Goal: Task Accomplishment & Management: Manage account settings

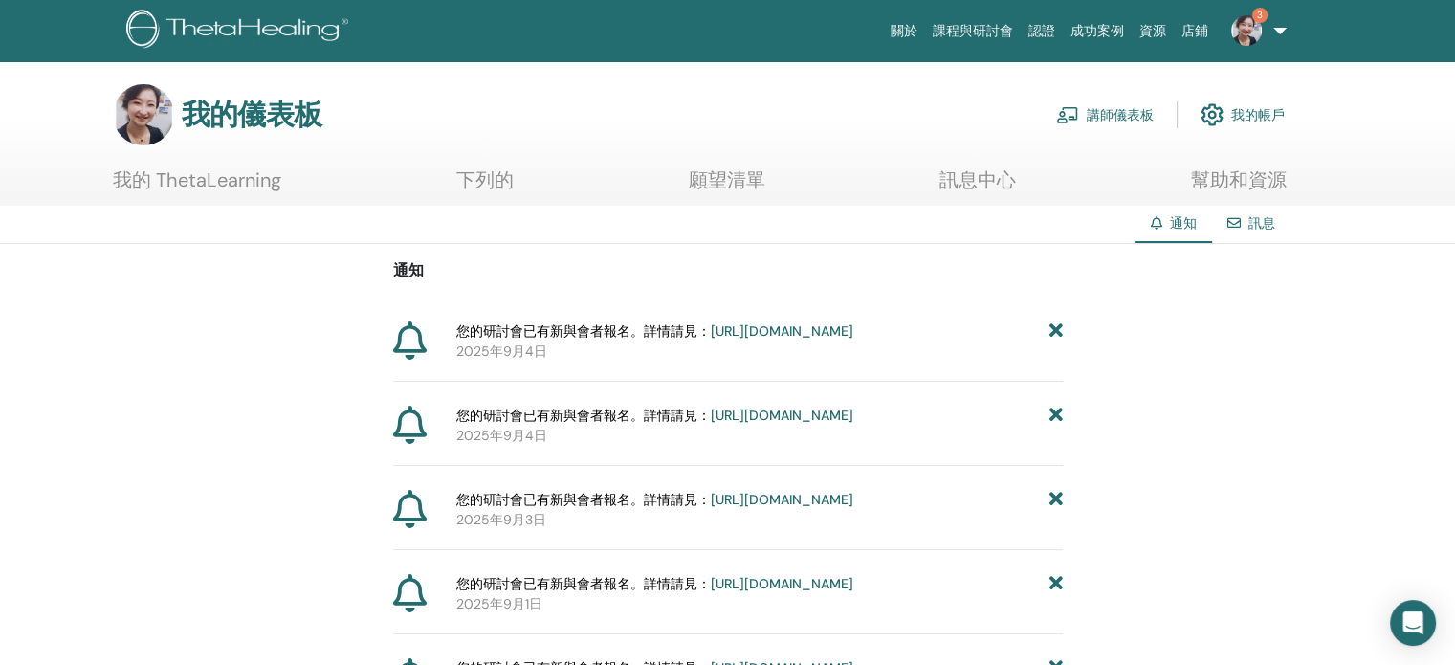
click at [1251, 27] on img at bounding box center [1246, 30] width 31 height 31
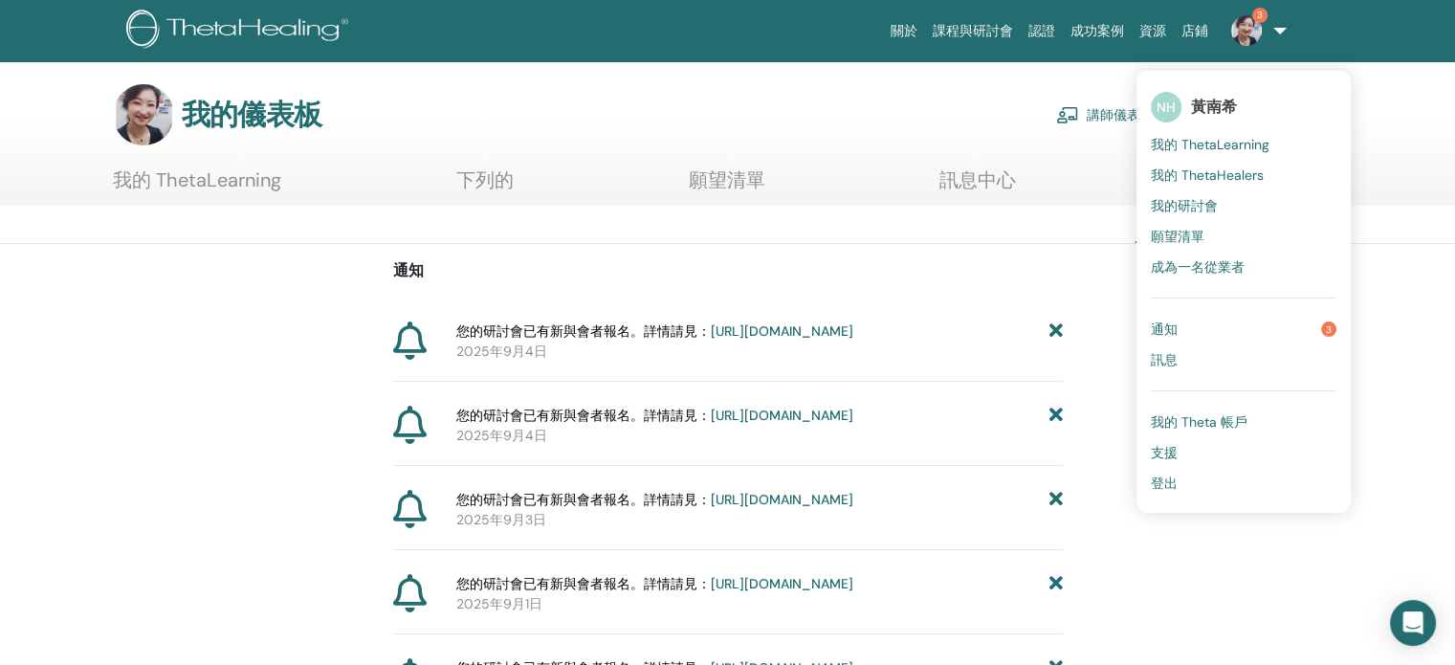
click at [1171, 328] on font "通知" at bounding box center [1164, 328] width 27 height 17
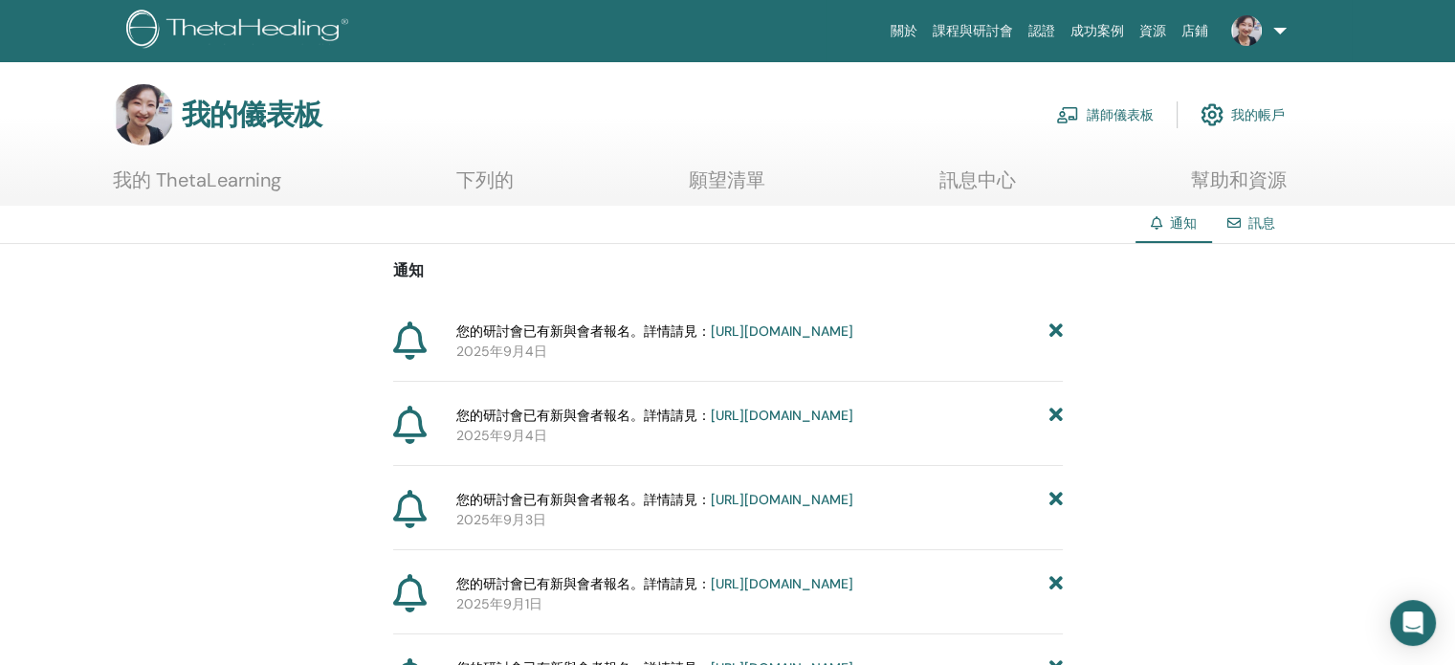
click at [1140, 115] on font "講師儀表板" at bounding box center [1120, 115] width 67 height 17
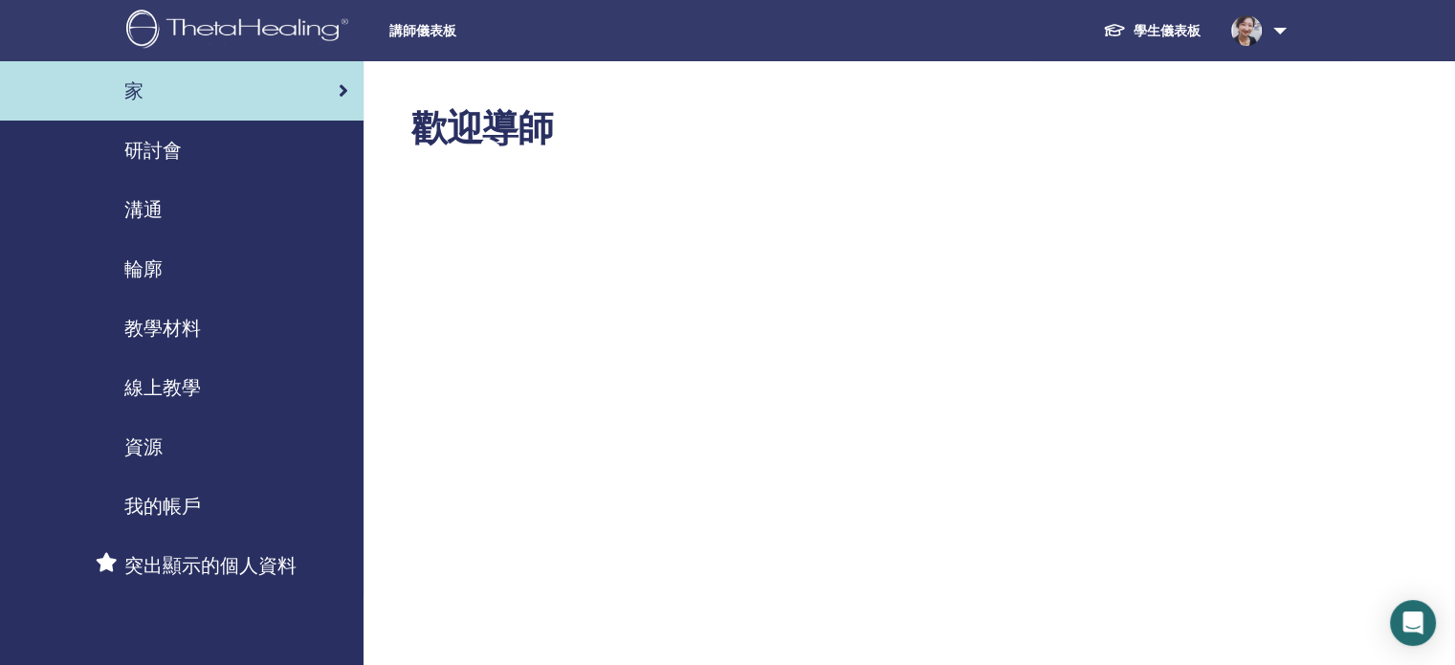
click at [205, 147] on div "研討會" at bounding box center [181, 150] width 333 height 29
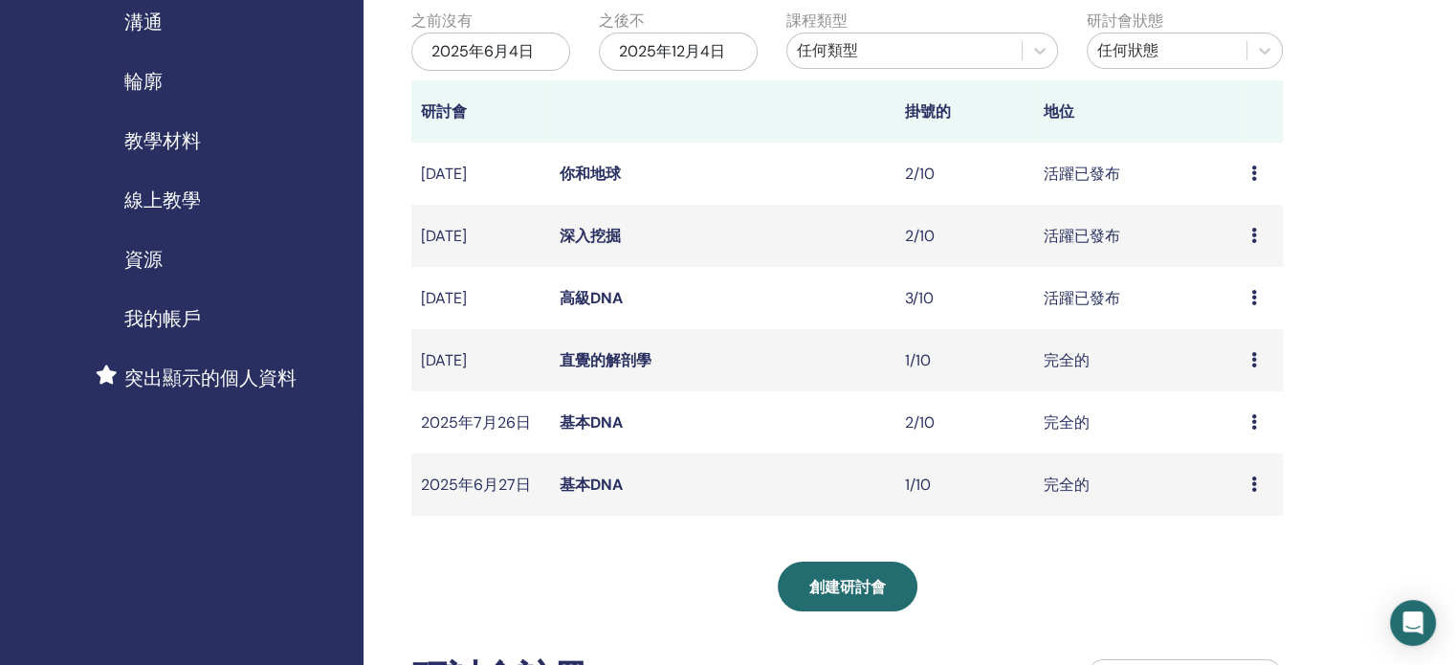
scroll to position [191, 0]
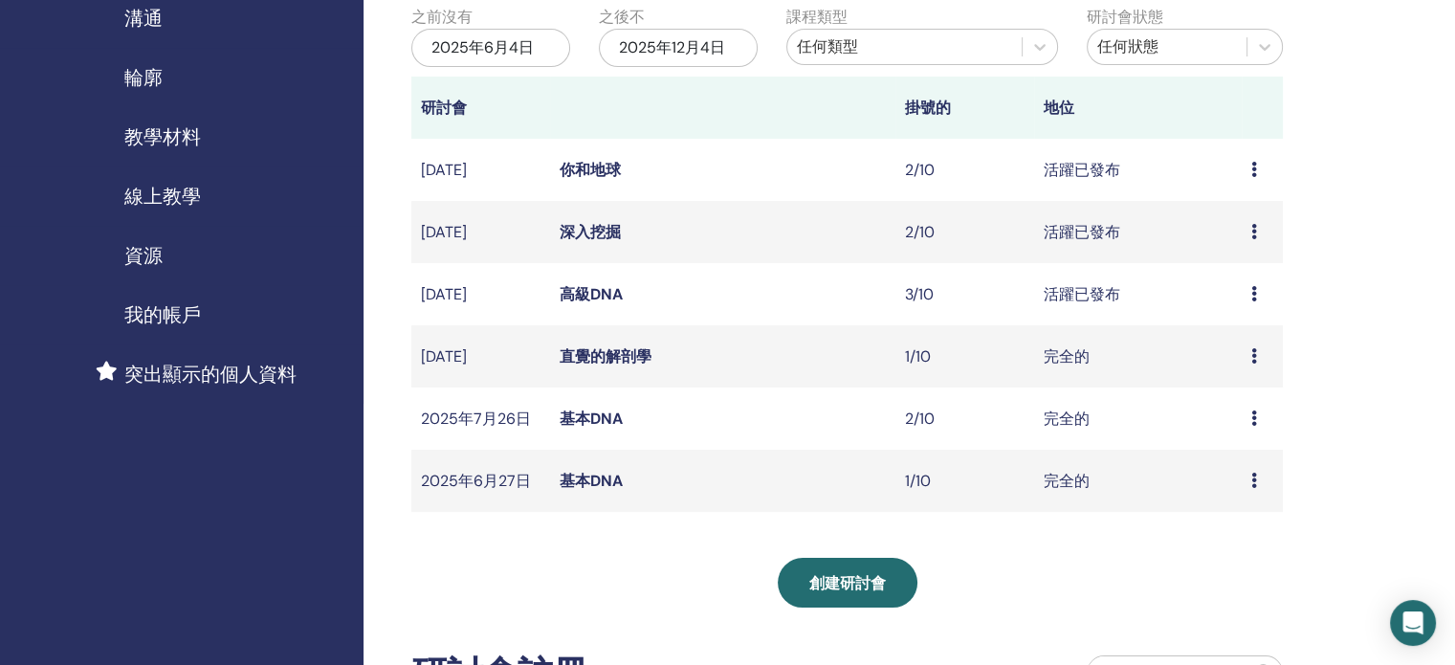
click at [585, 293] on font "高級DNA" at bounding box center [591, 294] width 63 height 20
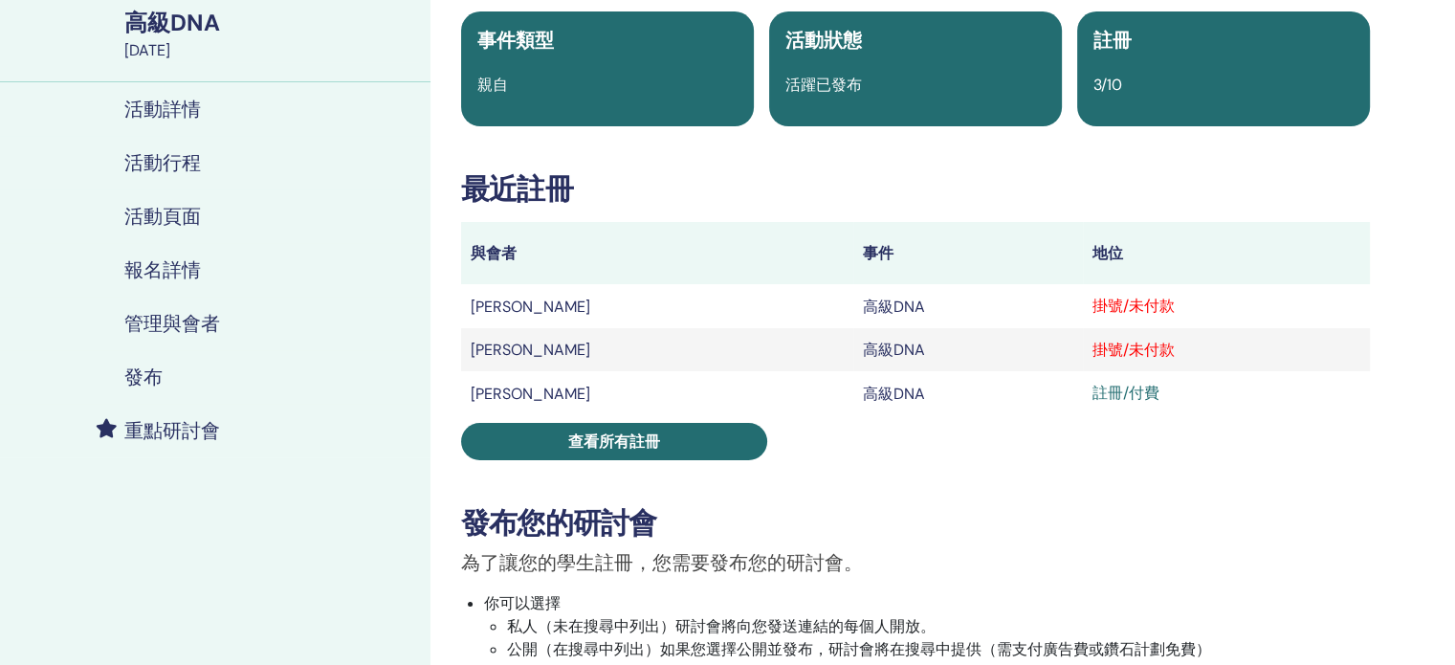
scroll to position [191, 0]
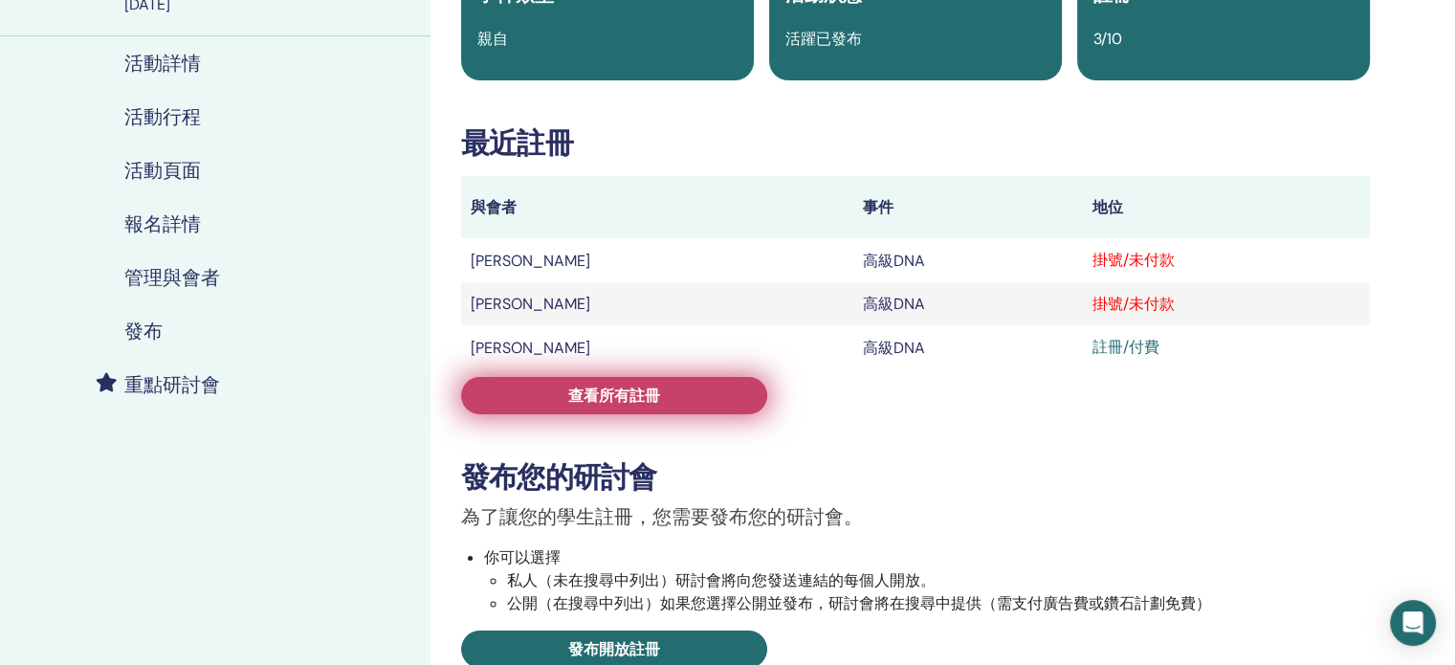
click at [615, 395] on font "查看所有註冊" at bounding box center [614, 395] width 92 height 20
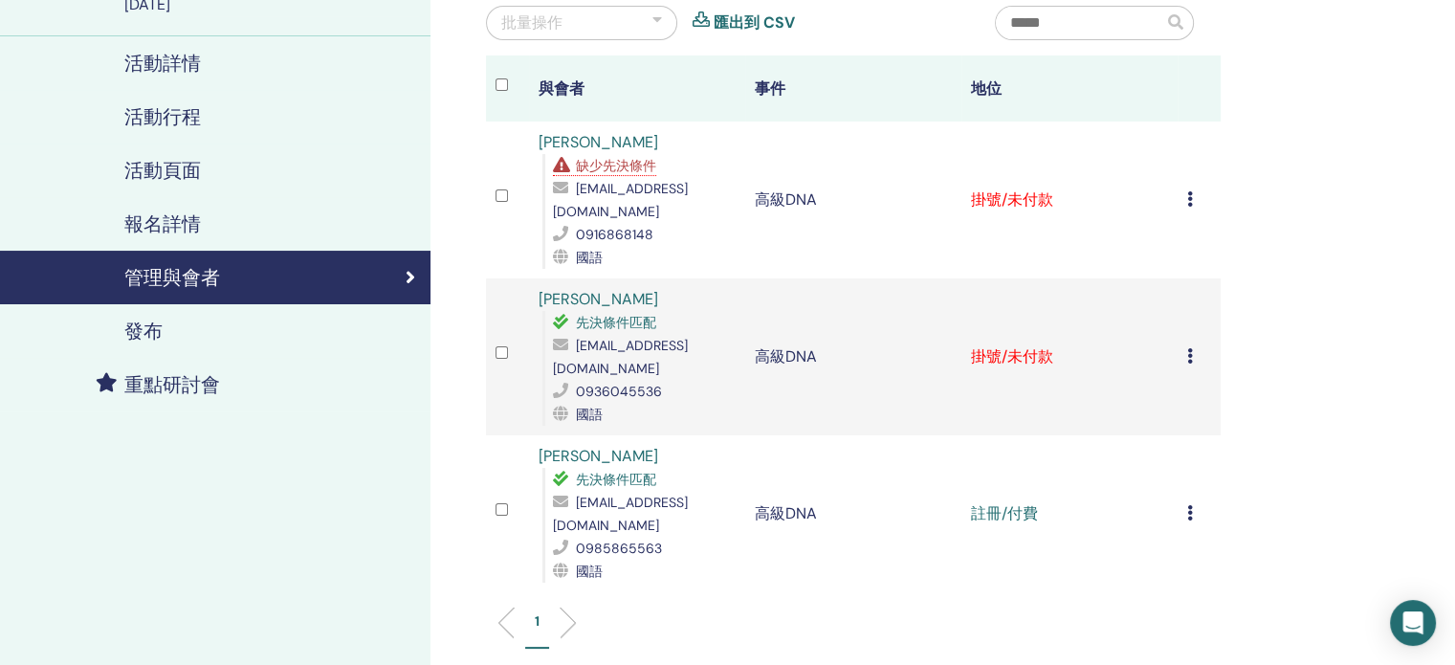
click at [1189, 348] on icon at bounding box center [1190, 355] width 6 height 15
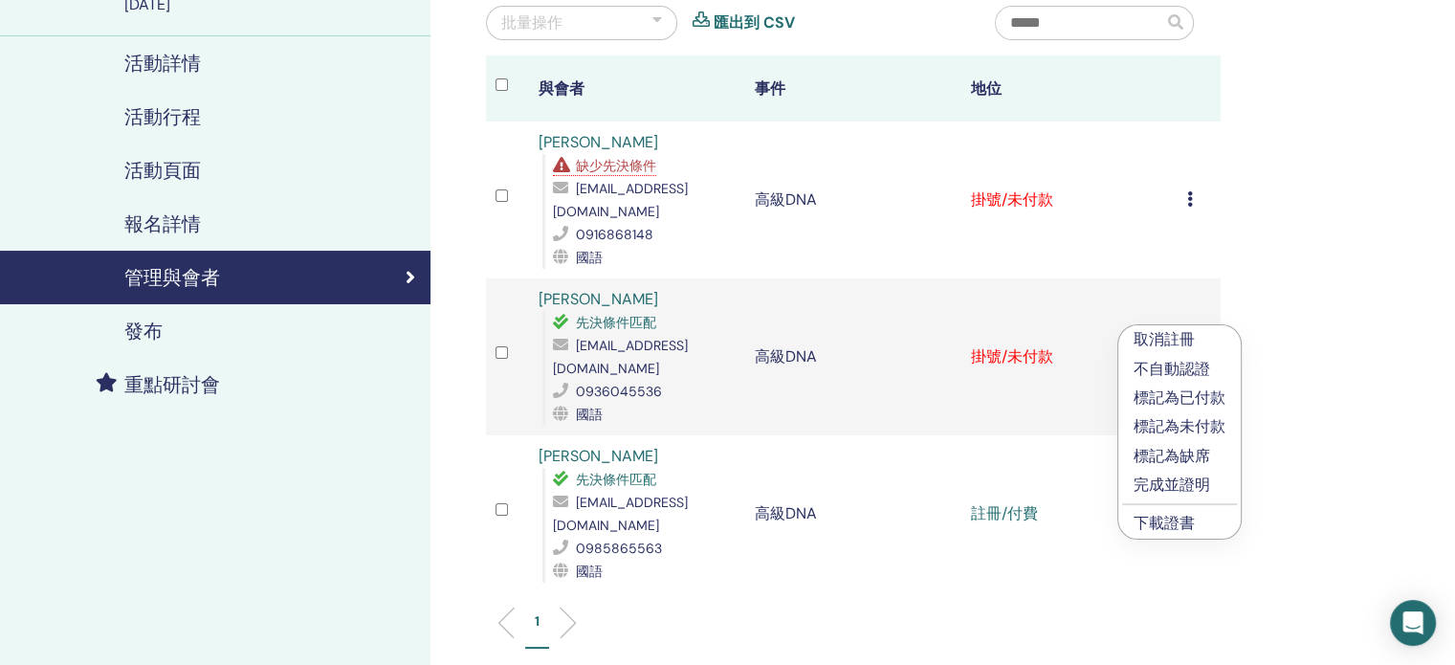
click at [1176, 391] on font "標記為已付款" at bounding box center [1179, 397] width 92 height 20
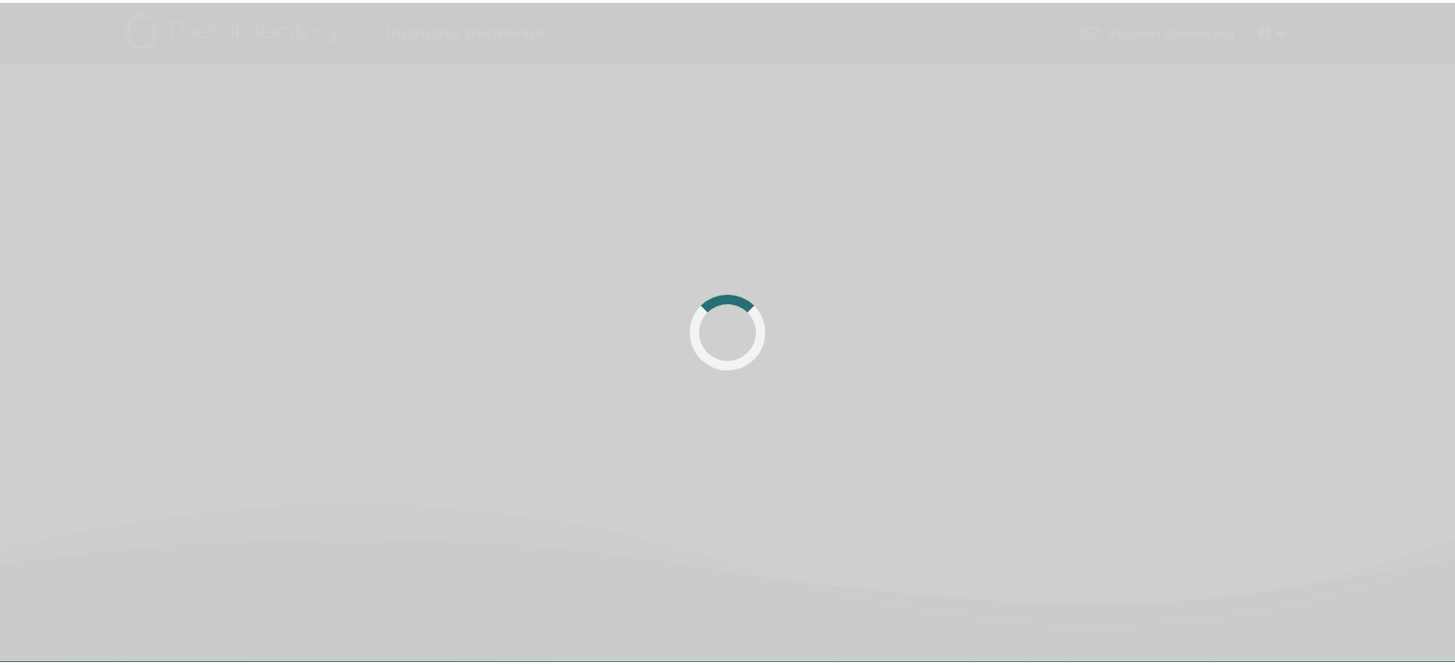
scroll to position [191, 0]
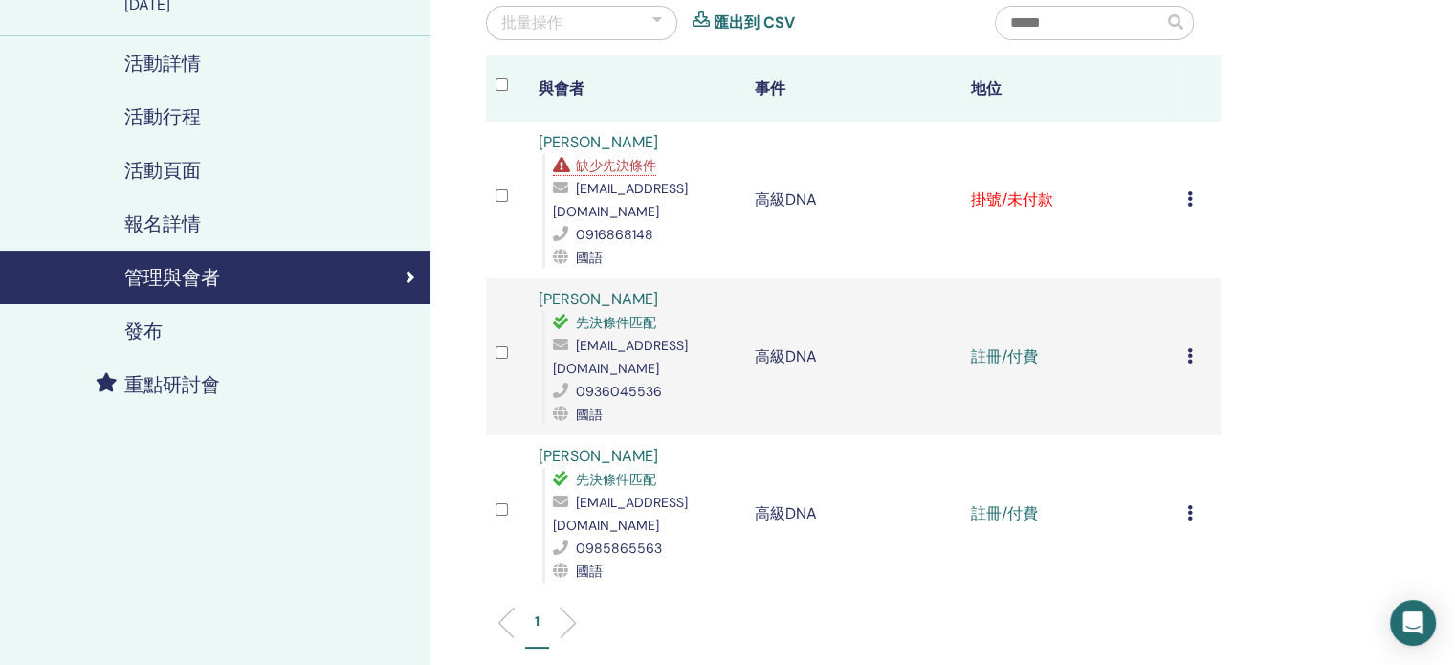
click at [1184, 189] on td "取消註冊 不自動認證 標記為已付款 標記為未付款 標記為缺席 完成並證明 下載證書" at bounding box center [1198, 199] width 43 height 157
click at [1197, 188] on div "取消註冊 不自動認證 標記為已付款 標記為未付款 標記為缺席 完成並證明 下載證書" at bounding box center [1199, 199] width 24 height 23
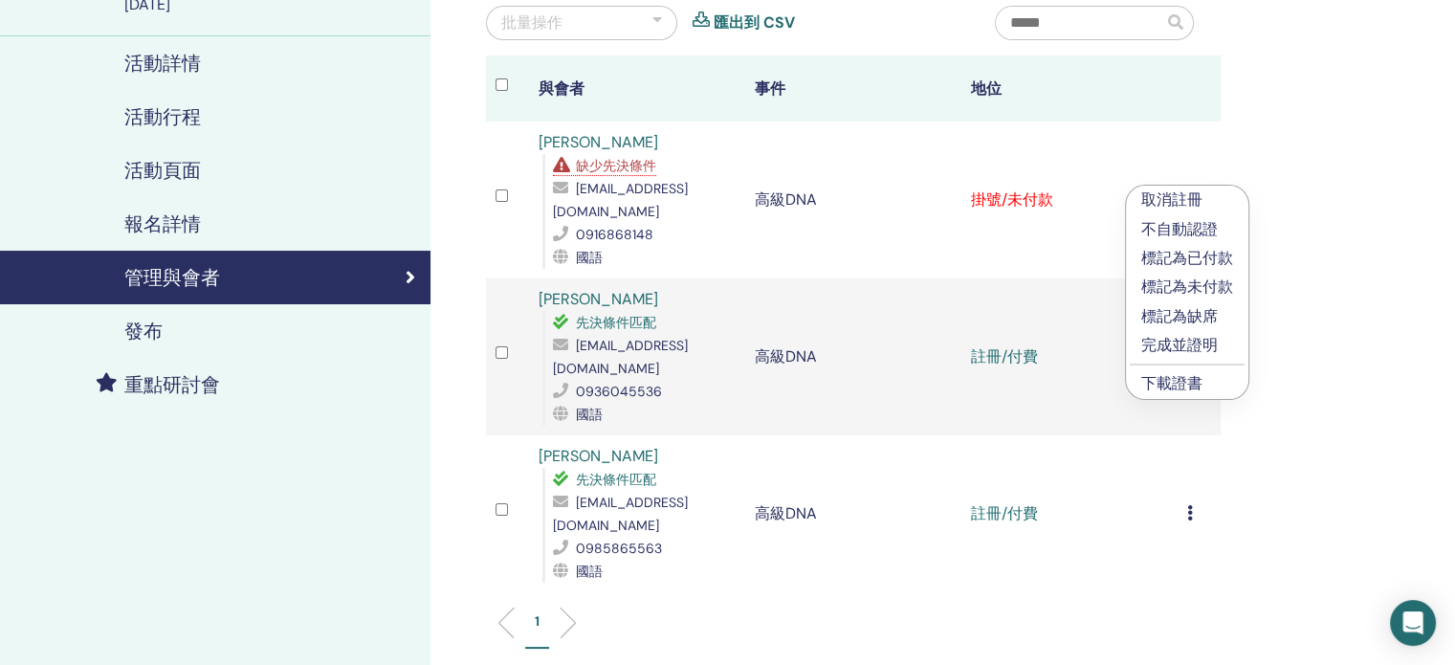
click at [1190, 252] on font "標記為已付款" at bounding box center [1187, 258] width 92 height 20
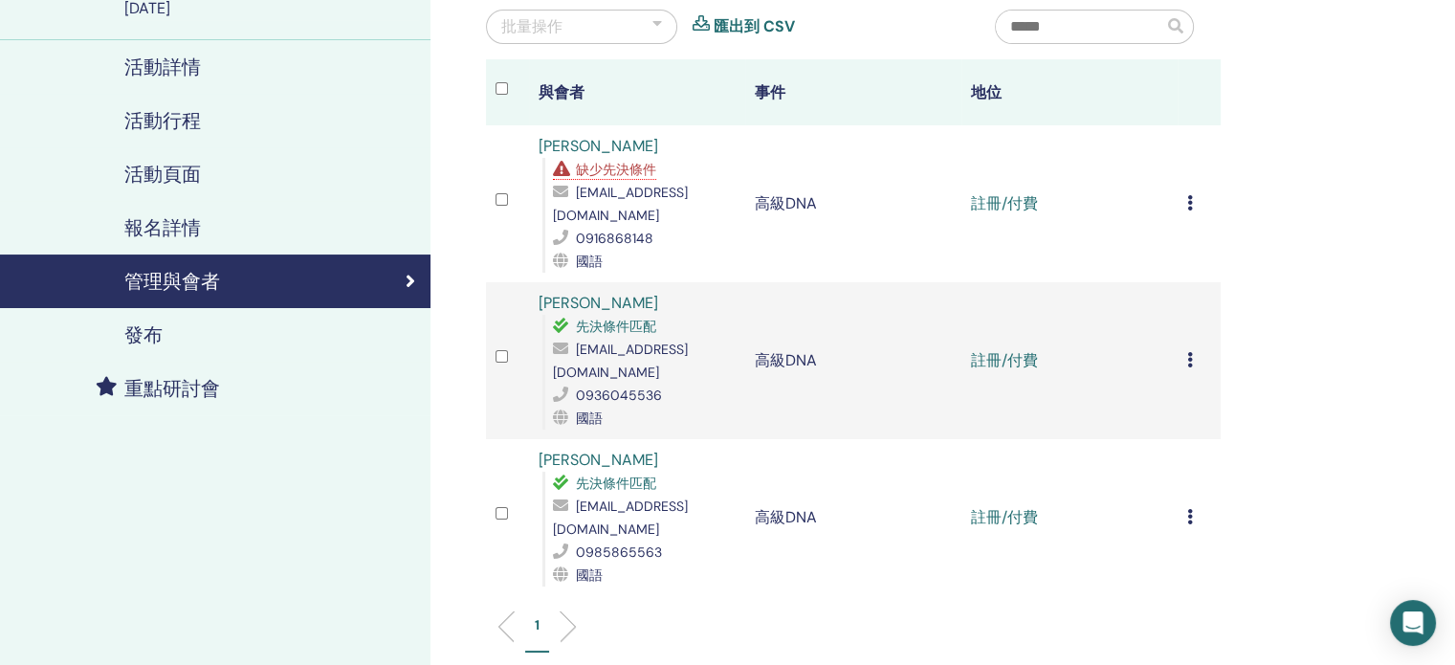
scroll to position [191, 0]
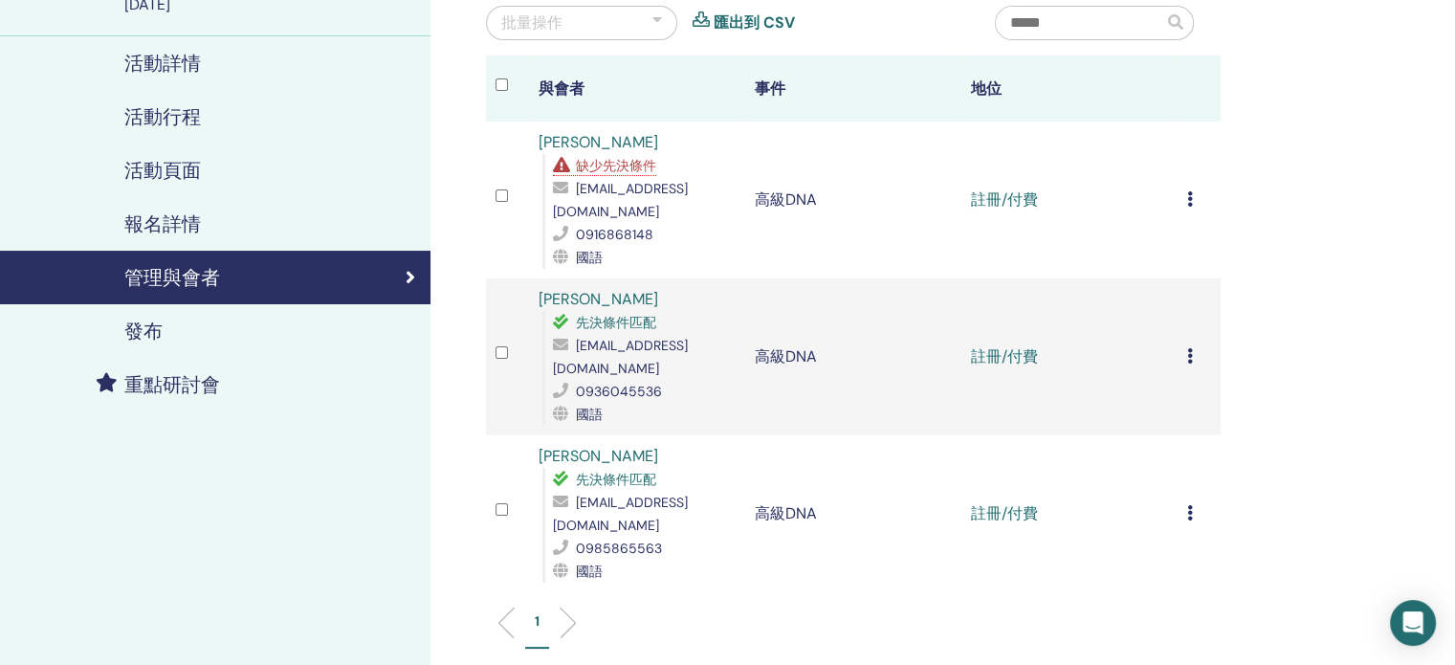
click at [602, 164] on font "缺少先決條件" at bounding box center [616, 165] width 80 height 17
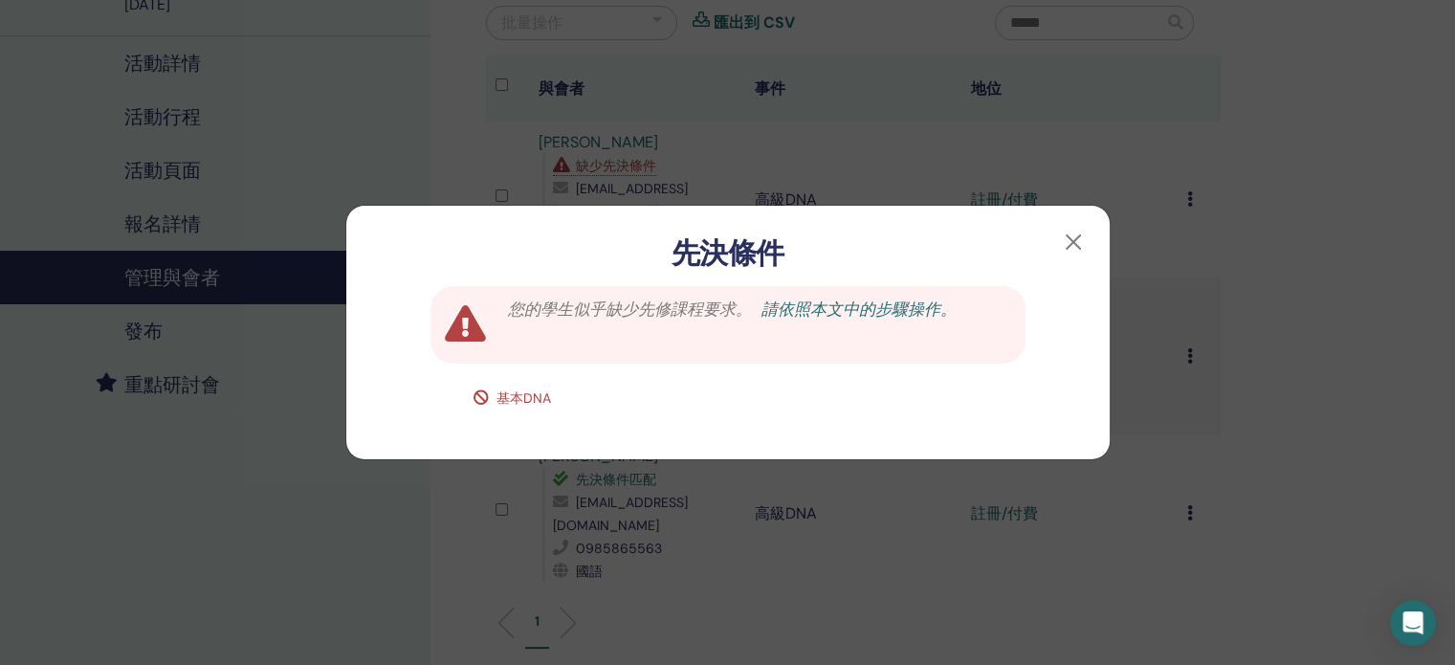
click at [907, 305] on font "請依照本文中的步驟操作。" at bounding box center [858, 308] width 195 height 21
click at [1066, 240] on button "button" at bounding box center [1073, 242] width 31 height 31
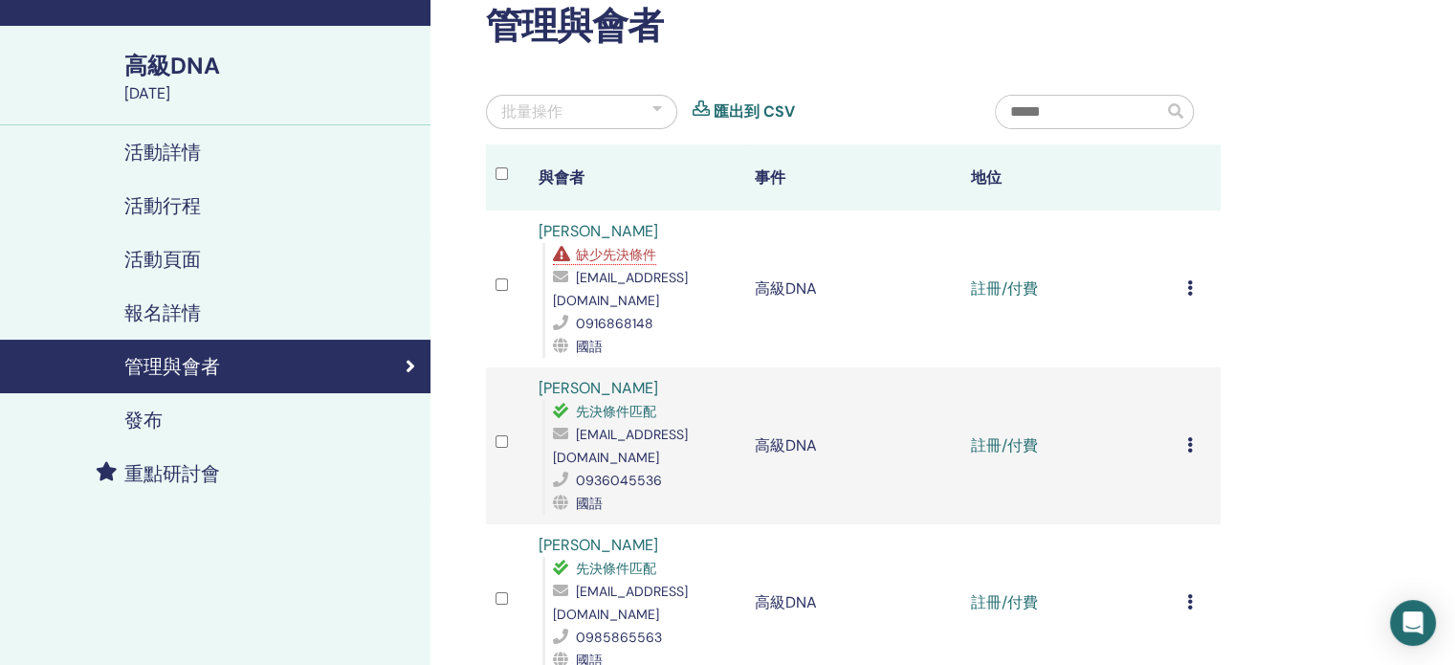
scroll to position [96, 0]
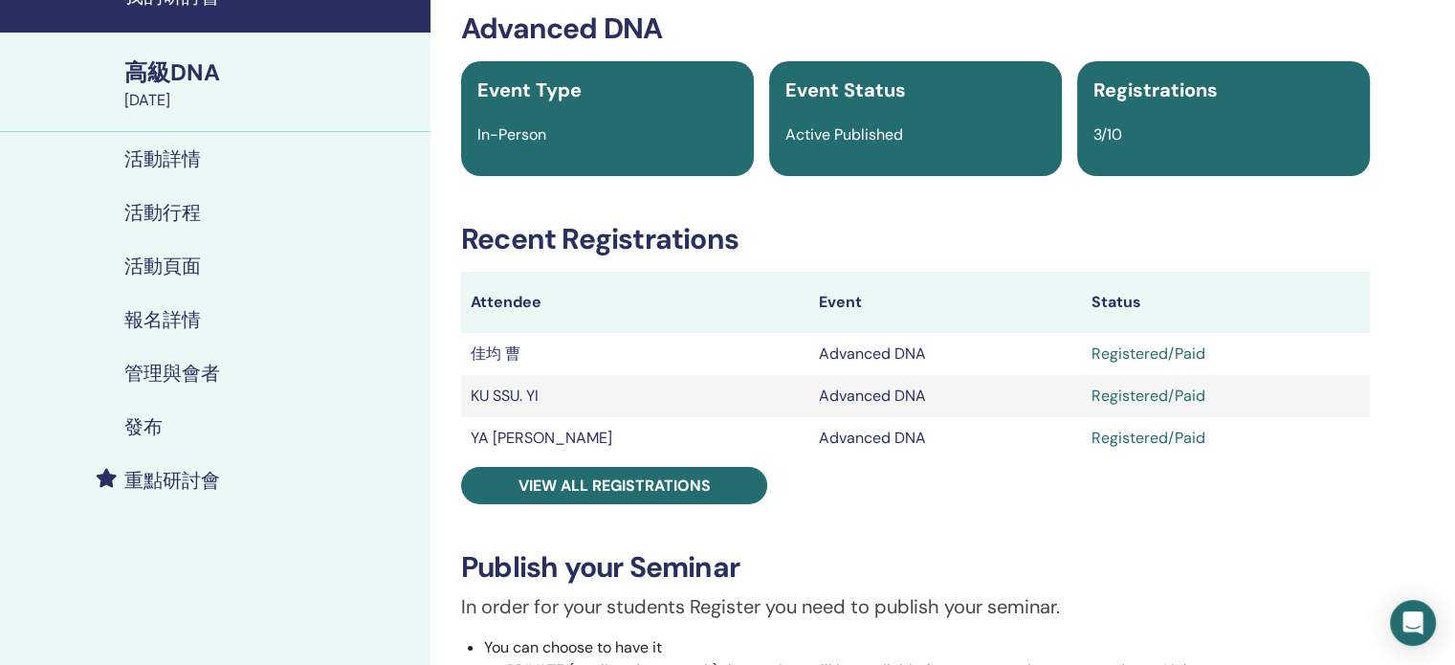
scroll to position [191, 0]
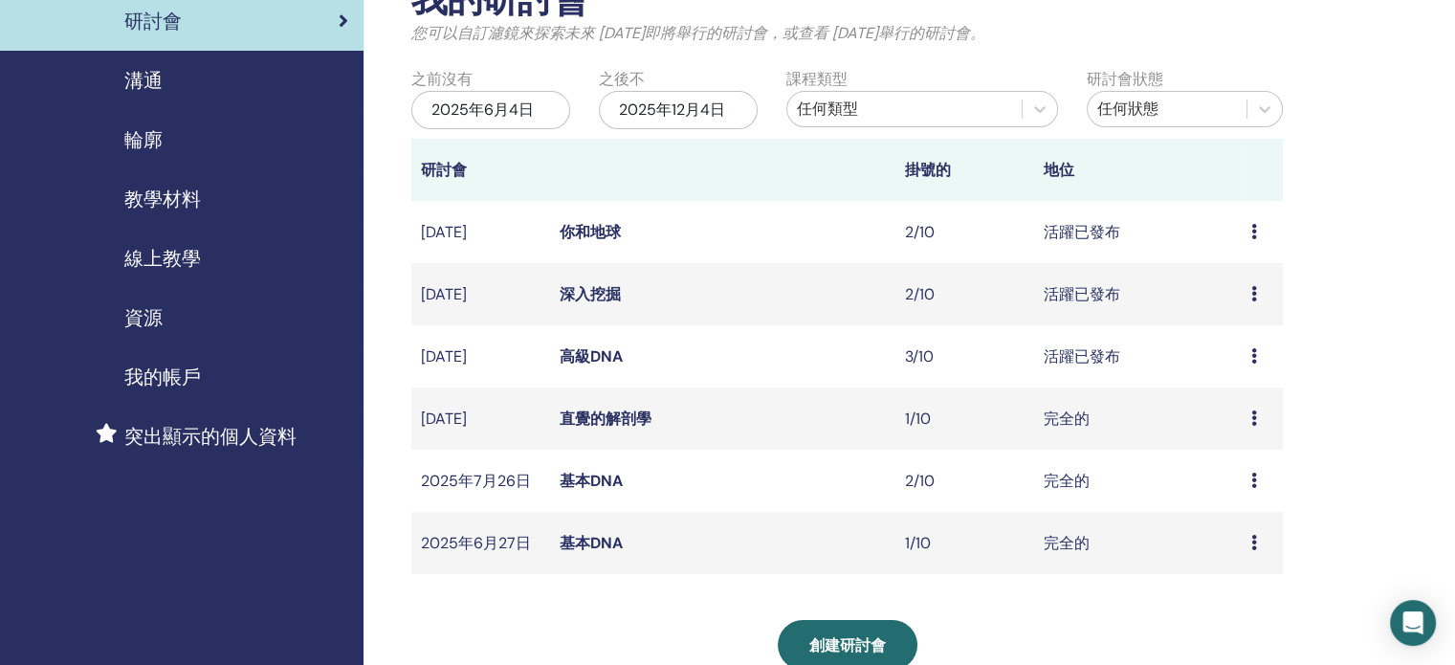
scroll to position [96, 0]
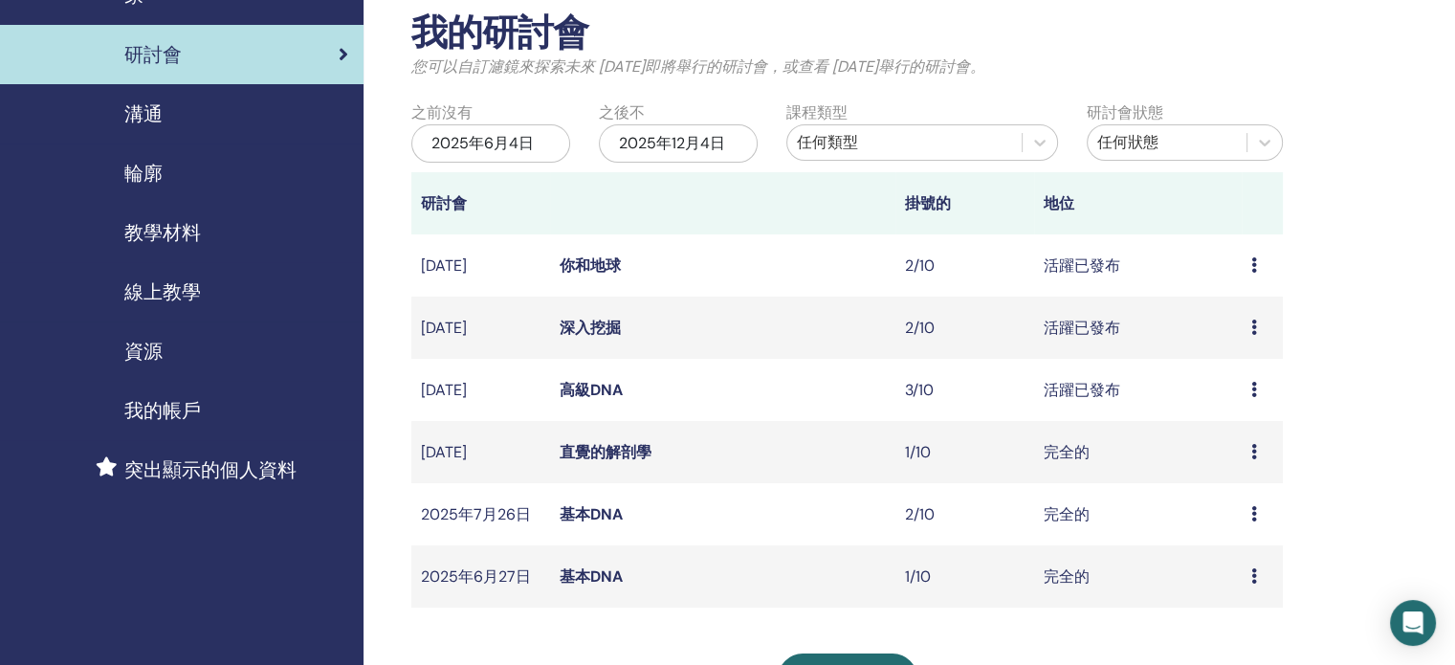
click at [477, 138] on font "2025年6月4日" at bounding box center [482, 143] width 102 height 20
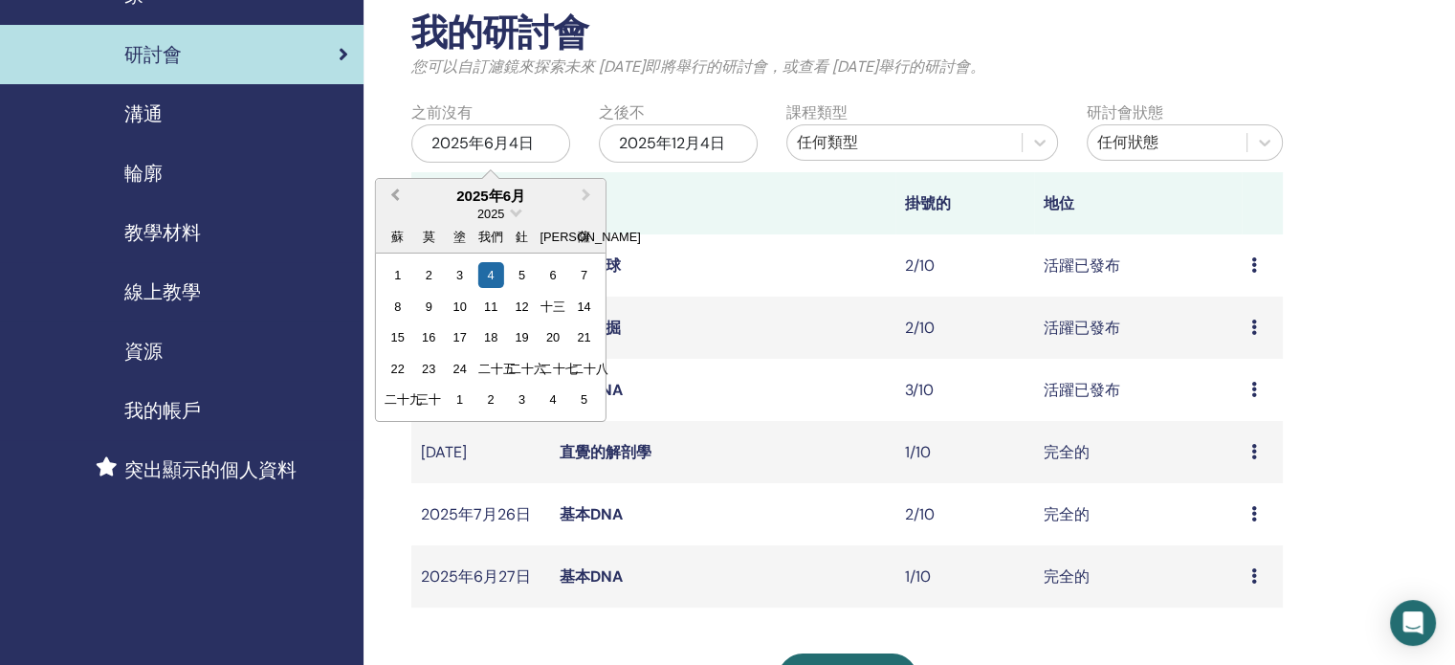
click at [395, 195] on span "上個月" at bounding box center [395, 195] width 0 height 20
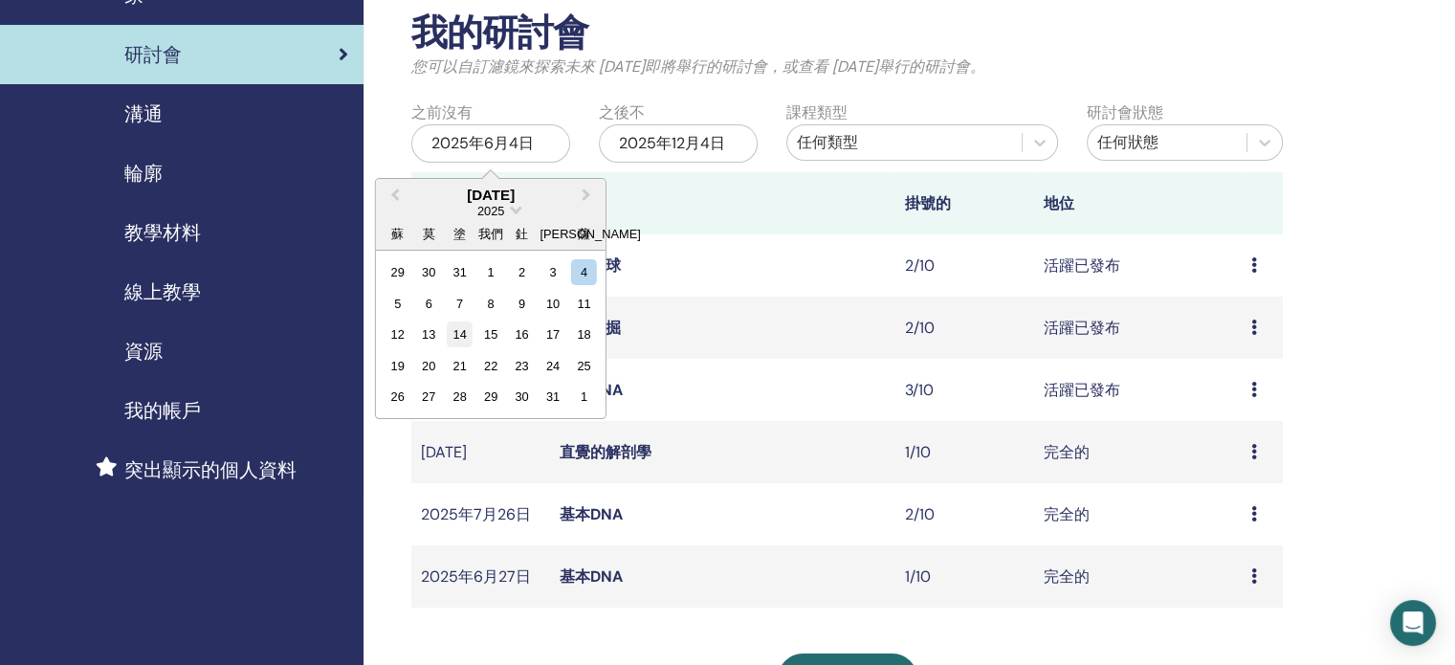
click at [451, 333] on div "14" at bounding box center [460, 334] width 26 height 26
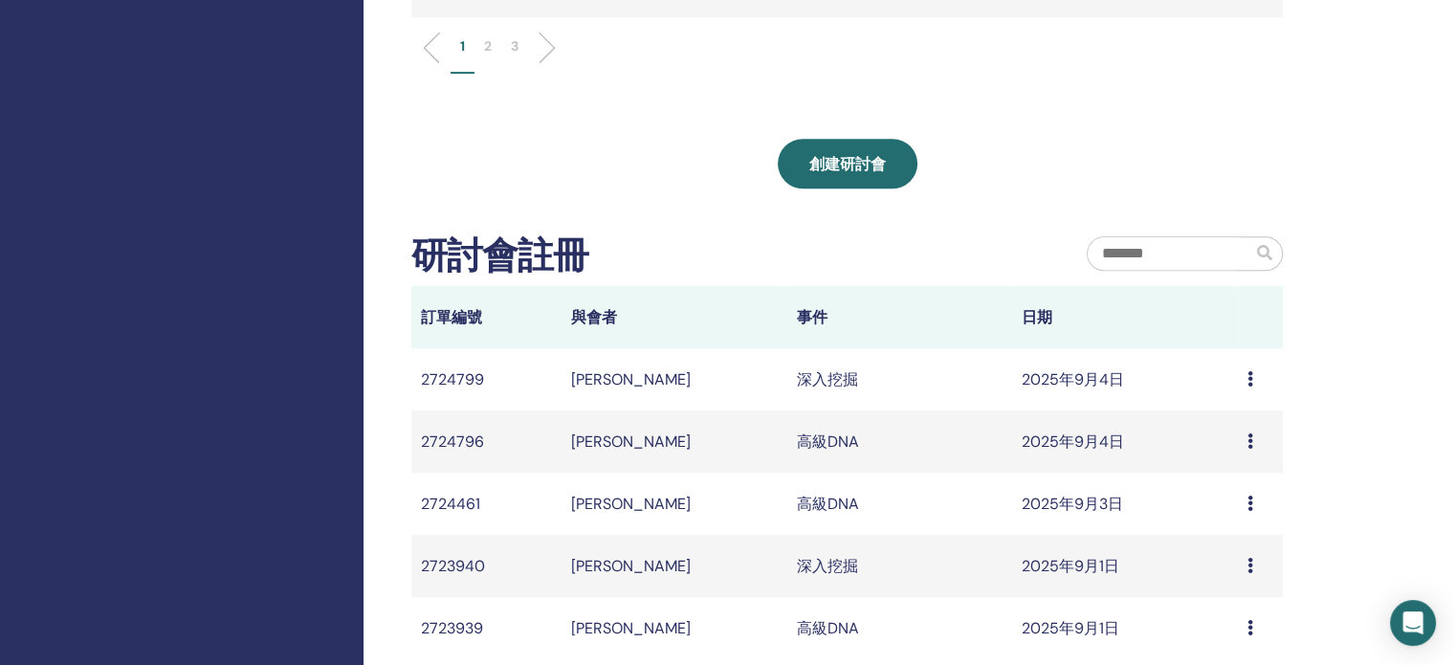
scroll to position [1052, 0]
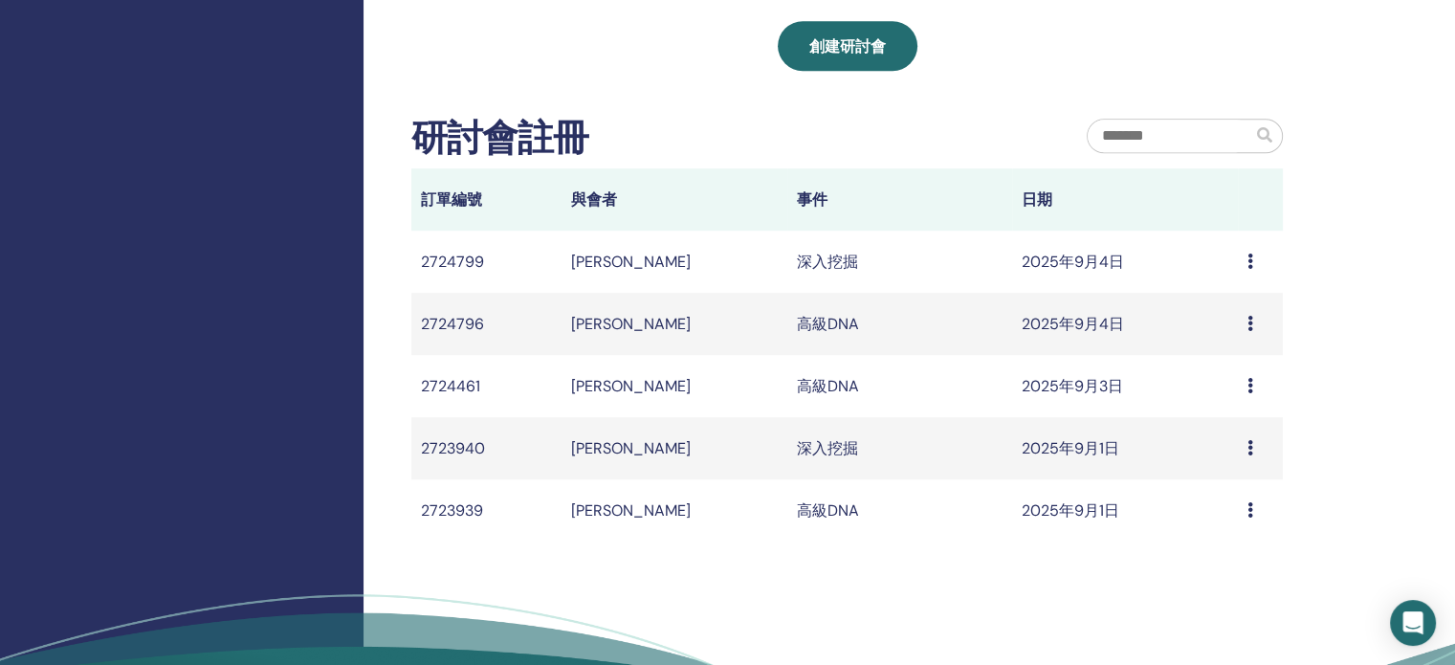
click at [1103, 138] on input "text" at bounding box center [1170, 136] width 165 height 33
click at [1153, 131] on input "text" at bounding box center [1170, 136] width 165 height 33
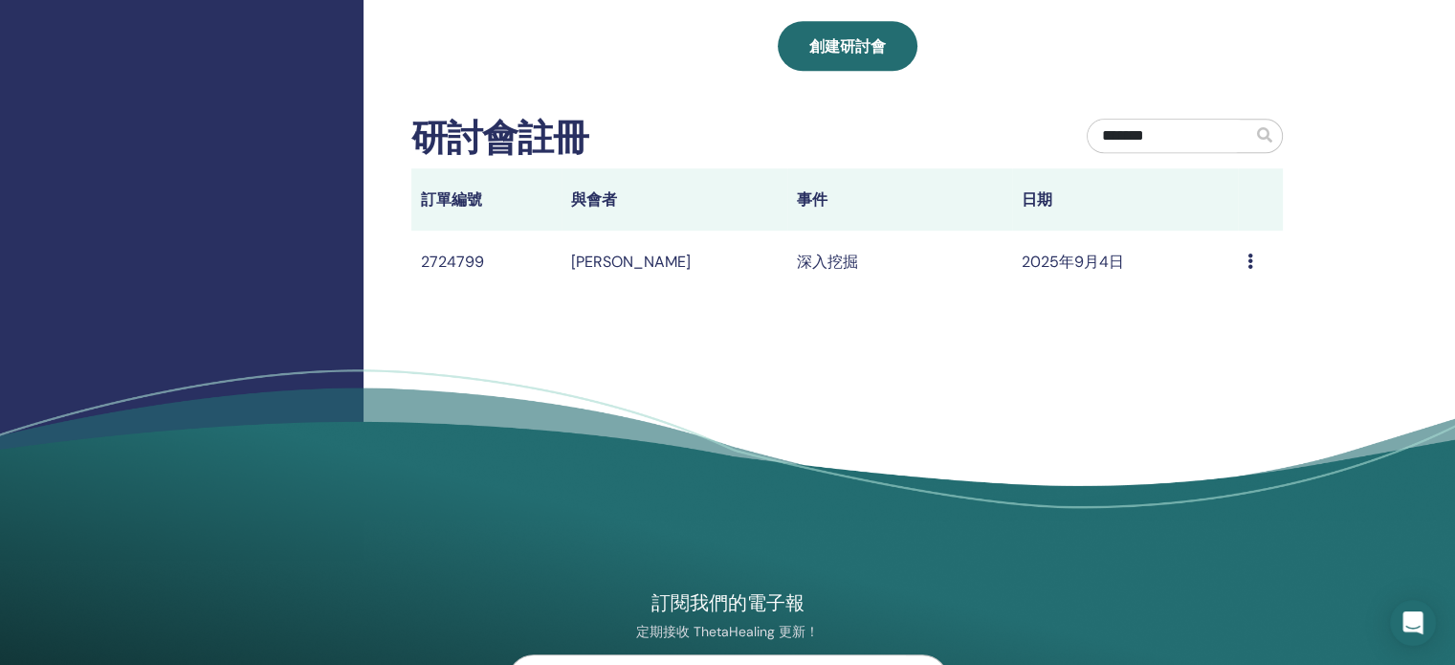
type input "*******"
click at [1264, 137] on span at bounding box center [1264, 134] width 15 height 15
click at [1255, 135] on span at bounding box center [1267, 136] width 30 height 33
click at [1264, 132] on span at bounding box center [1264, 134] width 15 height 15
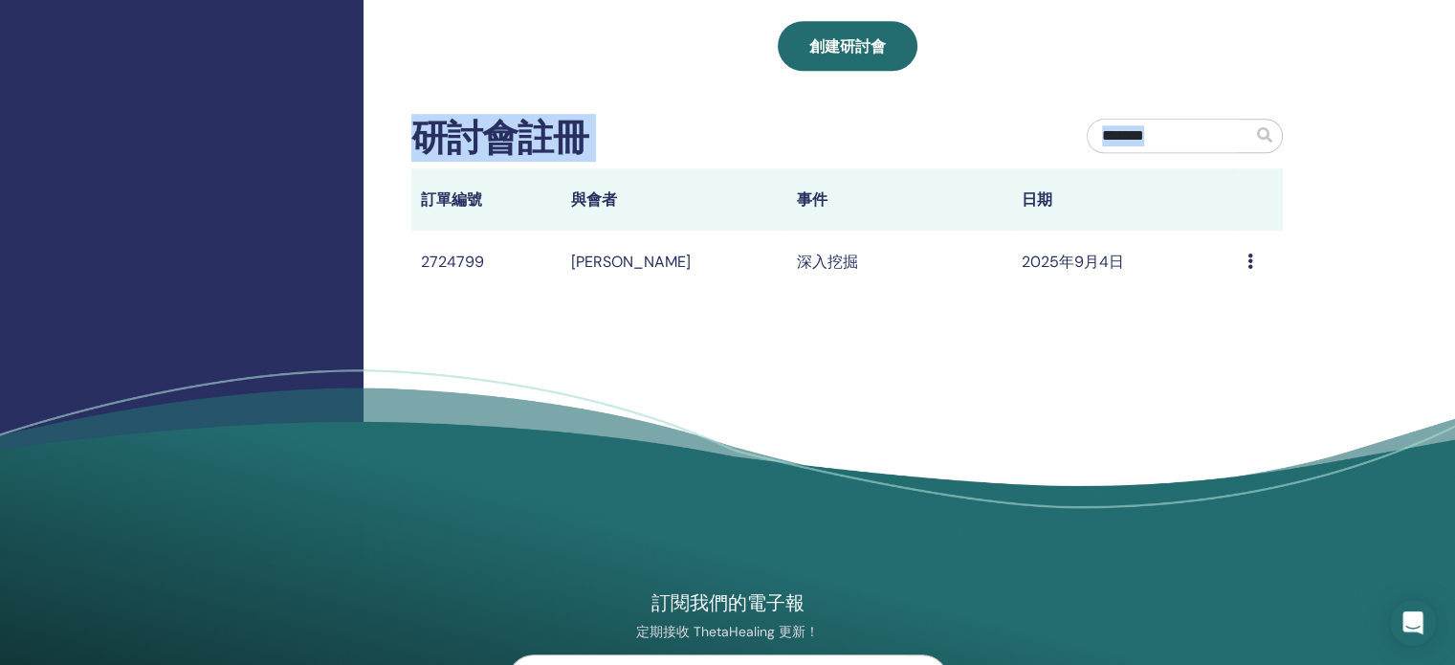
scroll to position [956, 0]
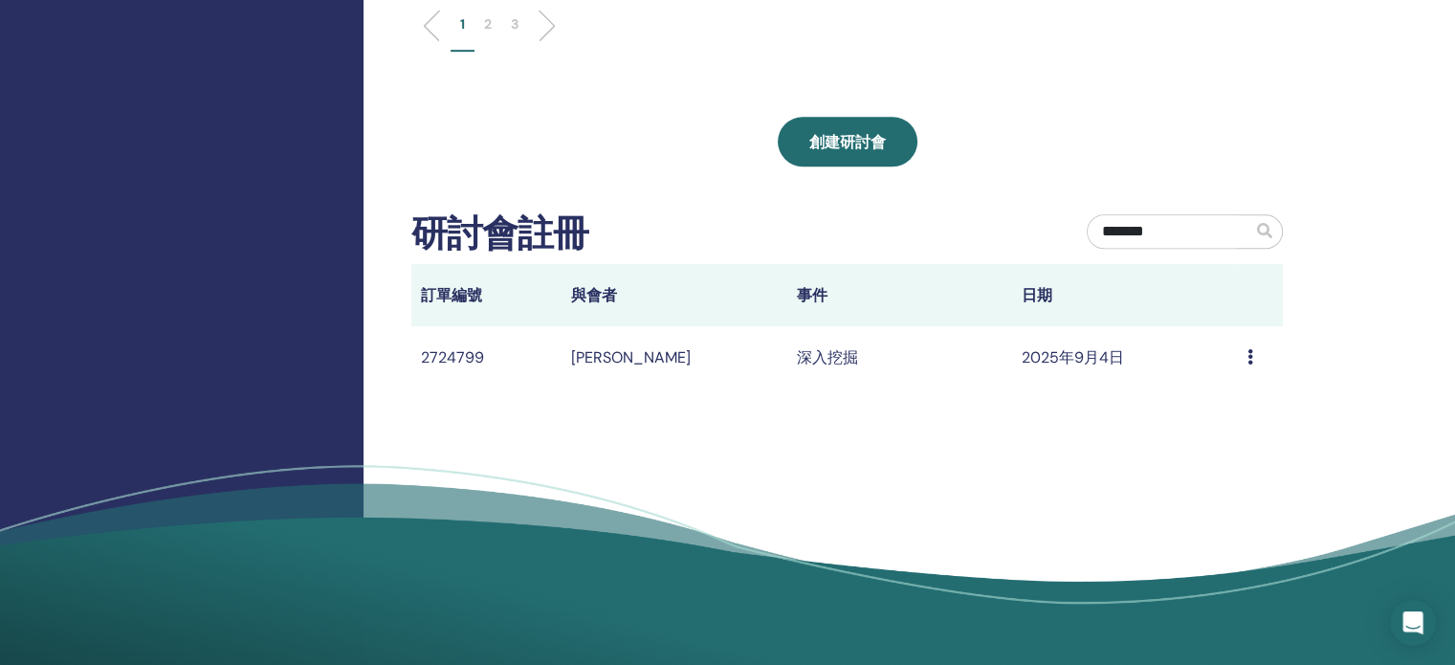
click at [890, 217] on div "研討會註冊" at bounding box center [734, 238] width 675 height 52
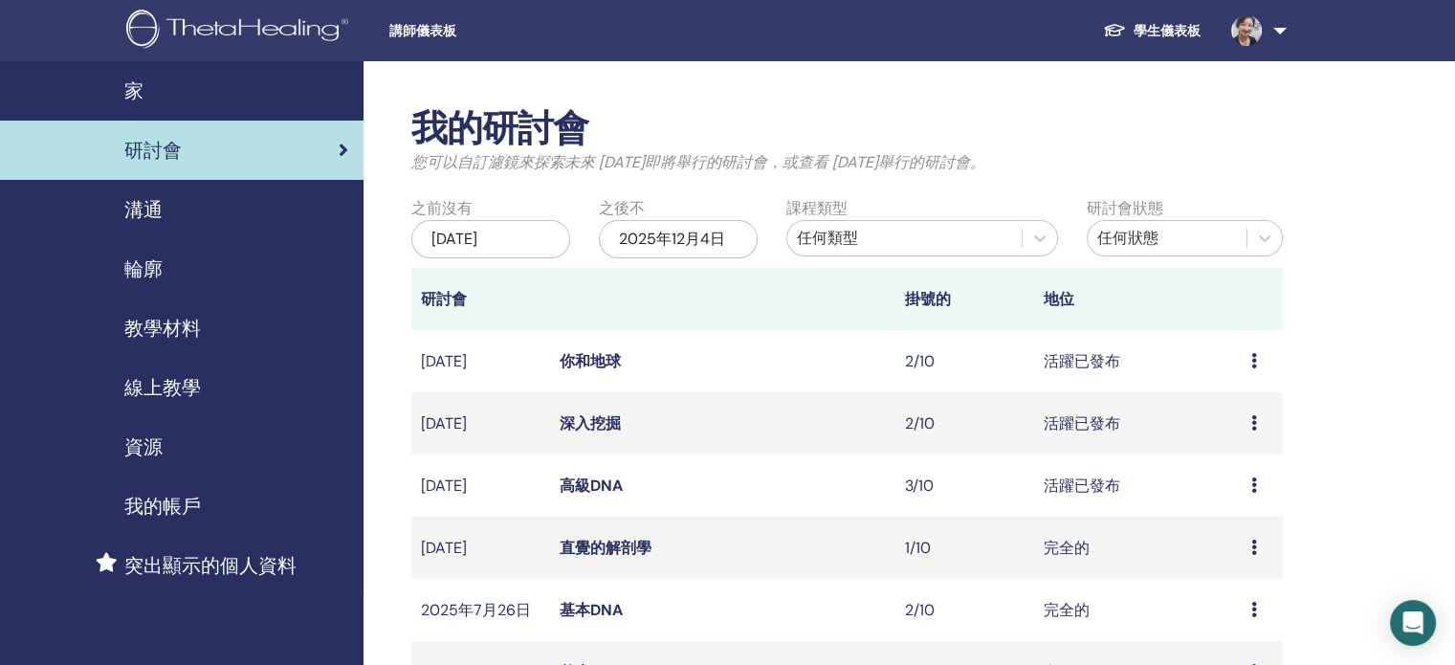
scroll to position [96, 0]
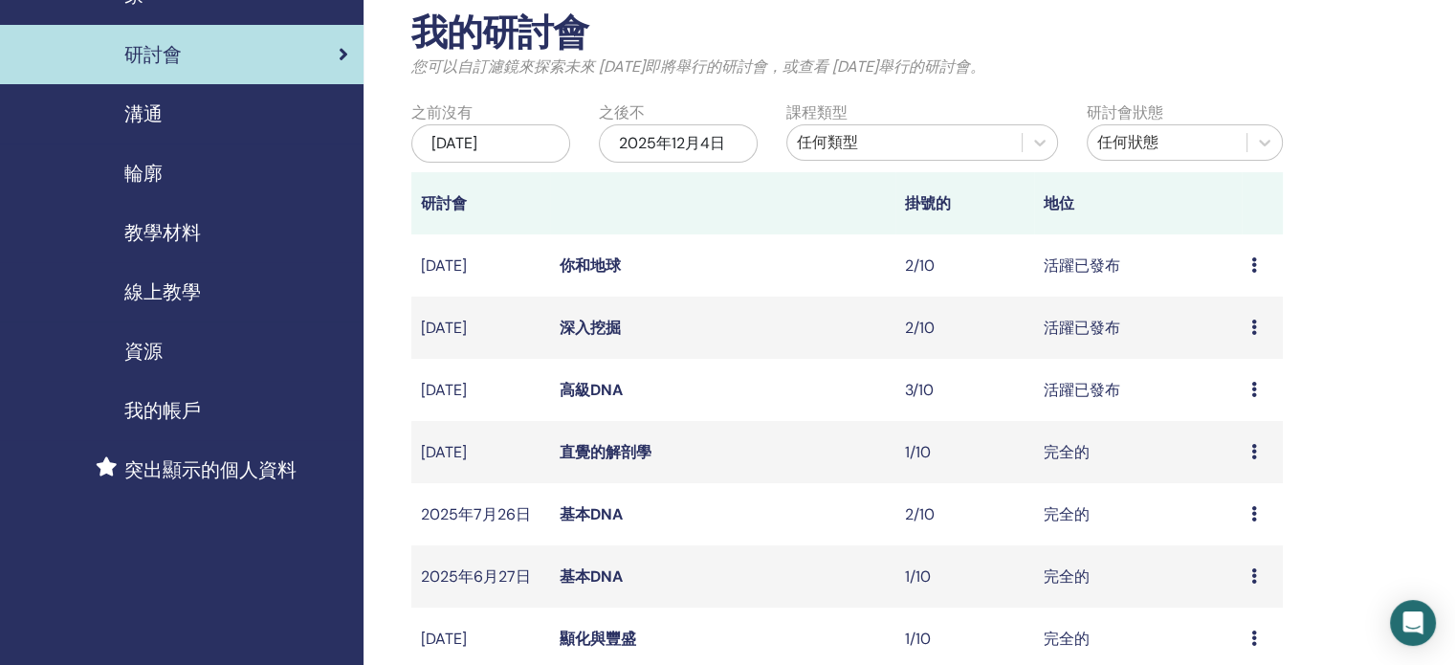
click at [649, 136] on font "2025年12月4日" at bounding box center [672, 143] width 106 height 20
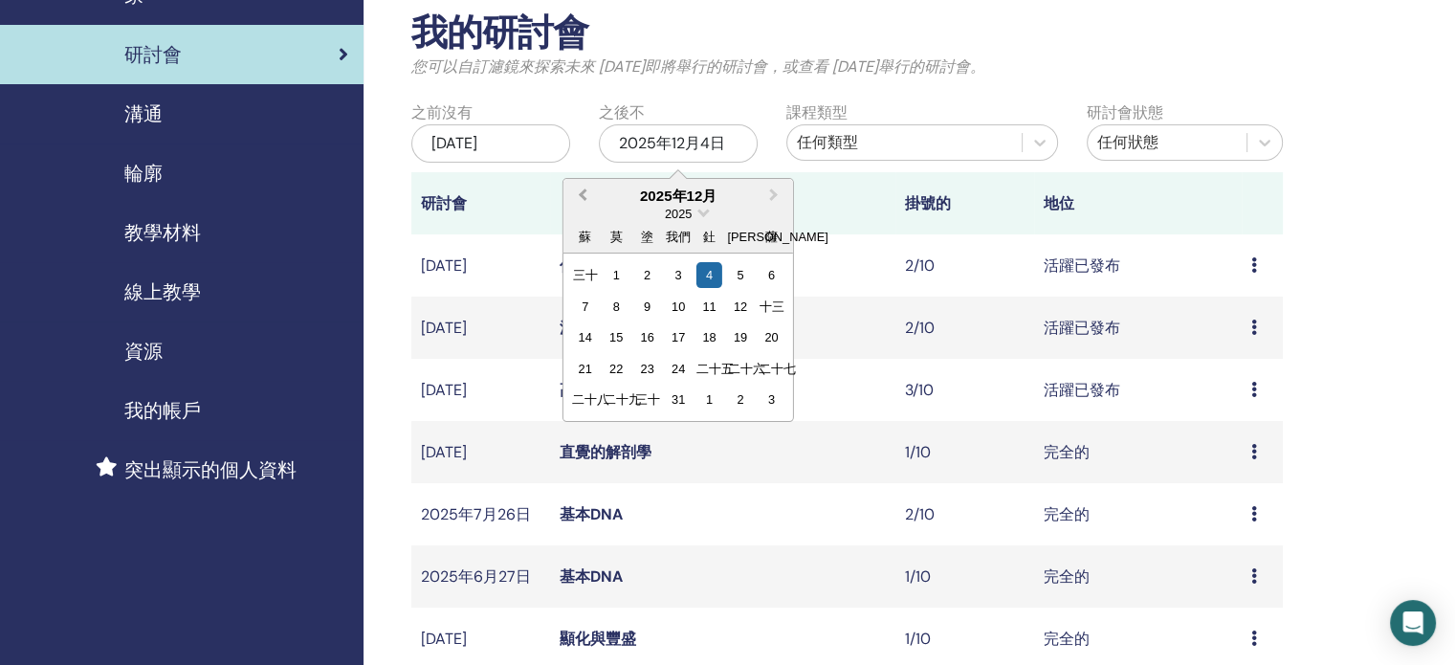
click at [583, 198] on span "上個月" at bounding box center [583, 195] width 0 height 20
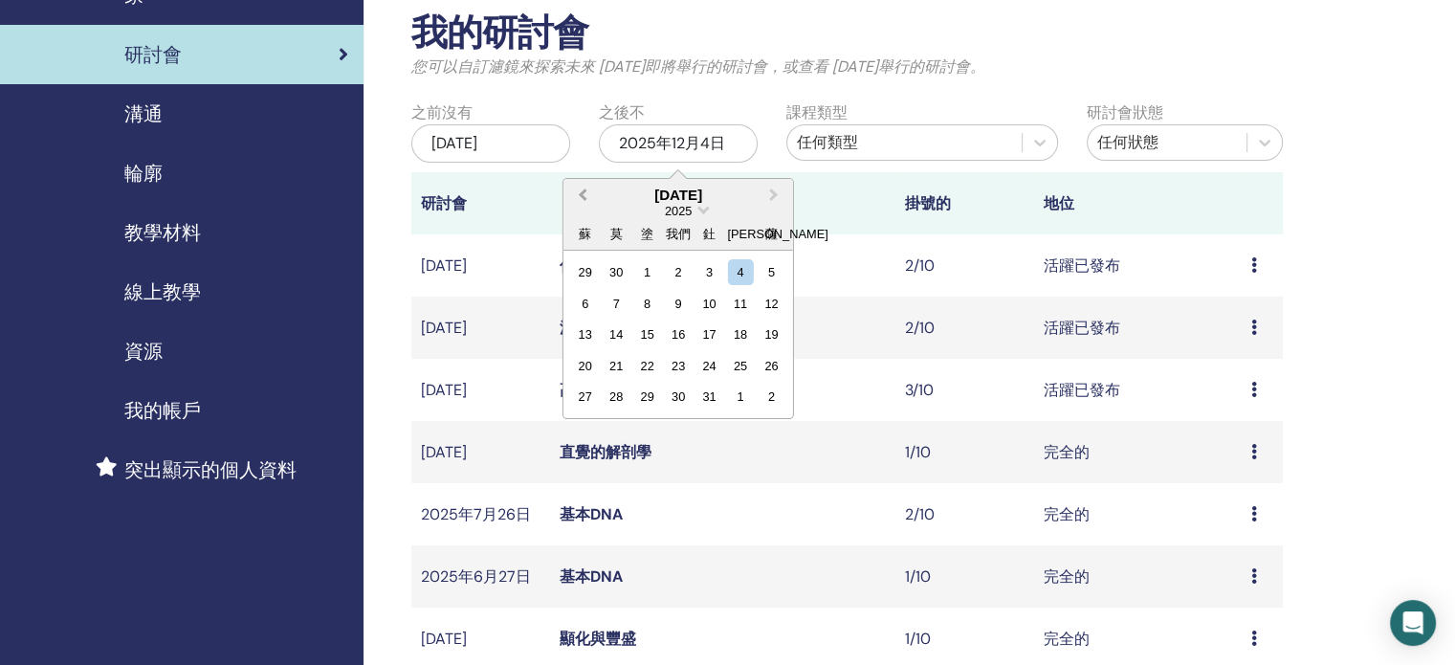
click at [583, 198] on span "上個月" at bounding box center [583, 195] width 0 height 20
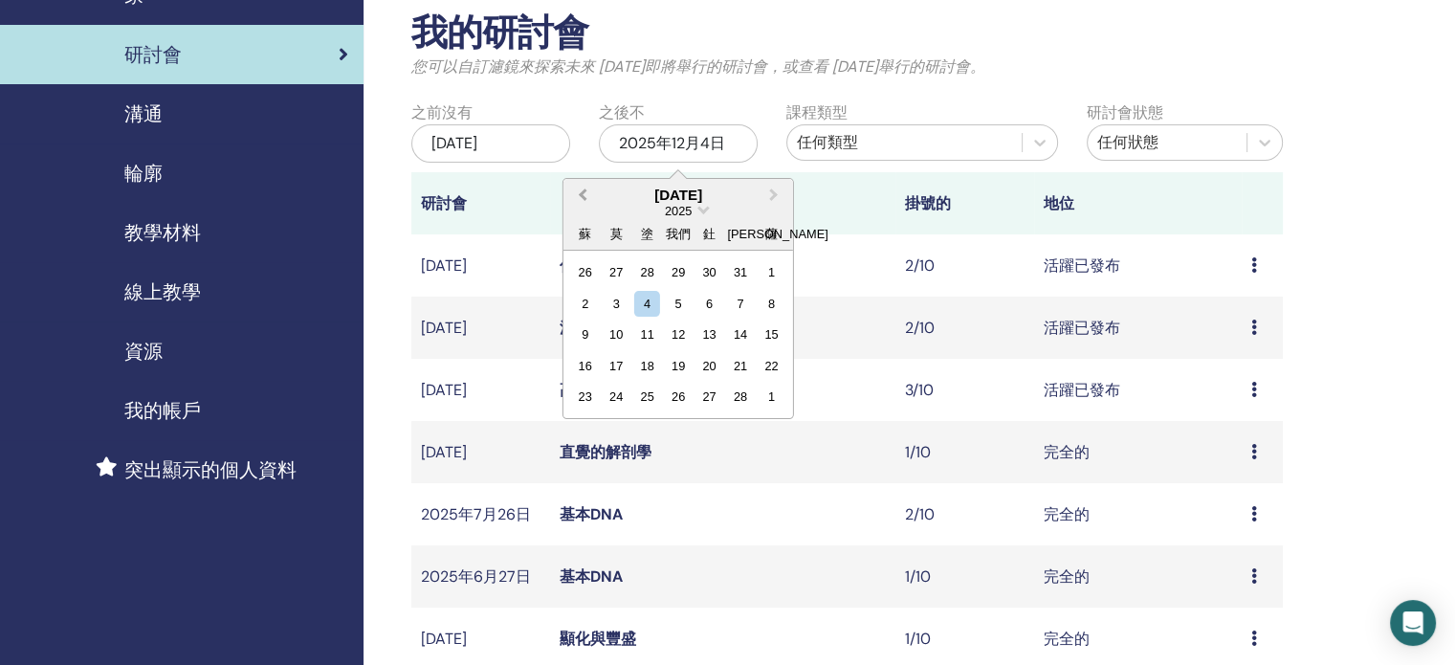
click at [583, 198] on span "上個月" at bounding box center [583, 195] width 0 height 20
click at [710, 332] on div "16" at bounding box center [709, 334] width 26 height 26
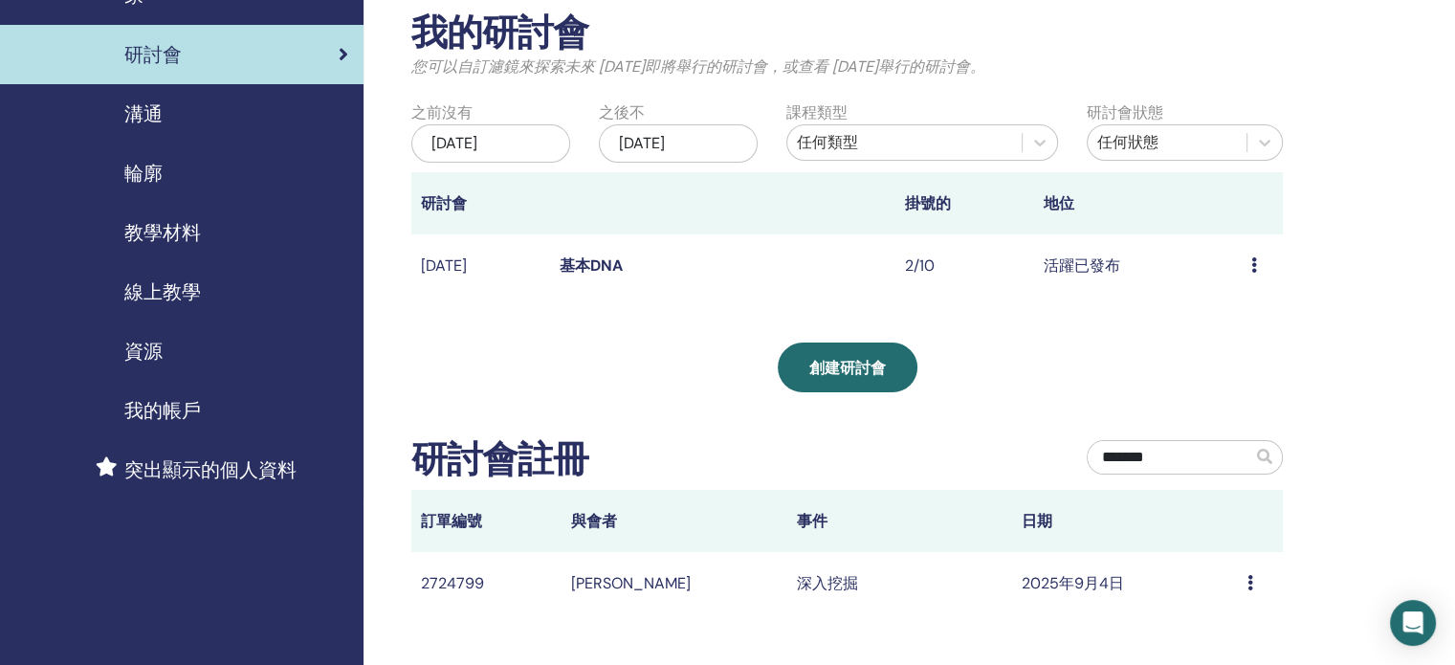
click at [605, 261] on font "基本DNA" at bounding box center [591, 265] width 63 height 20
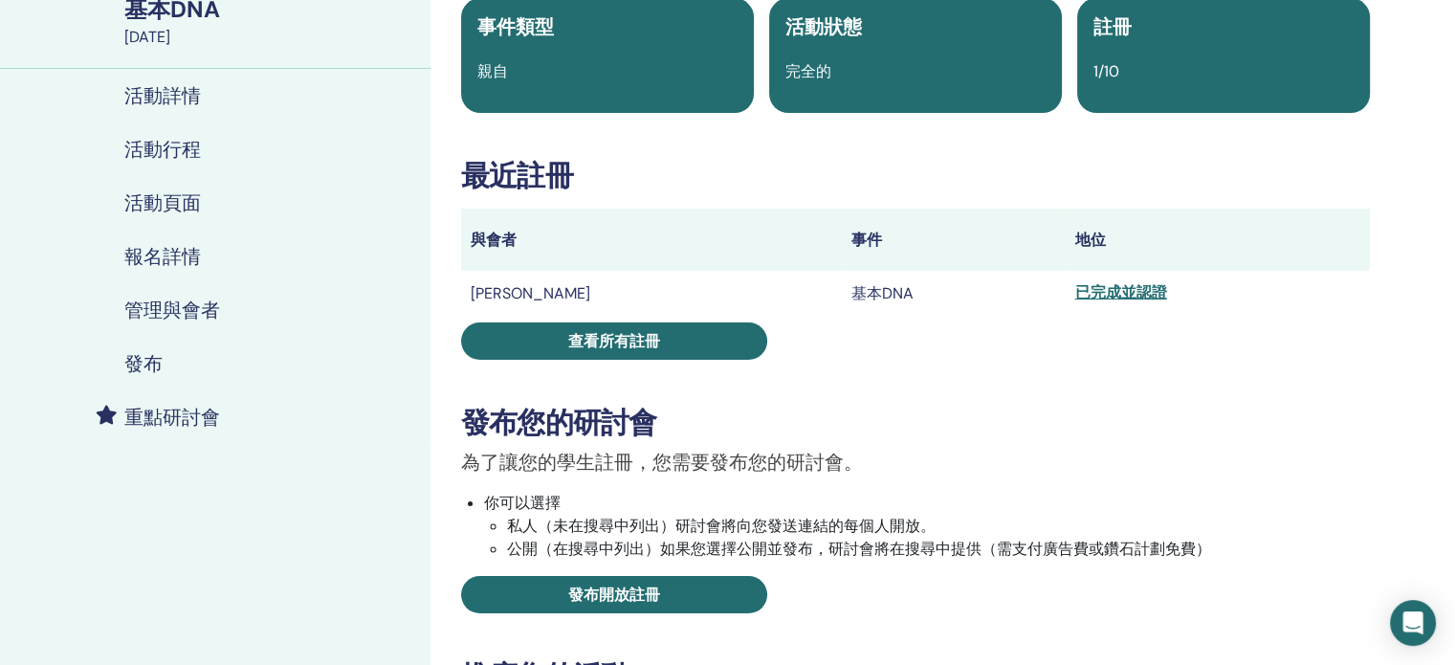
scroll to position [191, 0]
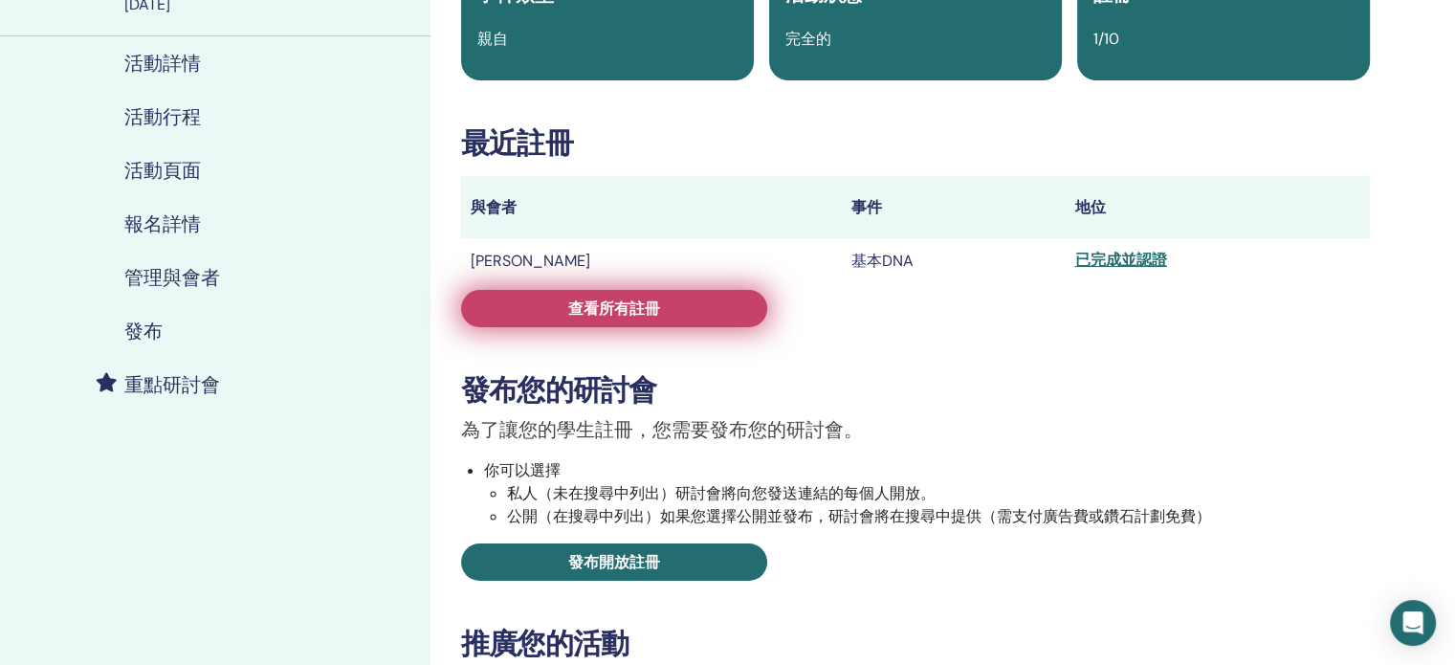
click at [690, 309] on link "查看所有註冊" at bounding box center [614, 308] width 306 height 37
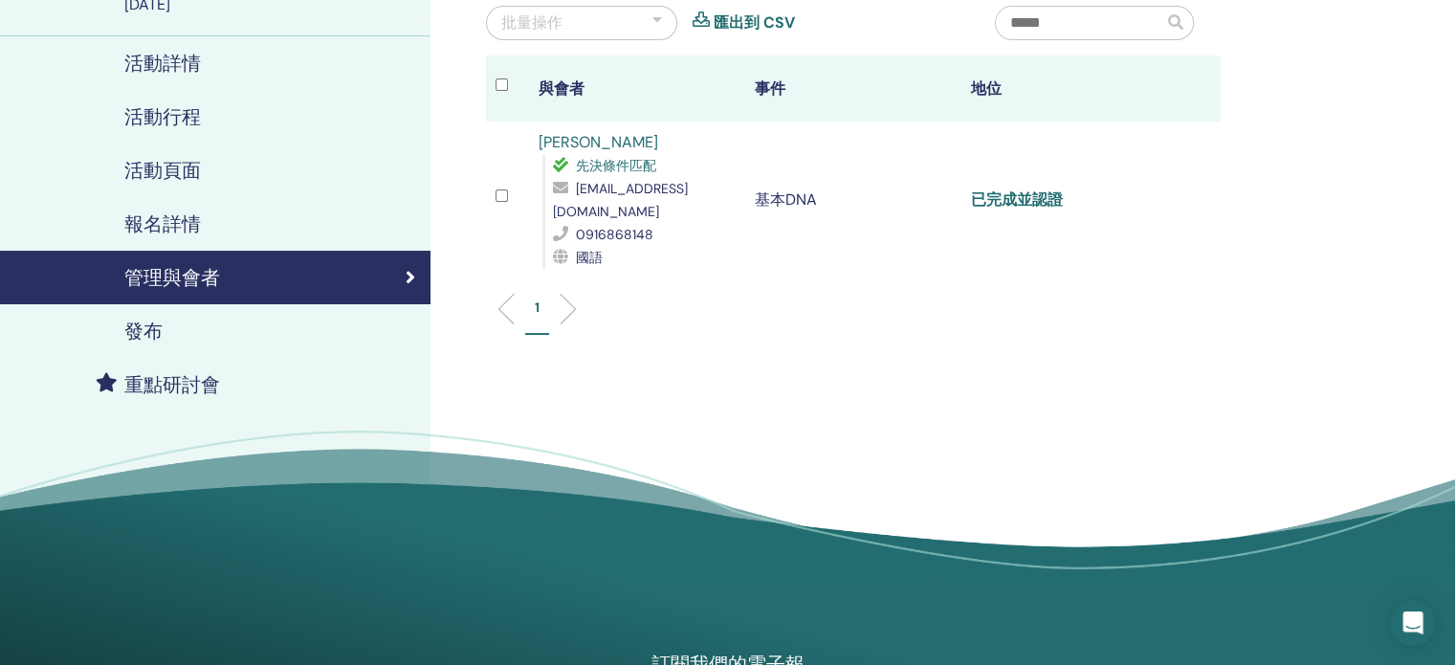
click at [1040, 194] on font "已完成並認證" at bounding box center [1017, 199] width 92 height 20
click at [973, 252] on td "已完成並認證" at bounding box center [1069, 199] width 216 height 157
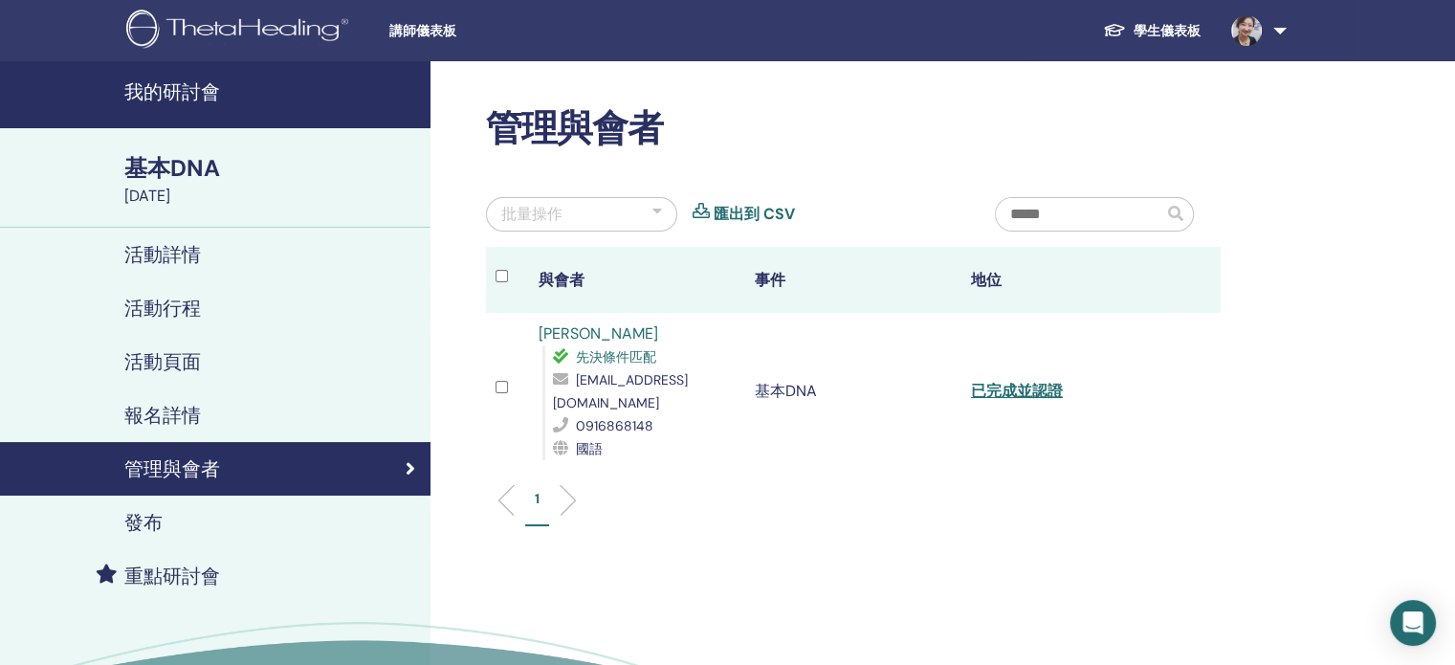
scroll to position [96, 0]
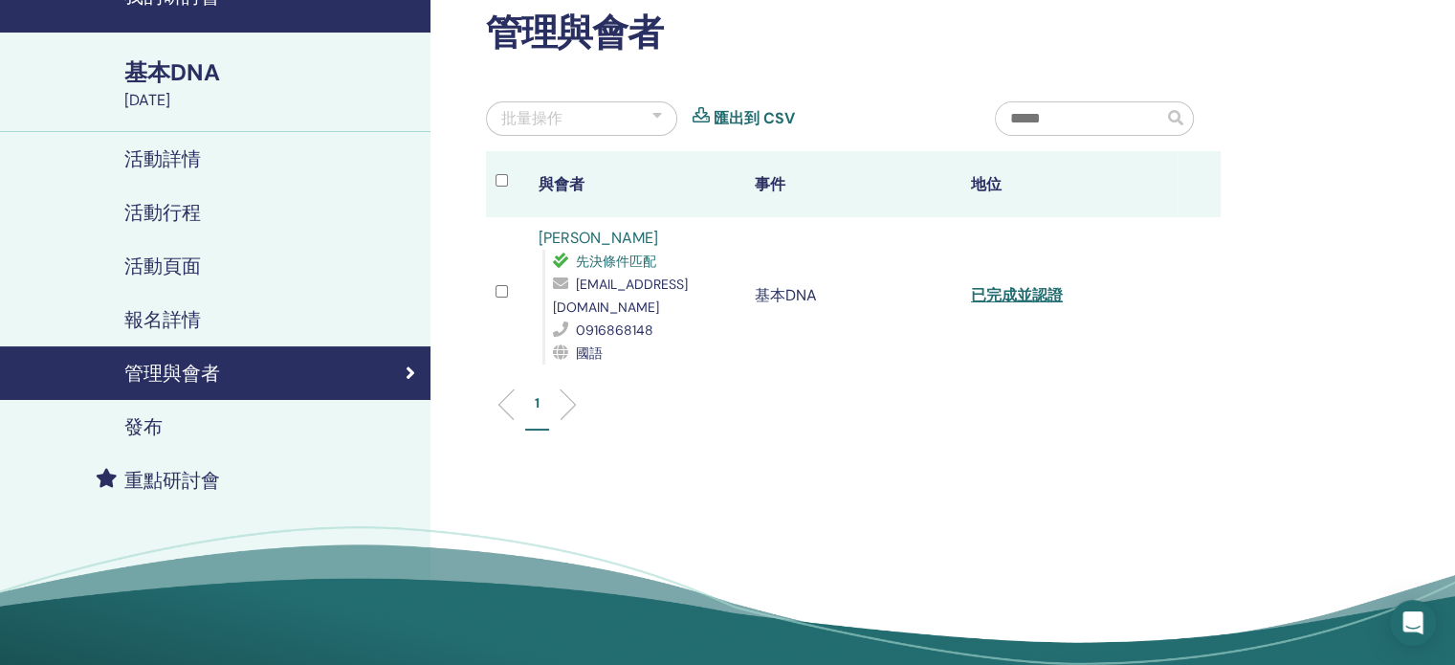
click at [794, 421] on ul "1" at bounding box center [853, 411] width 702 height 37
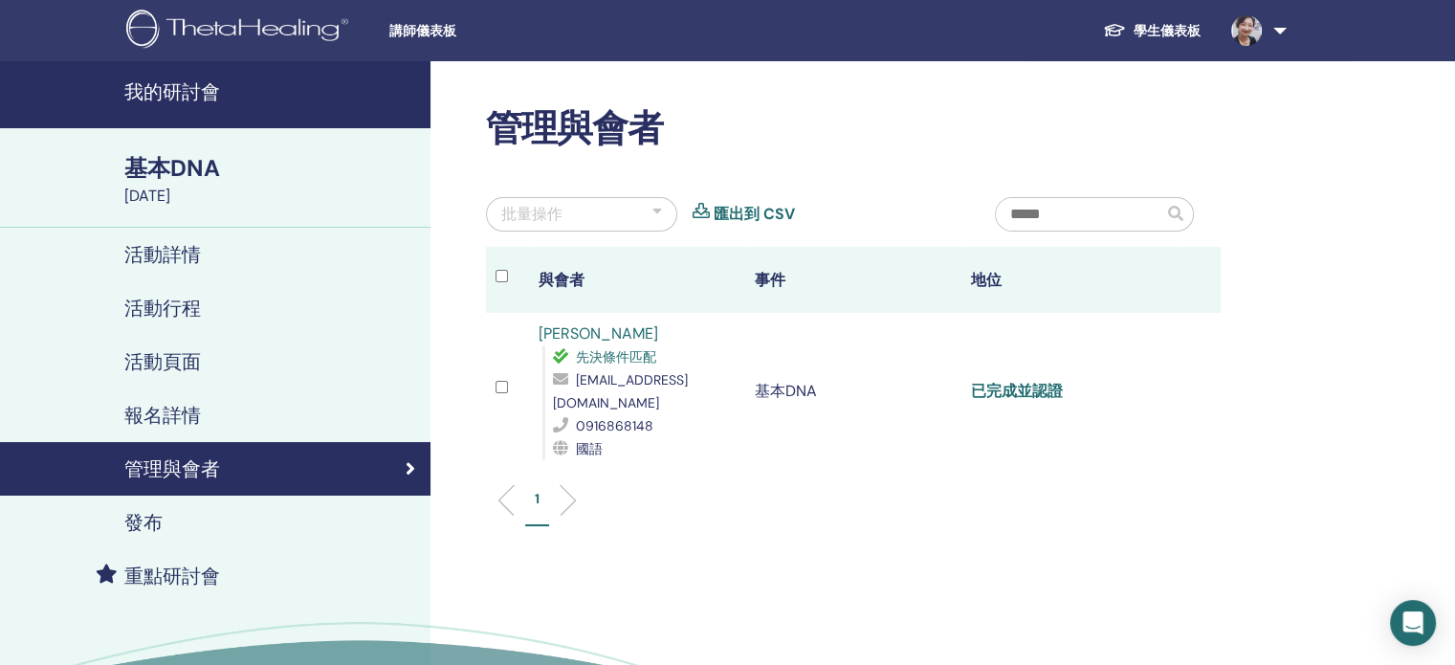
click at [1028, 388] on font "已完成並認證" at bounding box center [1017, 391] width 92 height 20
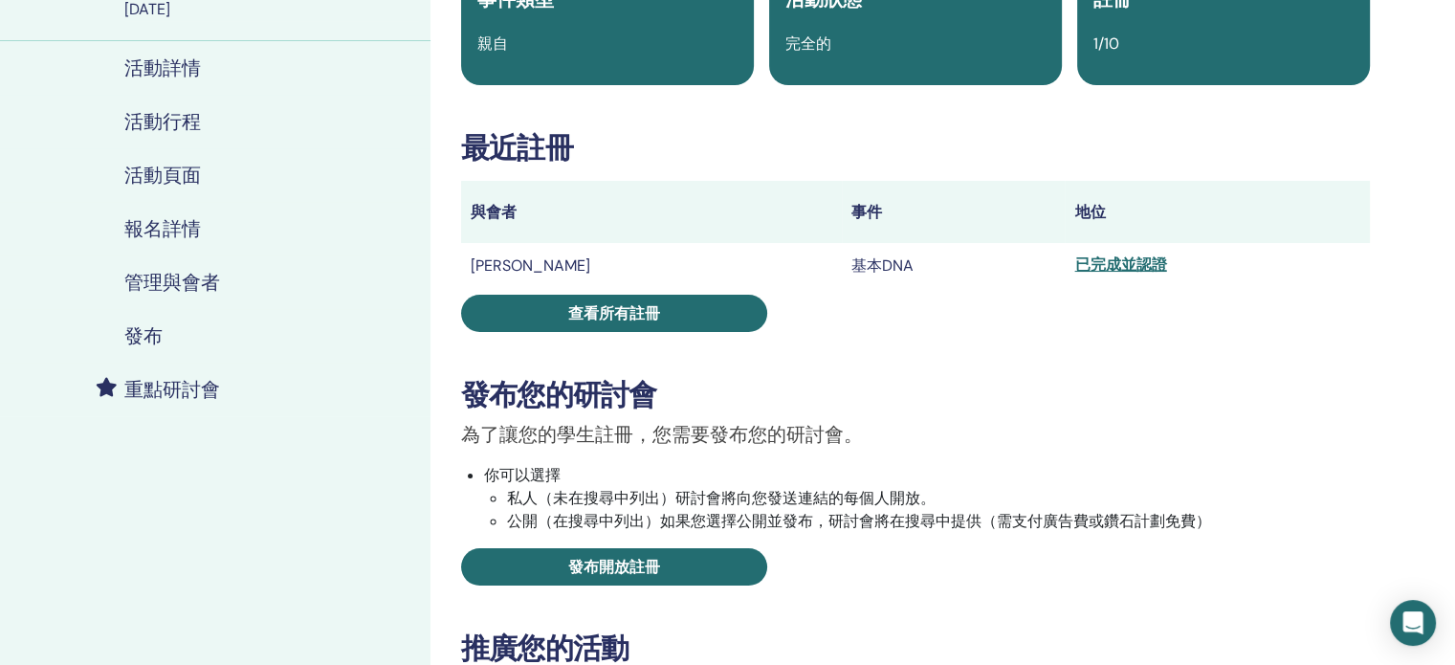
scroll to position [191, 0]
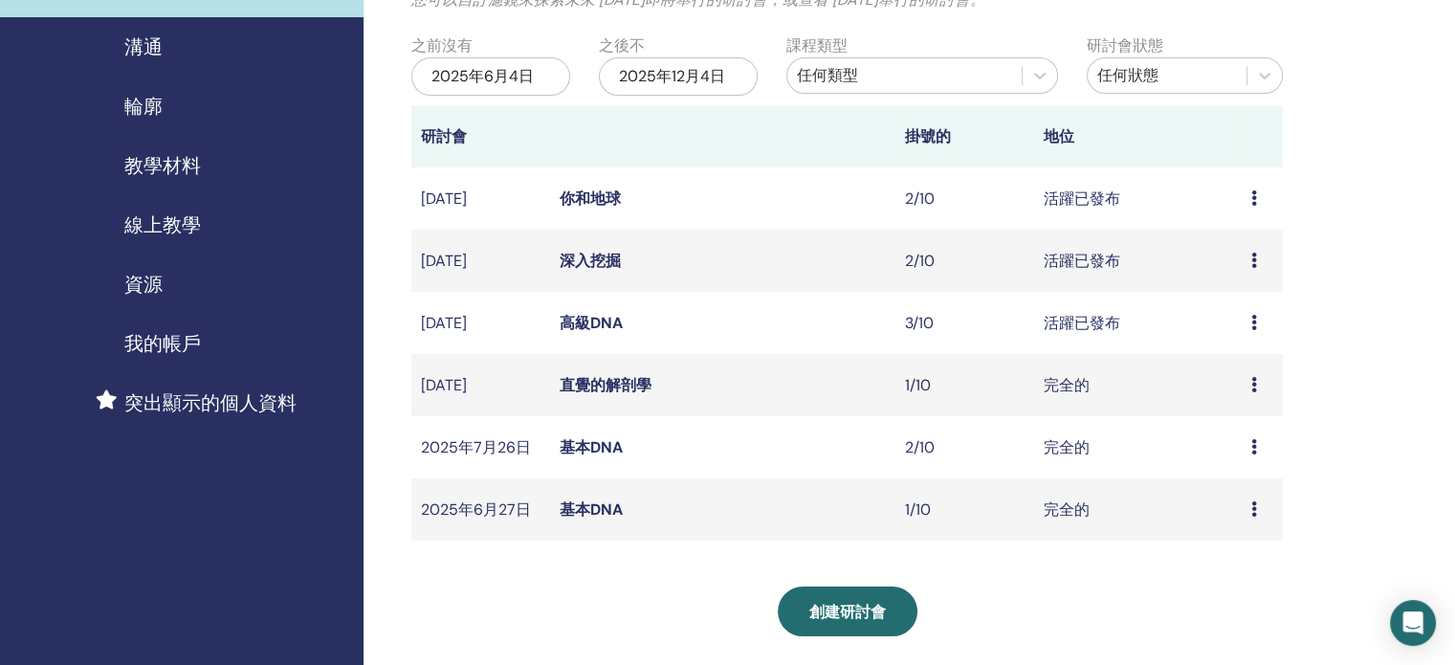
scroll to position [191, 0]
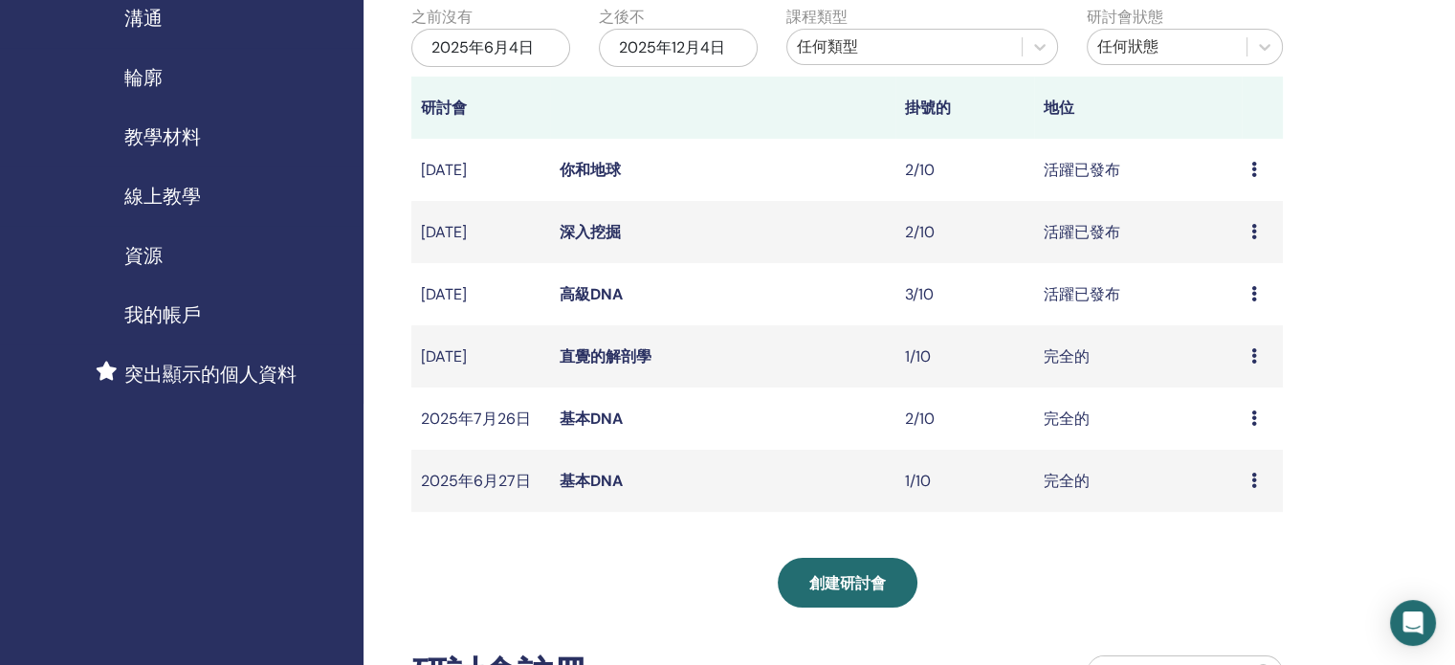
click at [589, 293] on font "高級DNA" at bounding box center [591, 294] width 63 height 20
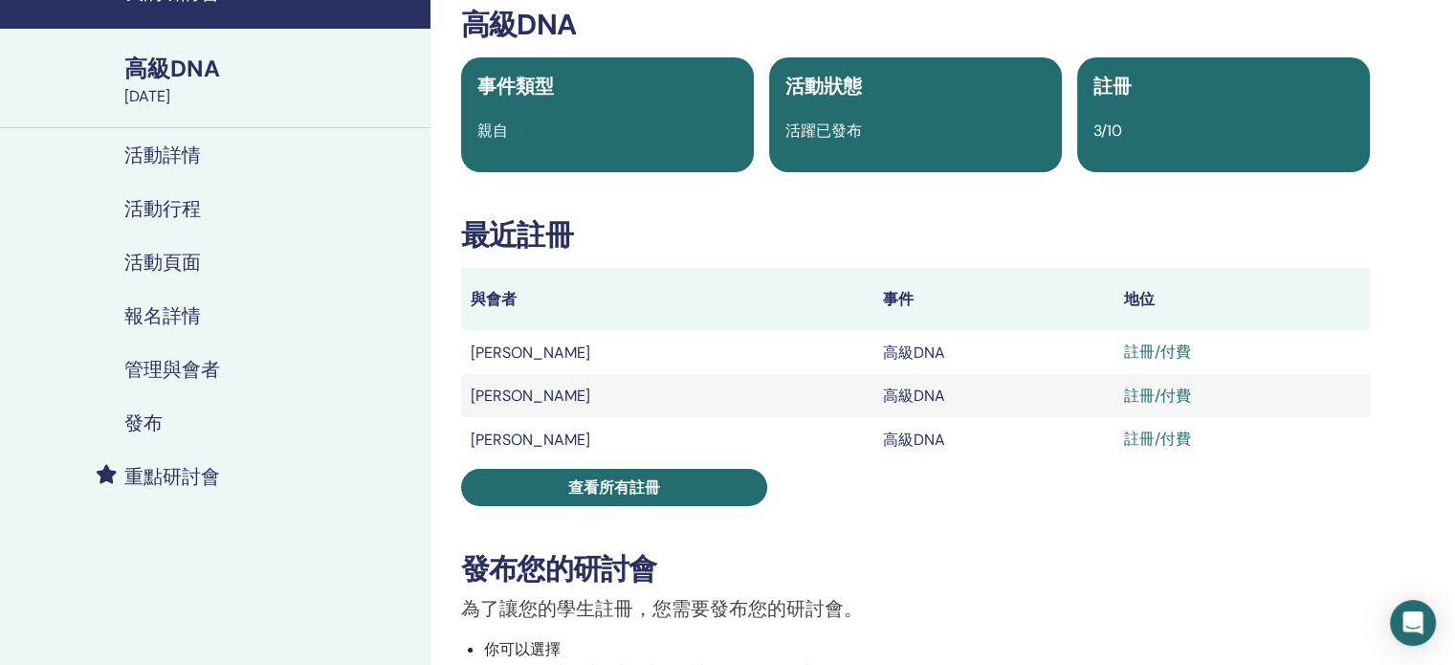
scroll to position [191, 0]
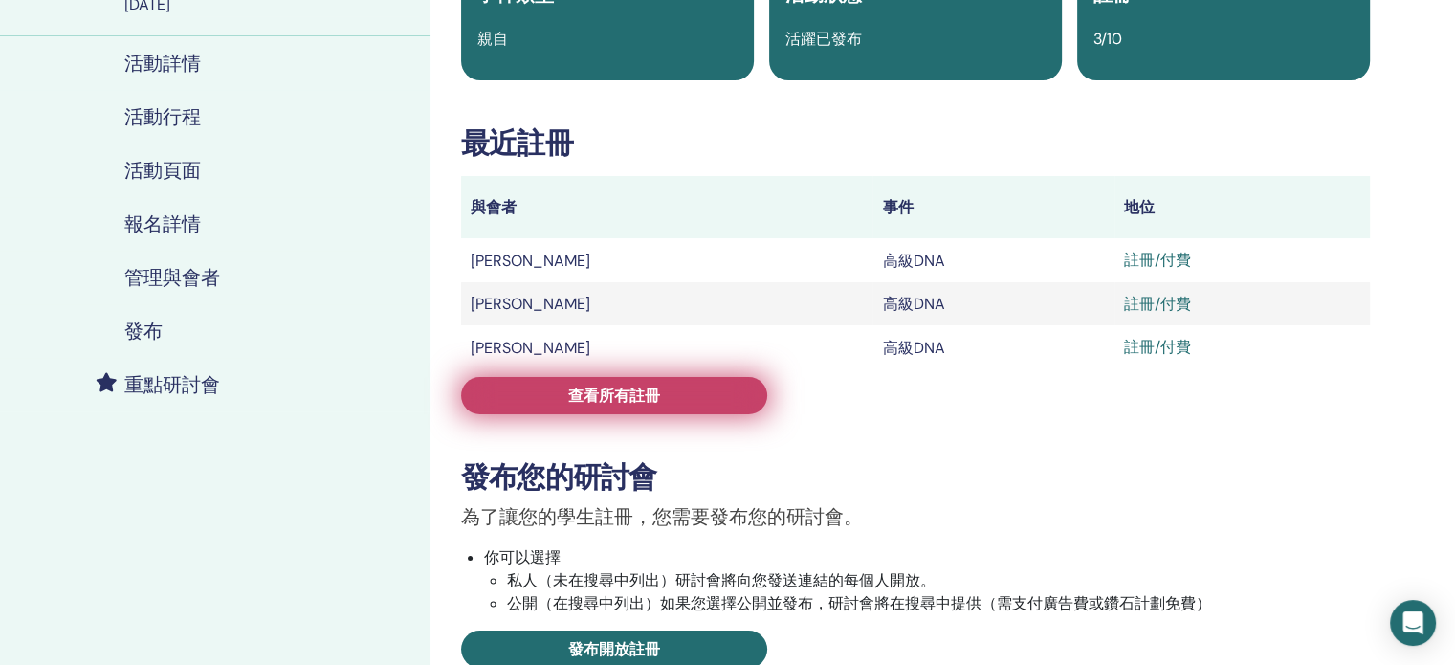
click at [691, 398] on link "查看所有註冊" at bounding box center [614, 395] width 306 height 37
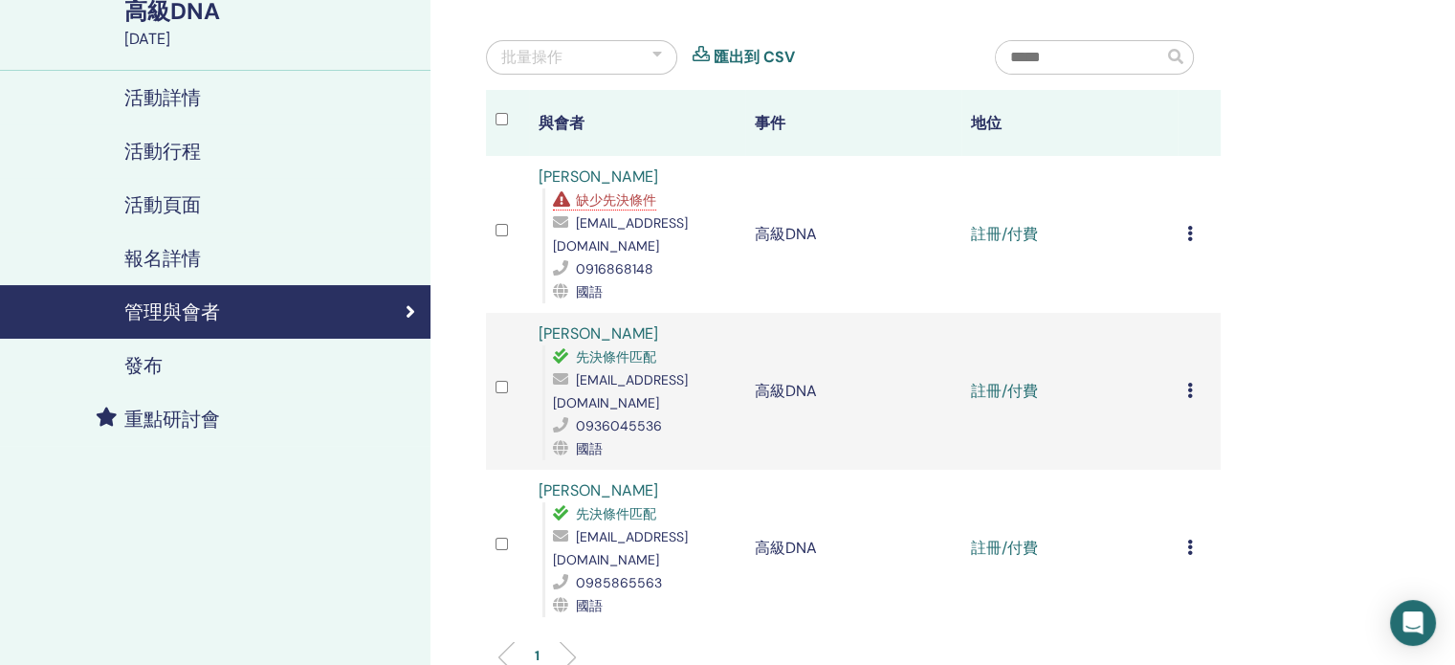
scroll to position [191, 0]
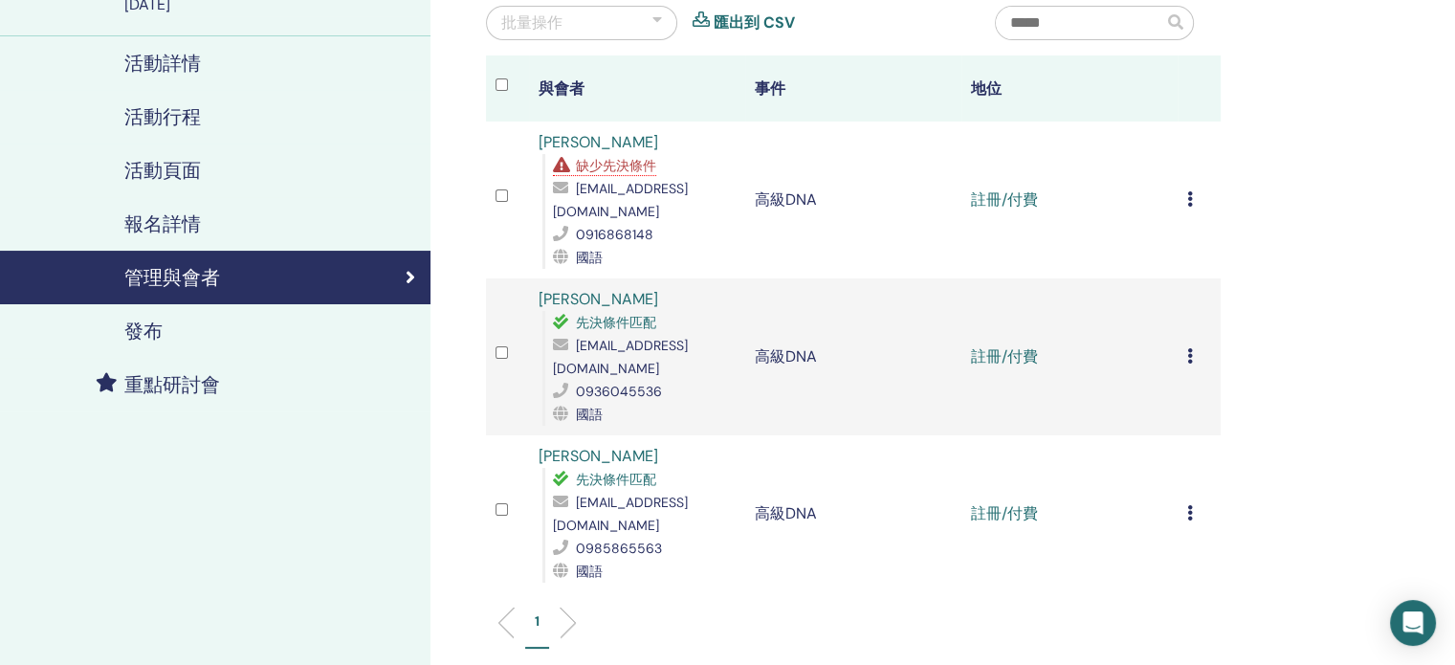
click at [1189, 505] on icon at bounding box center [1190, 512] width 6 height 15
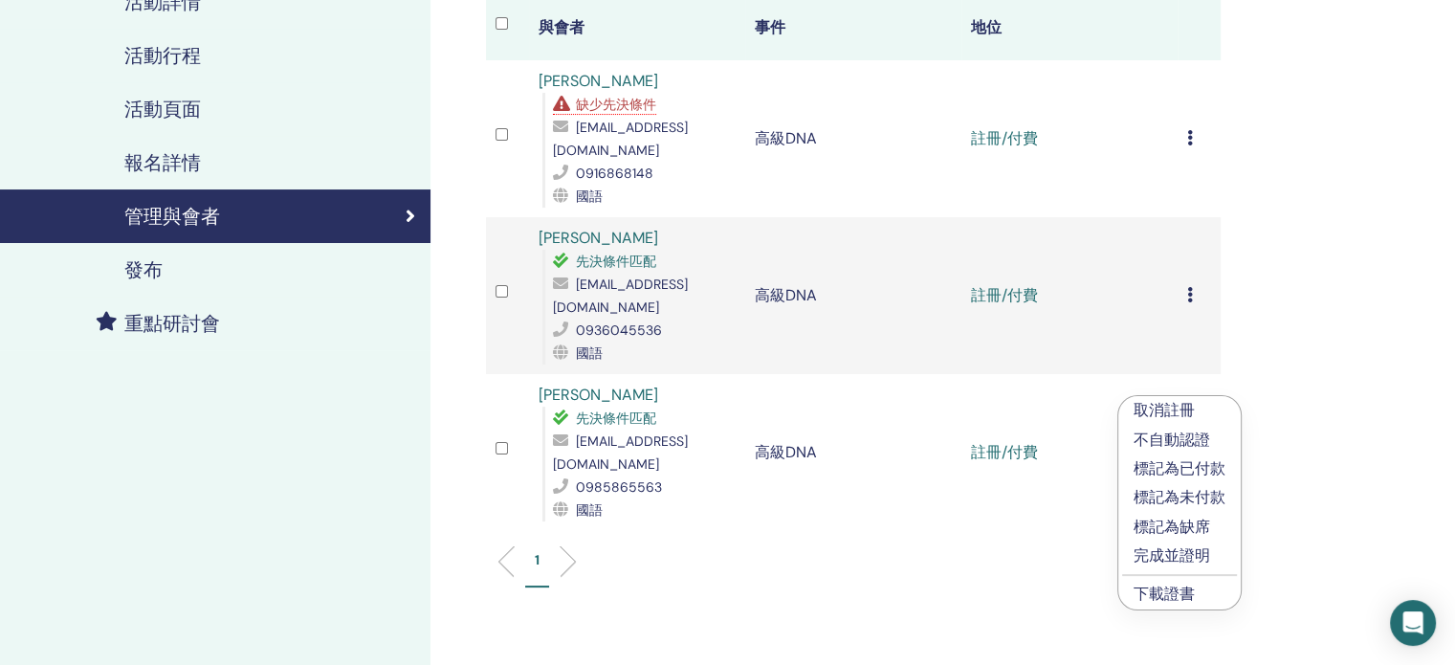
scroll to position [287, 0]
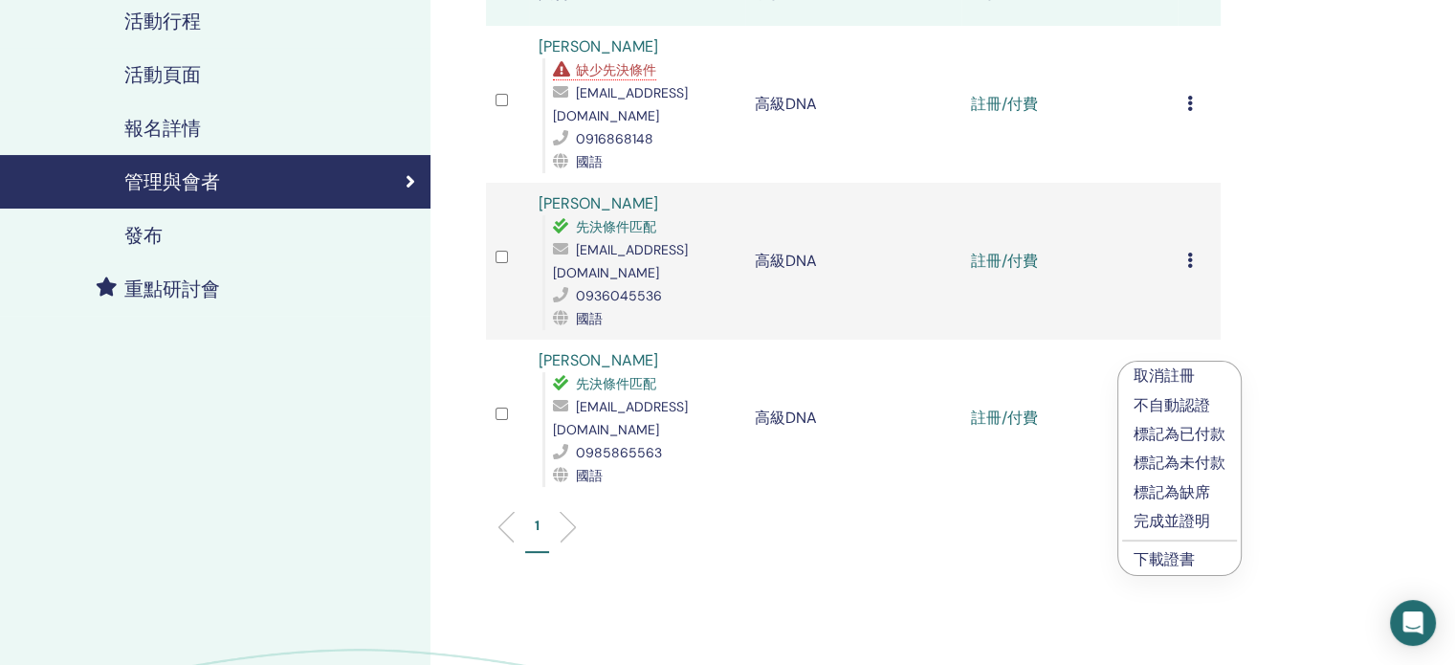
click at [1180, 562] on font "下載證書" at bounding box center [1163, 559] width 61 height 20
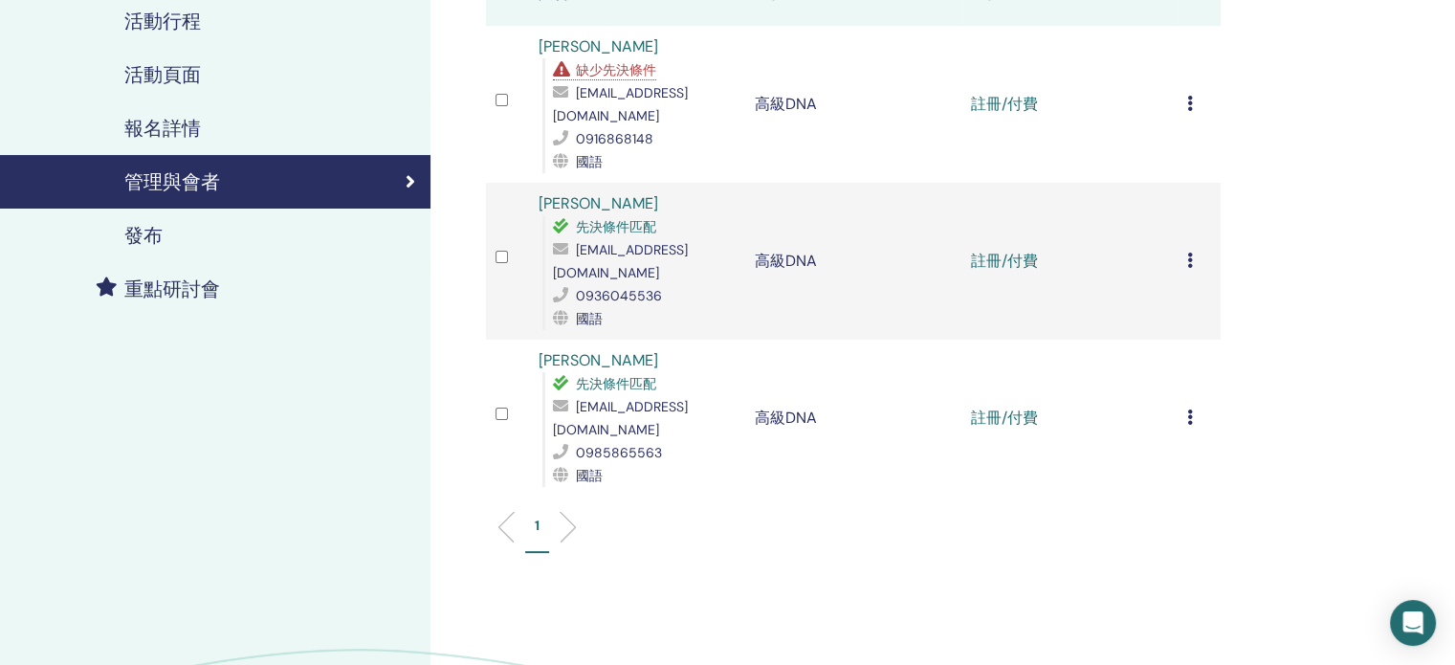
click at [1190, 253] on icon at bounding box center [1190, 260] width 6 height 15
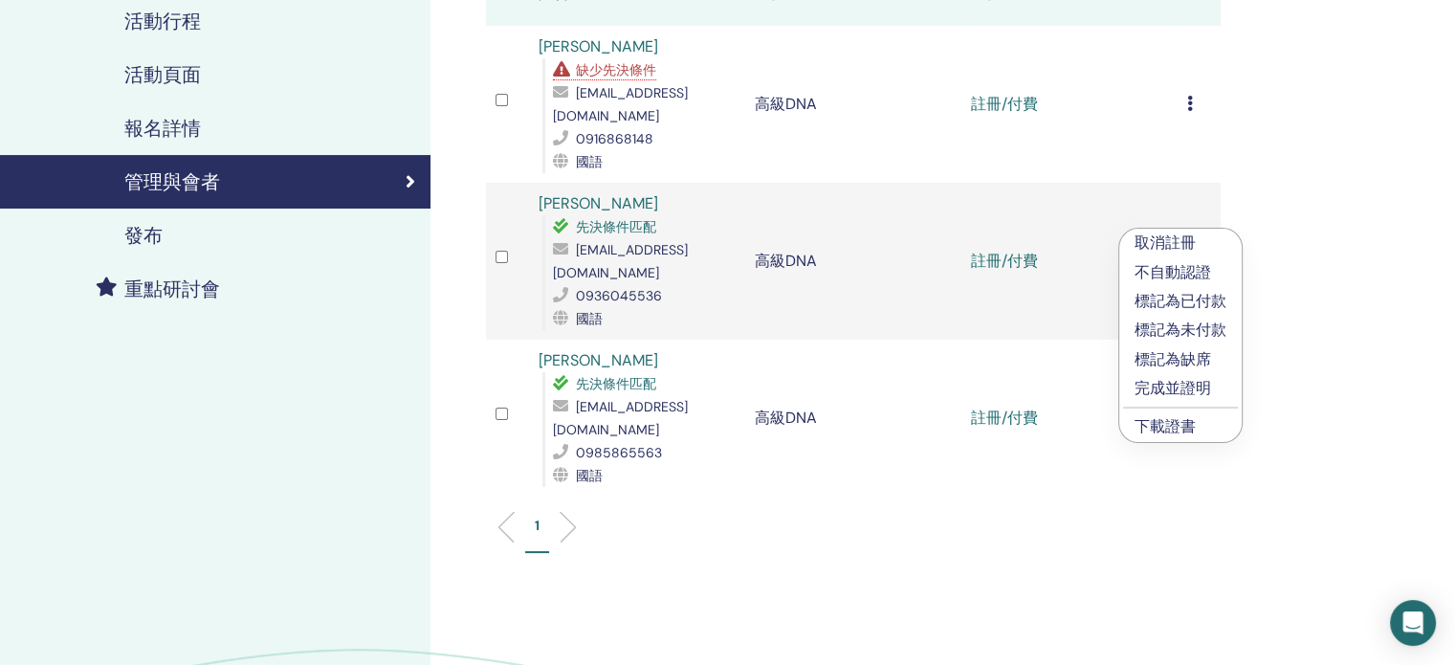
click at [1187, 427] on font "下載證書" at bounding box center [1164, 426] width 61 height 20
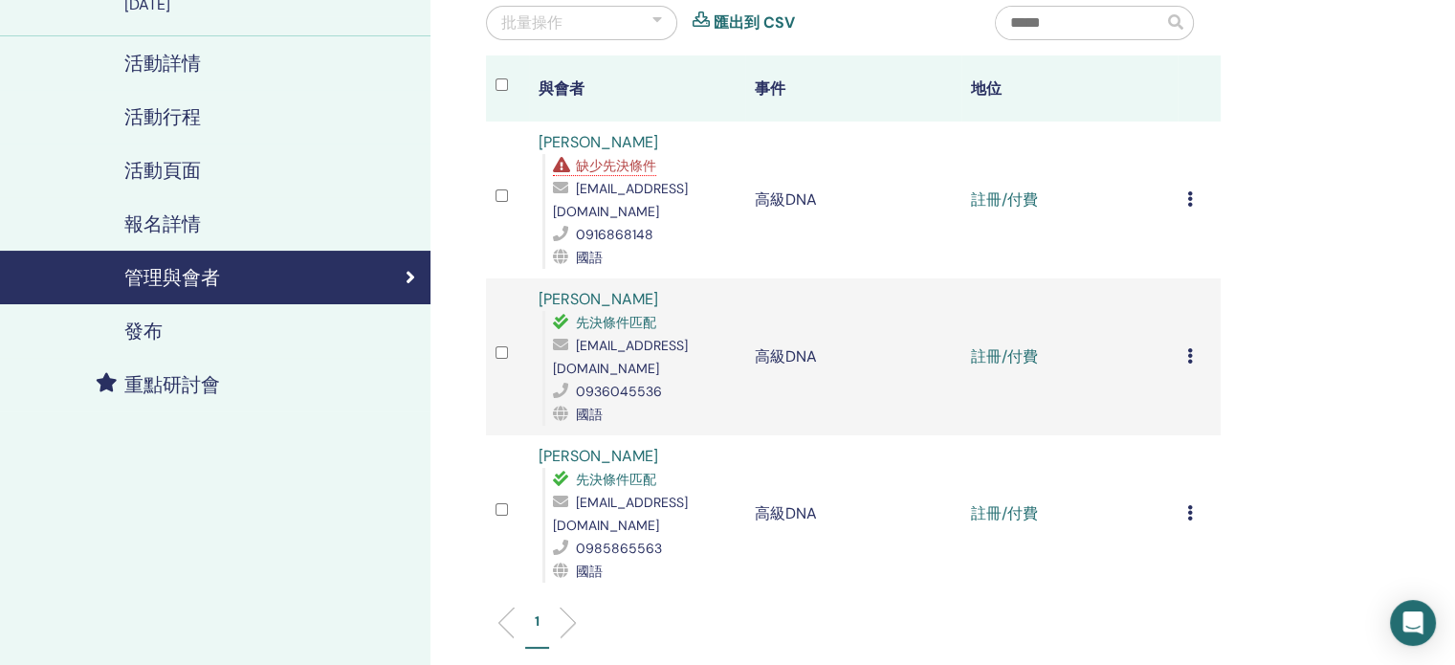
scroll to position [96, 0]
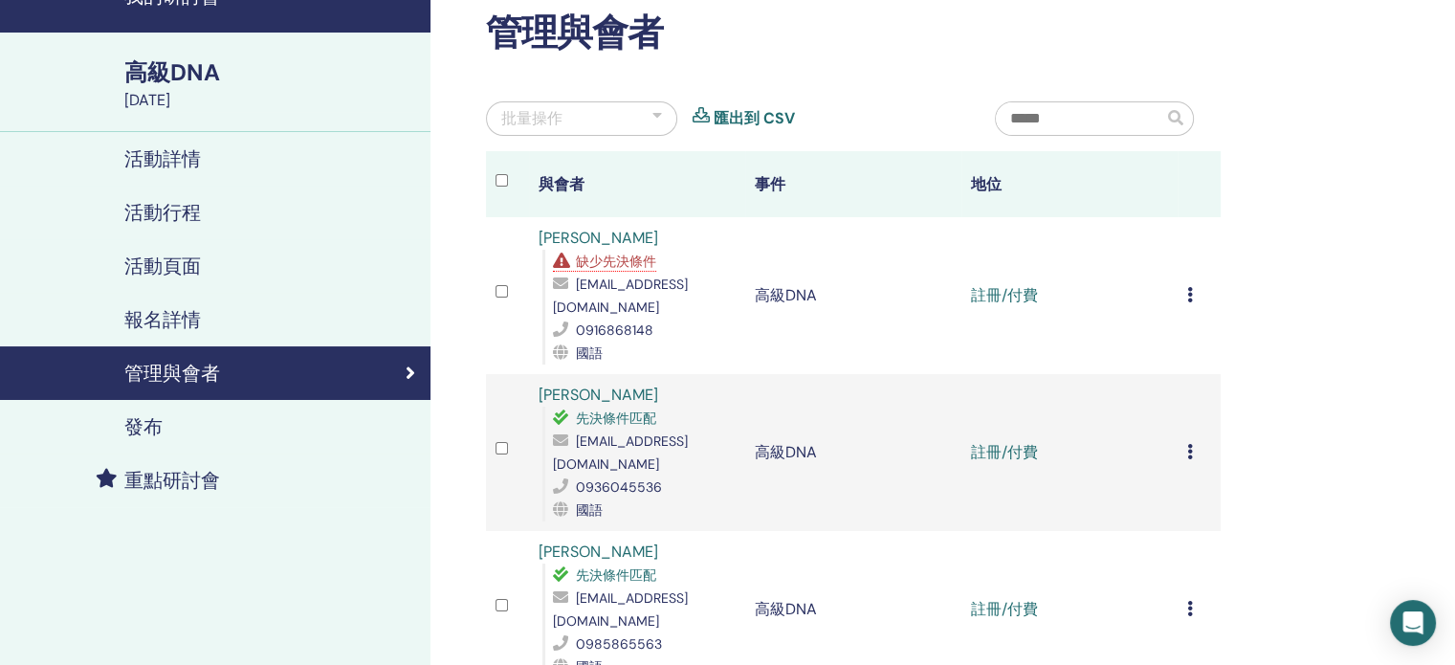
click at [1187, 287] on icon at bounding box center [1190, 294] width 6 height 15
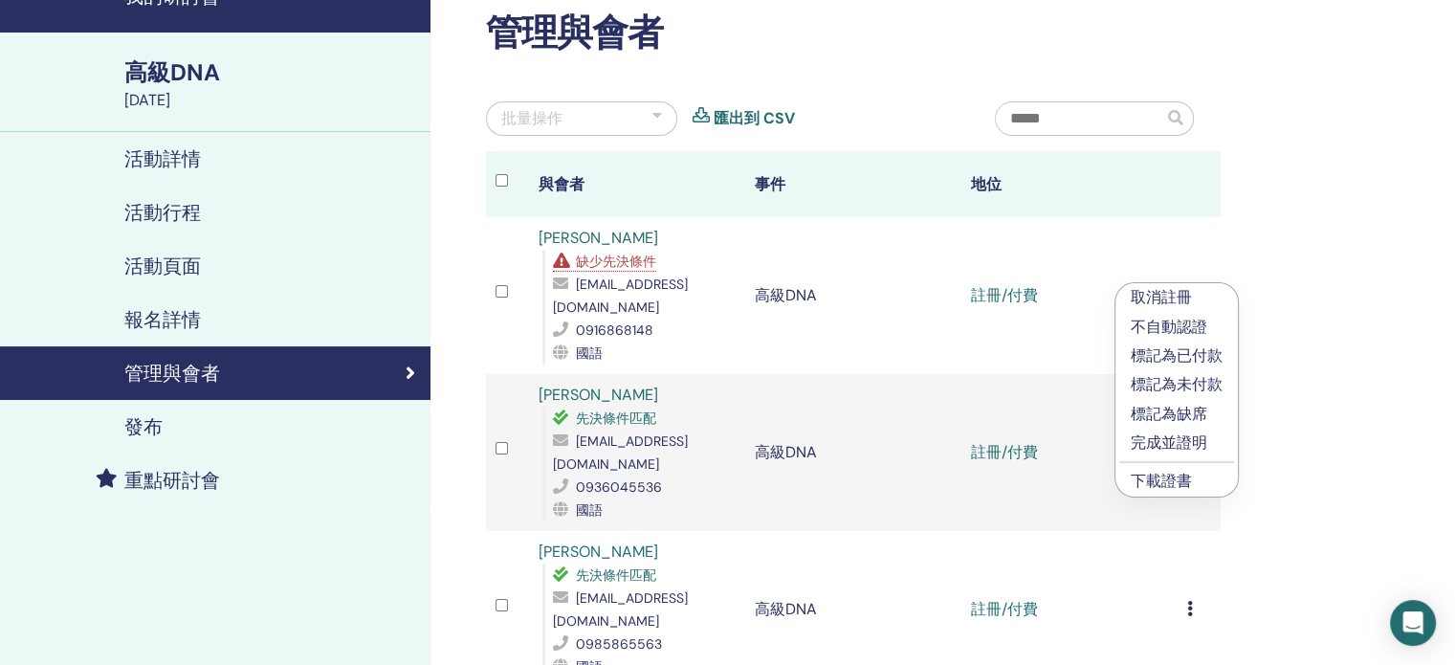
click at [1170, 474] on font "下載證書" at bounding box center [1161, 481] width 61 height 20
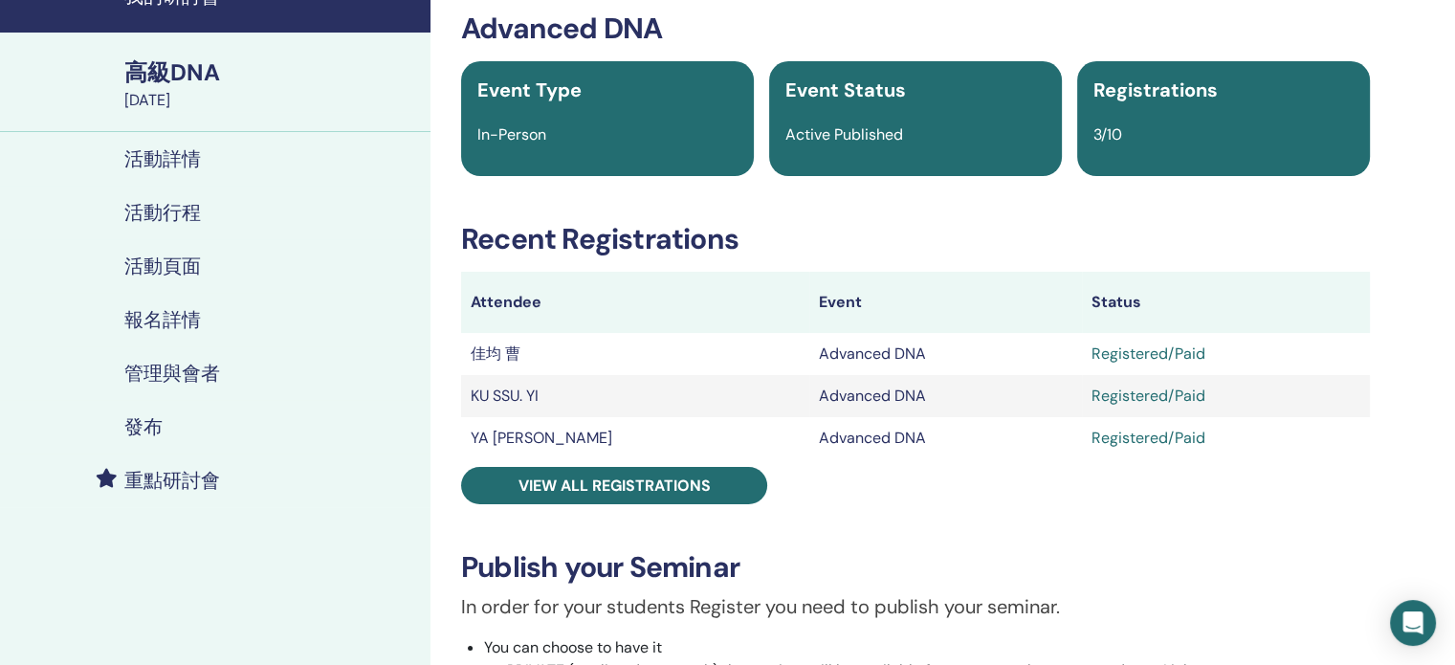
scroll to position [191, 0]
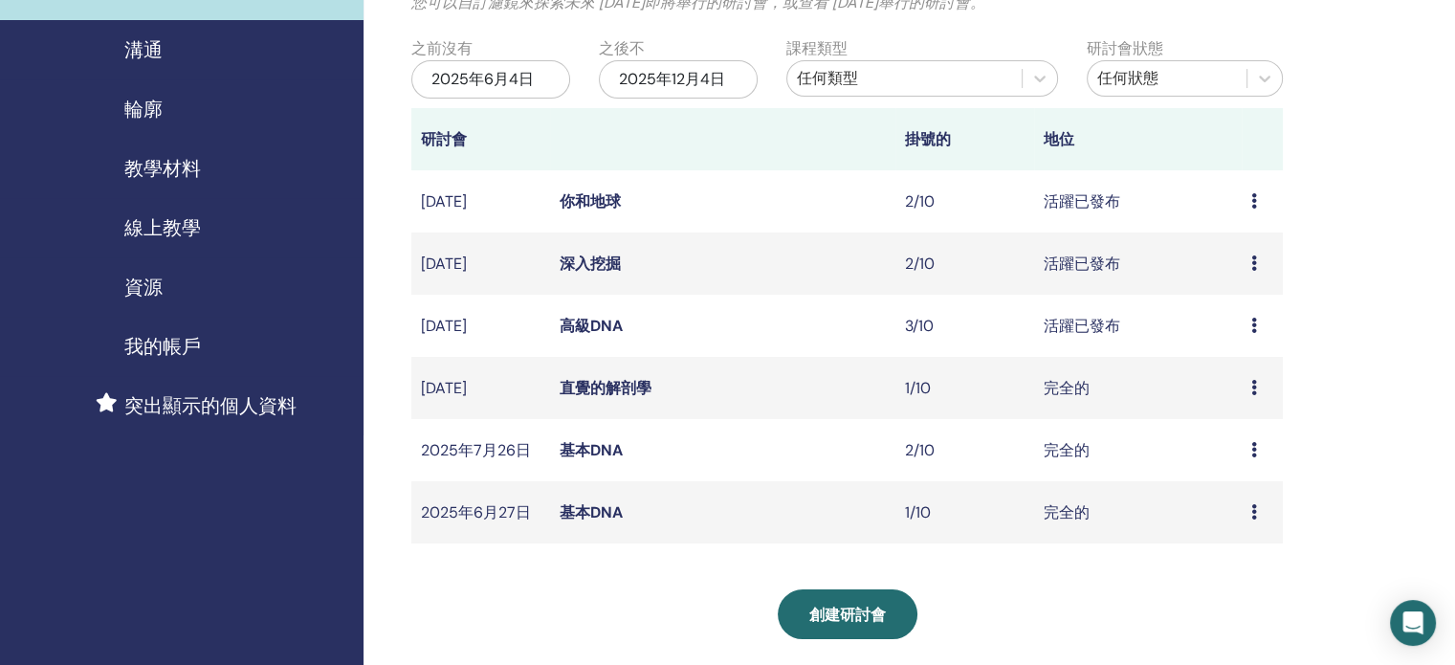
scroll to position [191, 0]
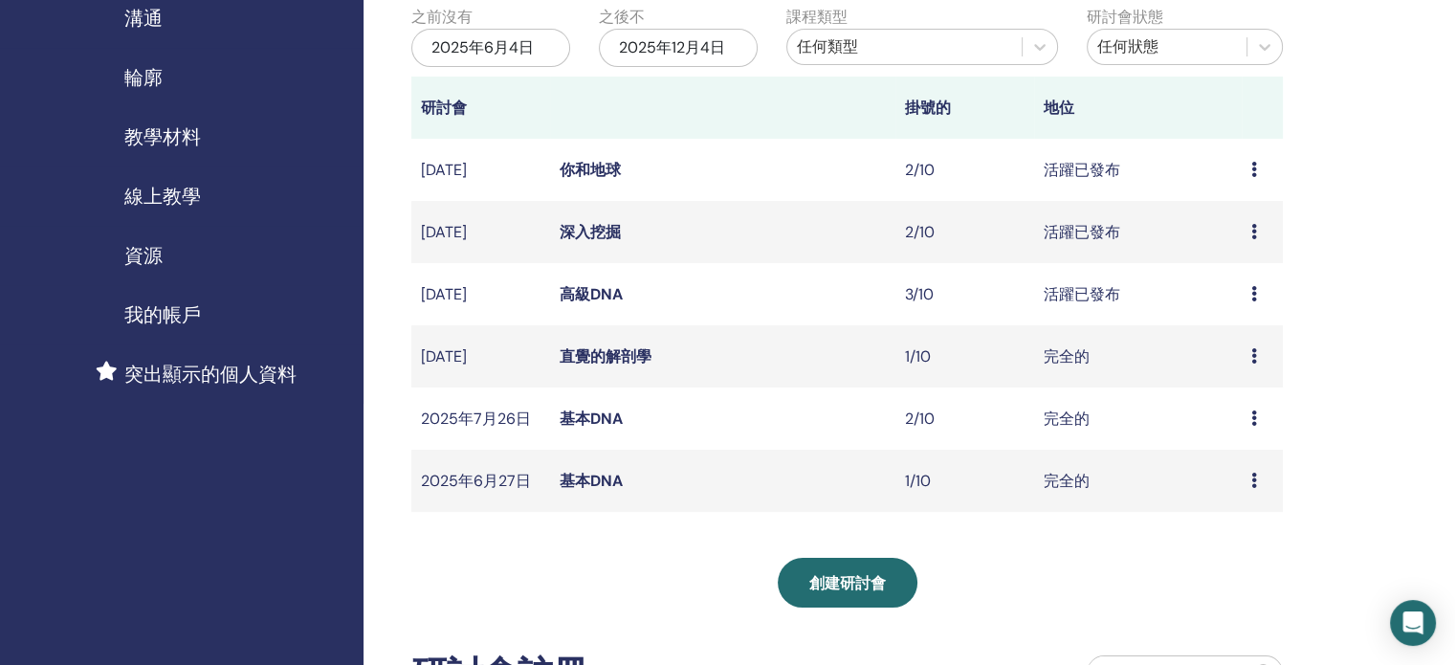
click at [576, 227] on font "深入挖掘" at bounding box center [590, 232] width 61 height 20
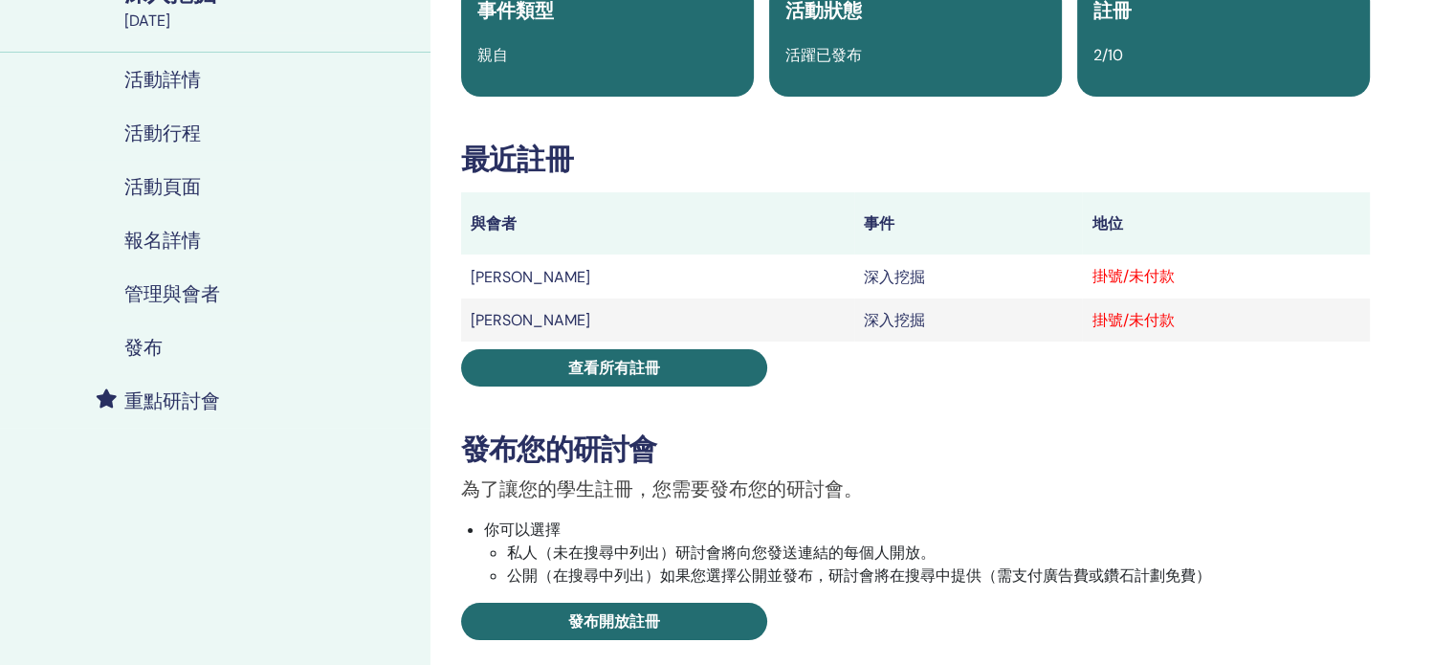
scroll to position [191, 0]
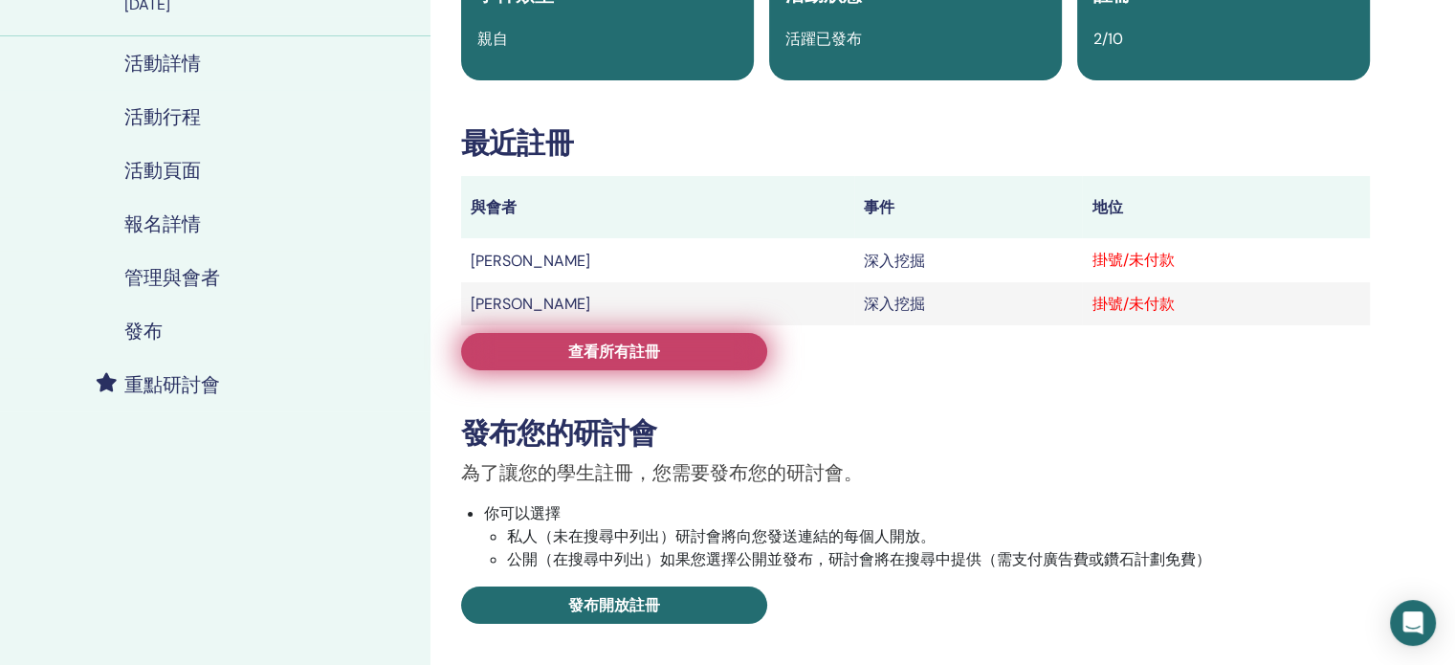
click at [696, 355] on link "查看所有註冊" at bounding box center [614, 351] width 306 height 37
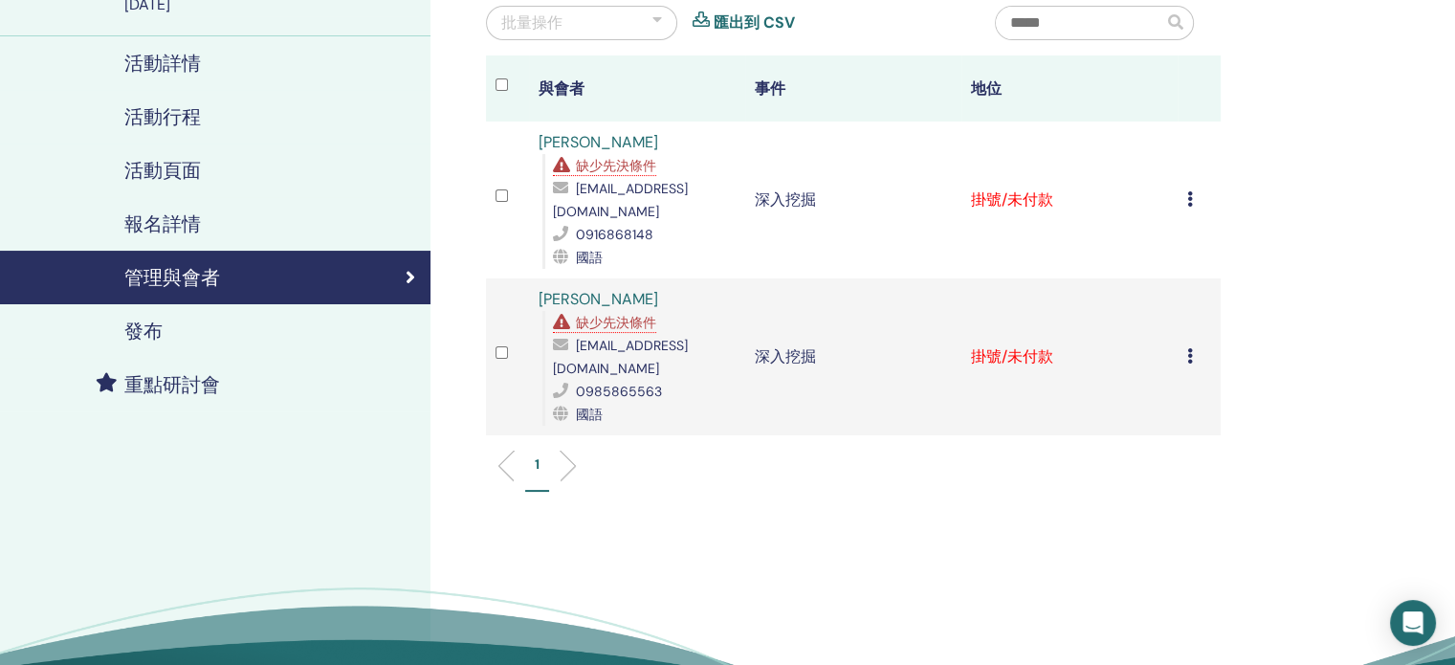
click at [1190, 348] on icon at bounding box center [1190, 355] width 6 height 15
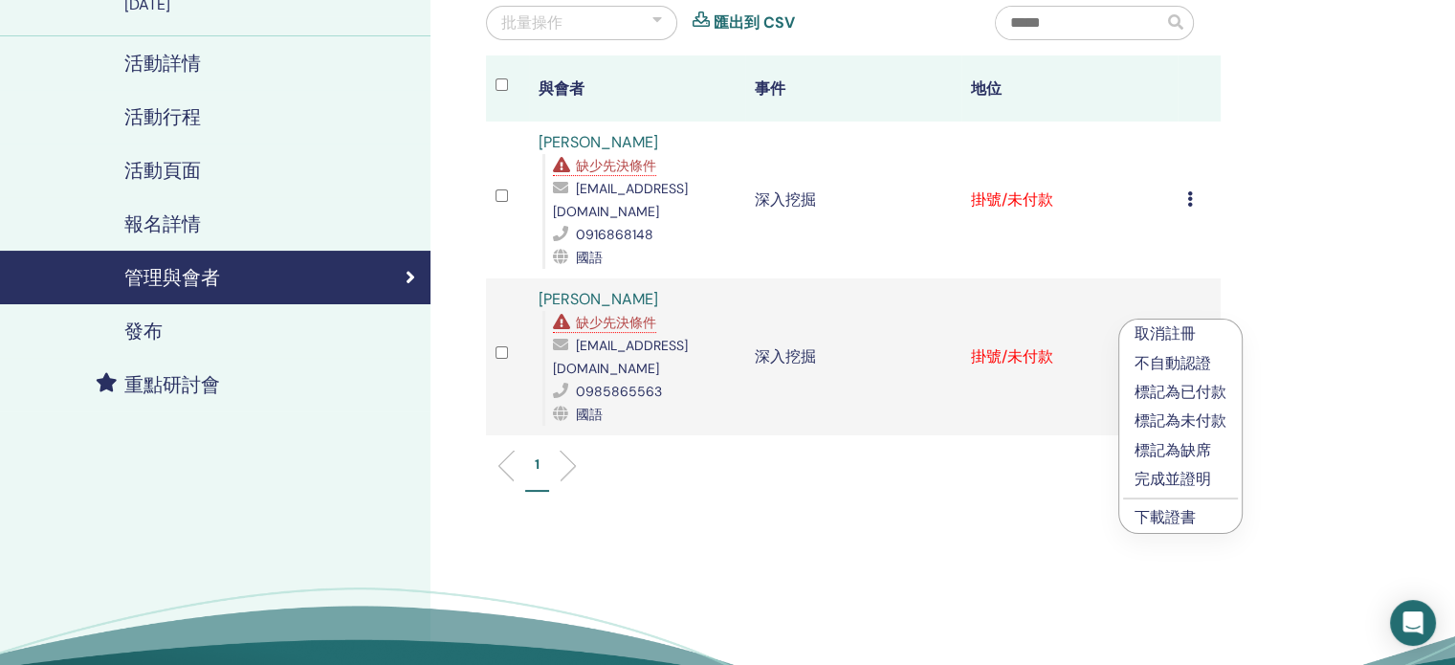
click at [1159, 389] on font "標記為已付款" at bounding box center [1180, 392] width 92 height 20
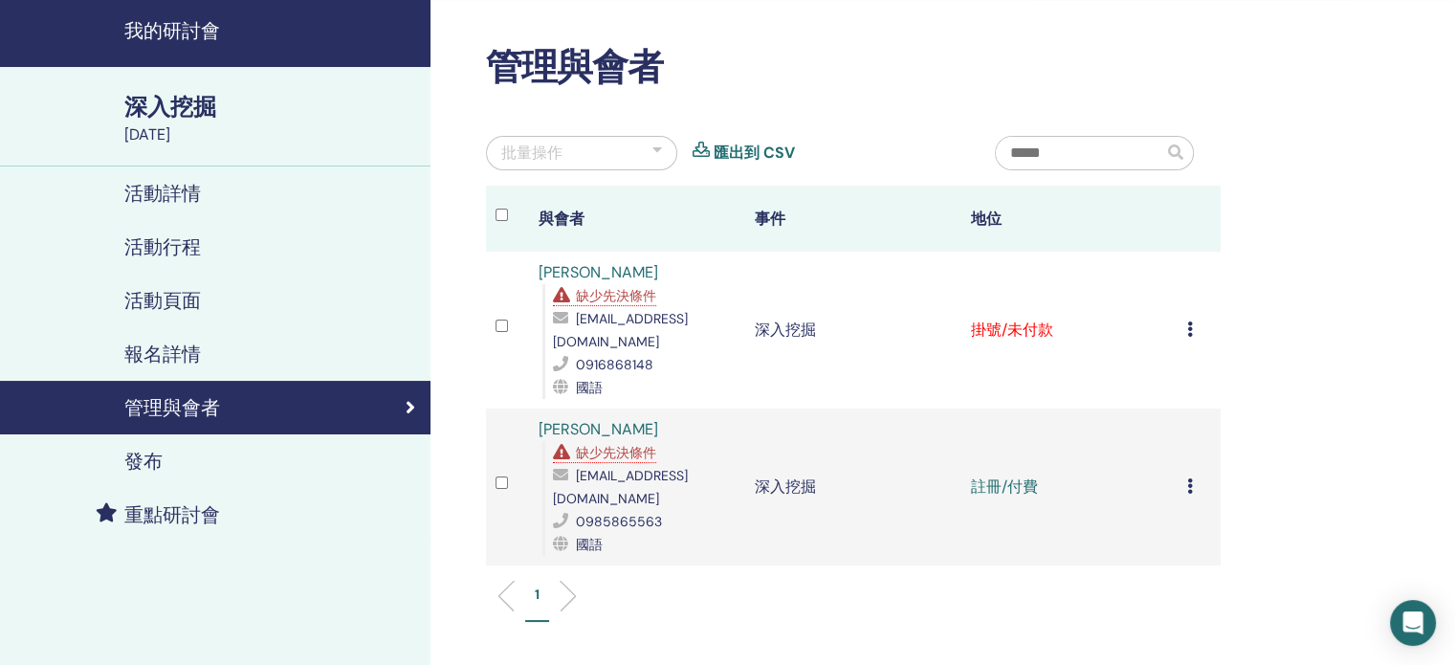
scroll to position [96, 0]
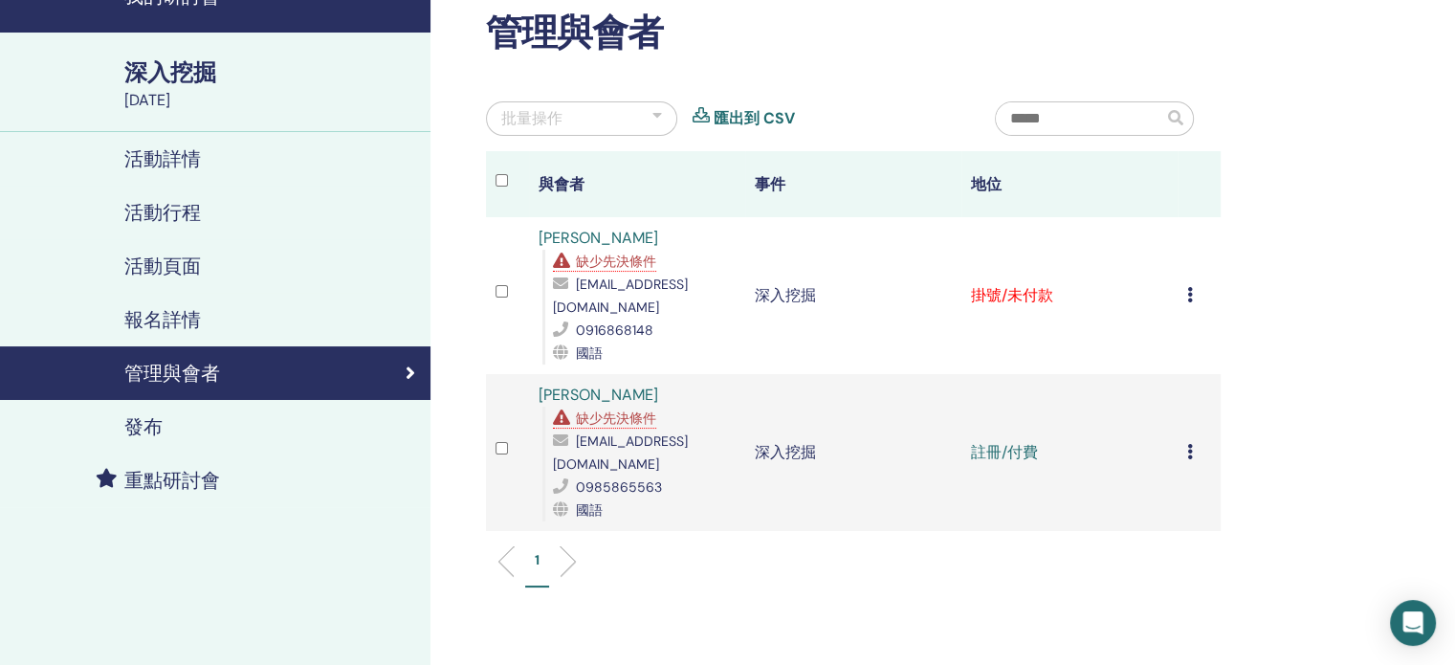
click at [1187, 287] on icon at bounding box center [1190, 294] width 6 height 15
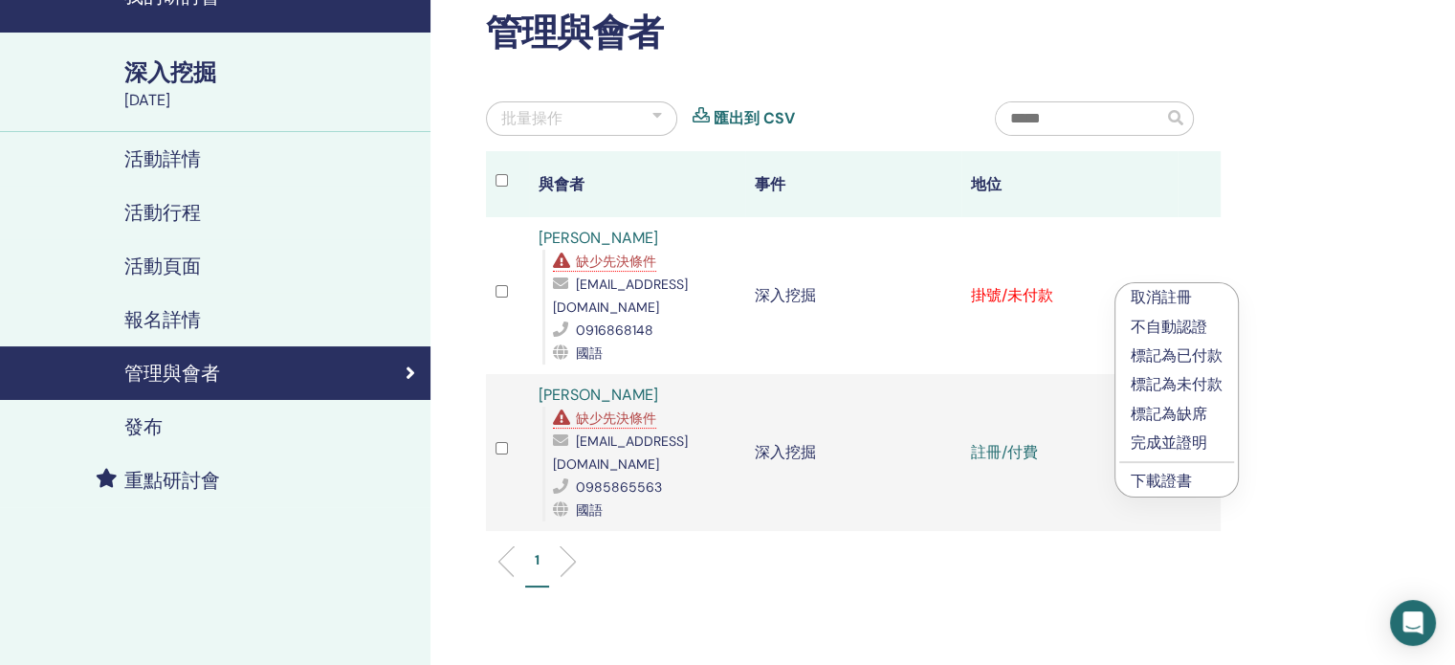
click at [1152, 351] on font "標記為已付款" at bounding box center [1177, 355] width 92 height 20
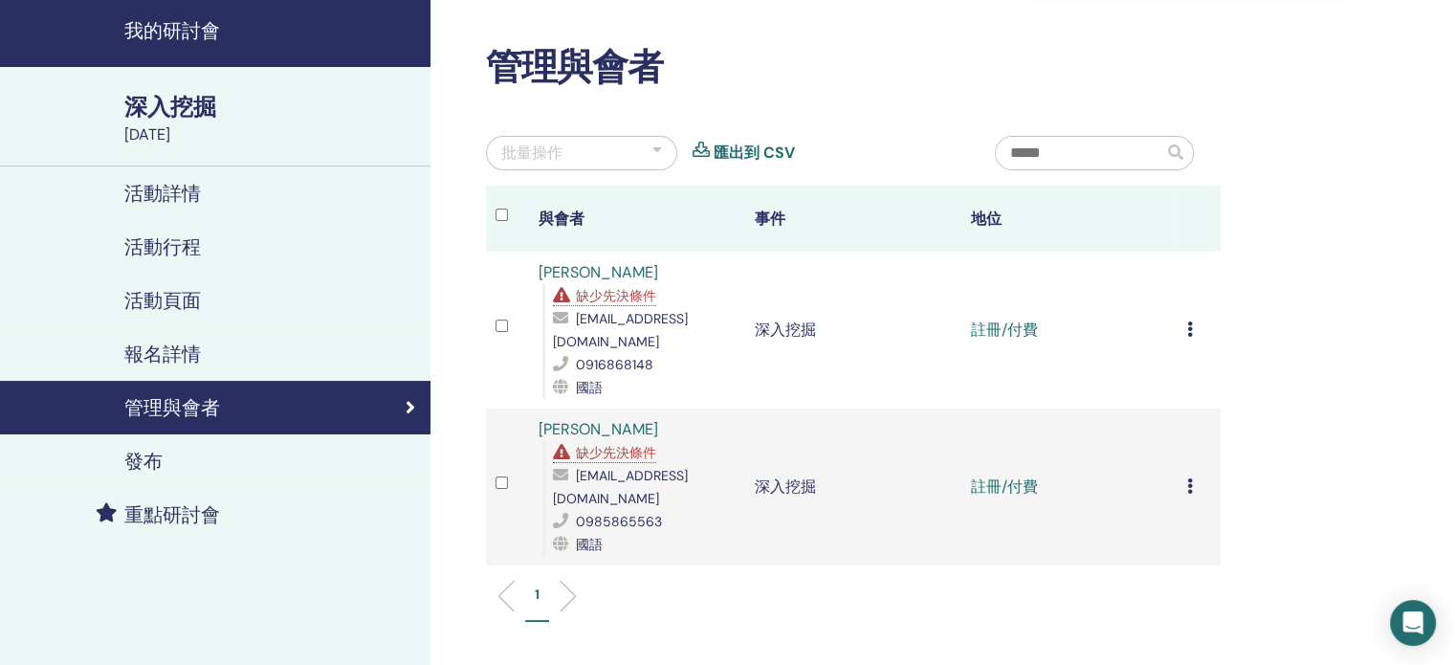
scroll to position [96, 0]
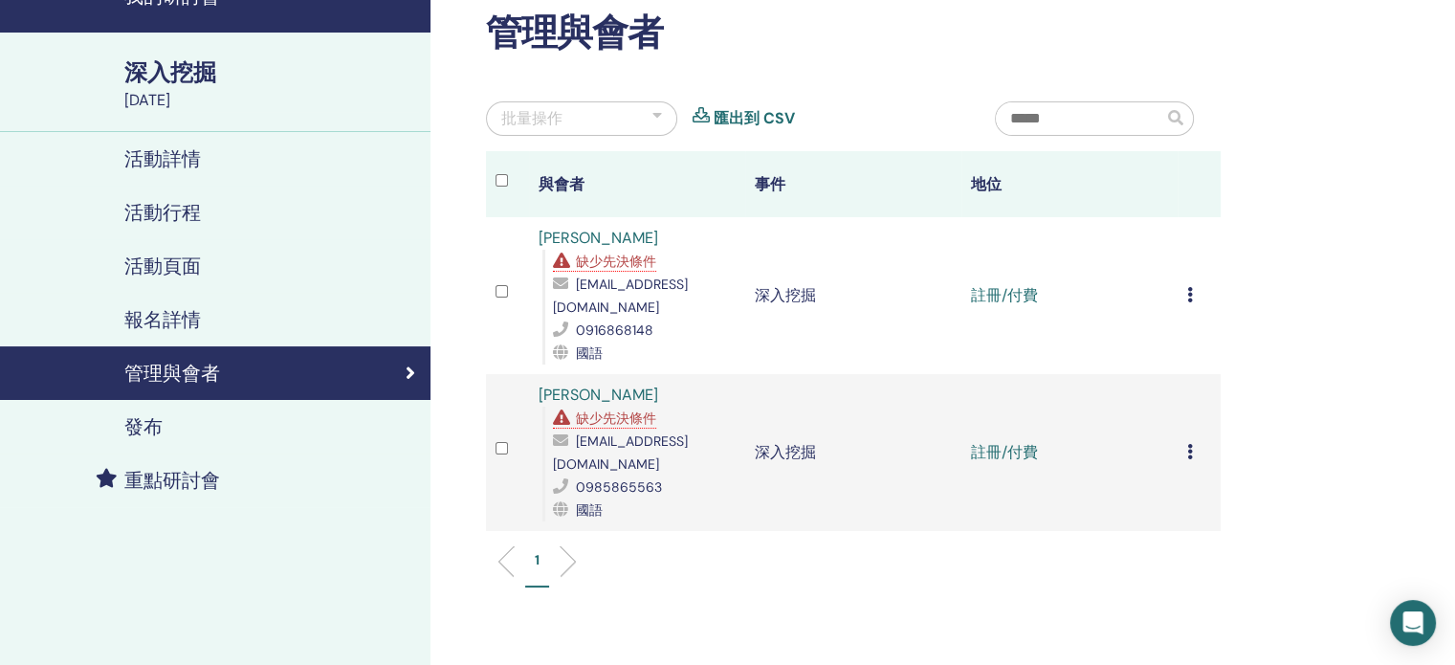
click at [1185, 415] on td "取消註冊 不自動認證 標記為已付款 標記為未付款 標記為缺席 完成並證明 下載證書" at bounding box center [1198, 452] width 43 height 157
click at [1189, 444] on icon at bounding box center [1190, 451] width 6 height 15
click at [1159, 612] on font "下載證書" at bounding box center [1163, 616] width 61 height 20
click at [1330, 451] on div "管理與會者 批量操作 匯出到 CSV 與會者 事件 地位 曹佳均 缺少先決條件 kerry0625@gmail.com 0916868148 國語 深入挖掘 …" at bounding box center [915, 420] width 970 height 909
click at [1187, 287] on icon at bounding box center [1190, 294] width 6 height 15
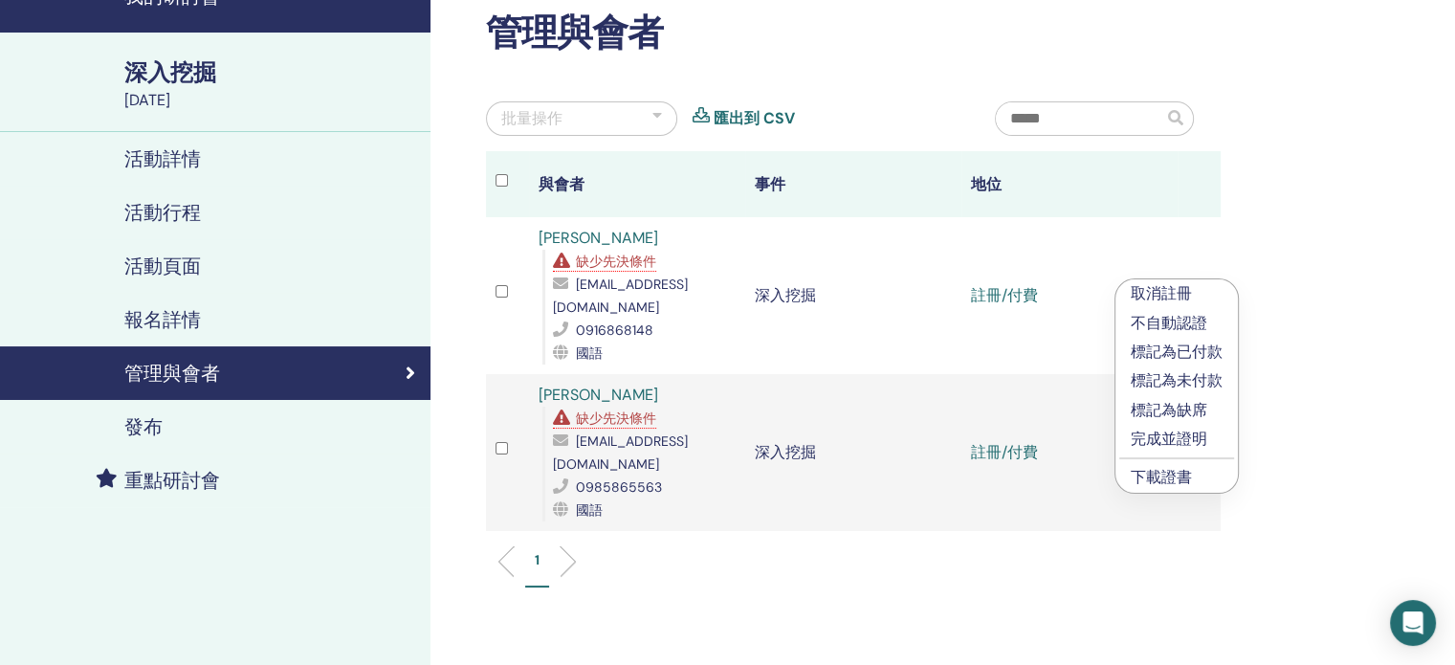
click at [1195, 474] on li "下載證書" at bounding box center [1176, 477] width 122 height 29
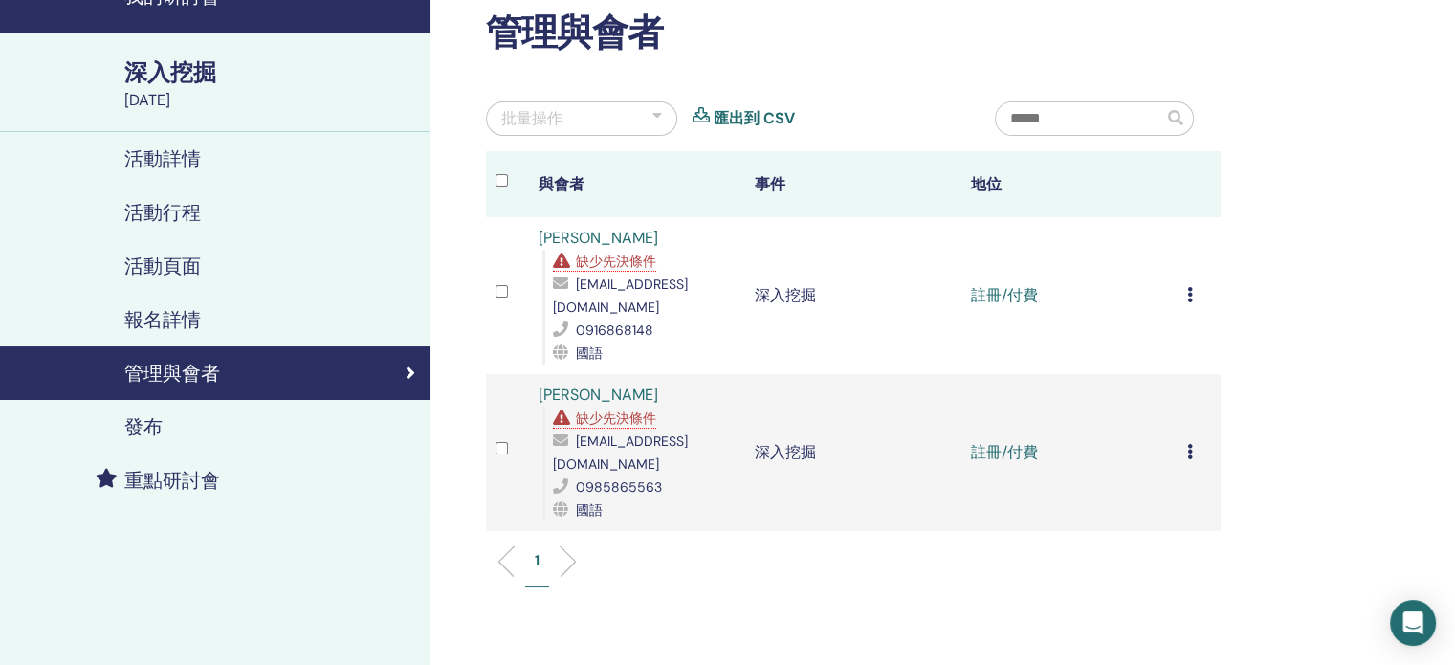
click at [1302, 561] on div "管理與會者 批量操作 匯出到 CSV 與會者 事件 地位 曹佳均 缺少先決條件 kerry0625@gmail.com 0916868148 國語 深入挖掘 …" at bounding box center [915, 420] width 970 height 909
click at [1190, 287] on icon at bounding box center [1190, 294] width 6 height 15
click at [1172, 485] on font "下載證書" at bounding box center [1164, 483] width 61 height 20
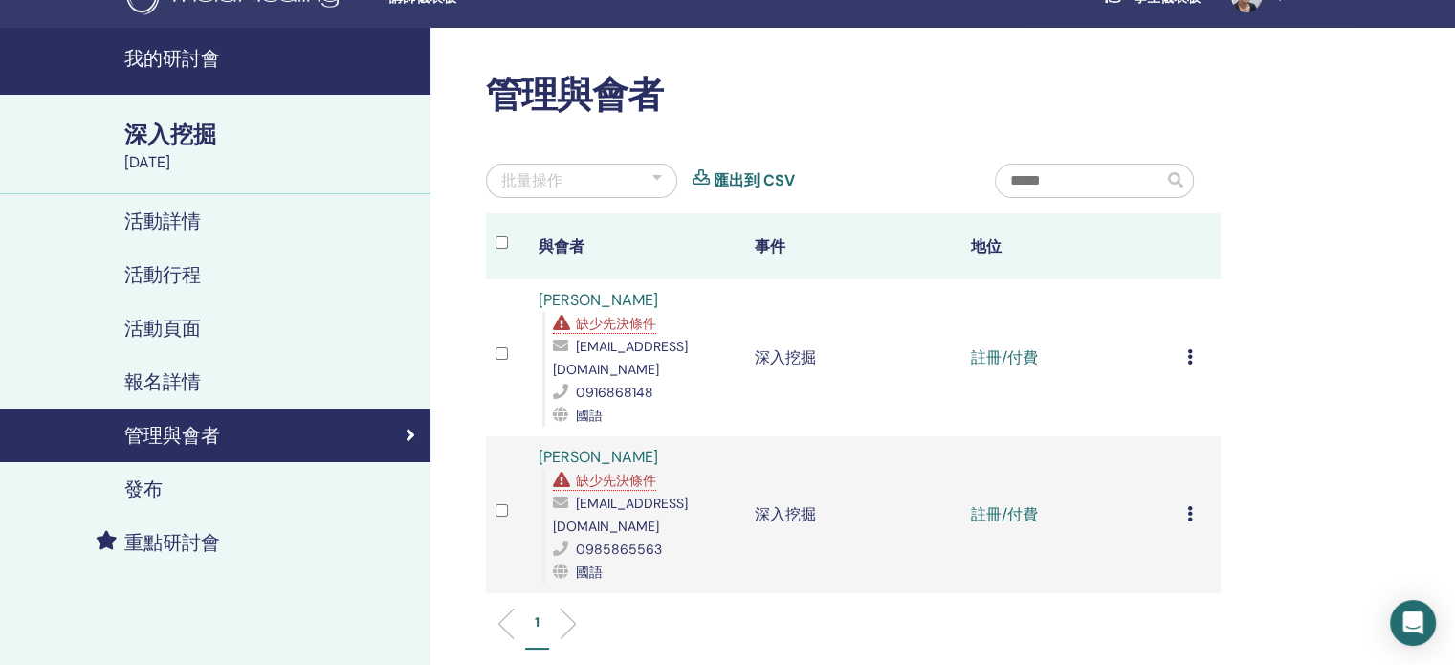
scroll to position [0, 0]
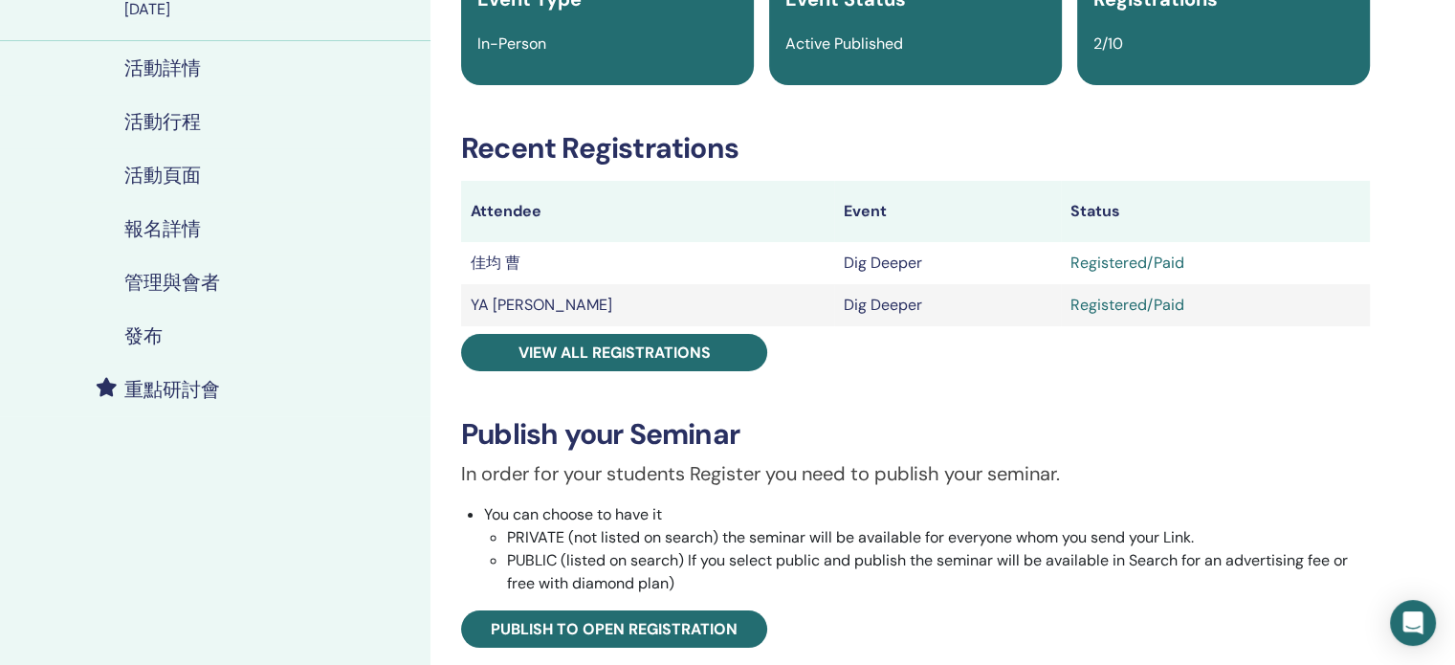
scroll to position [191, 0]
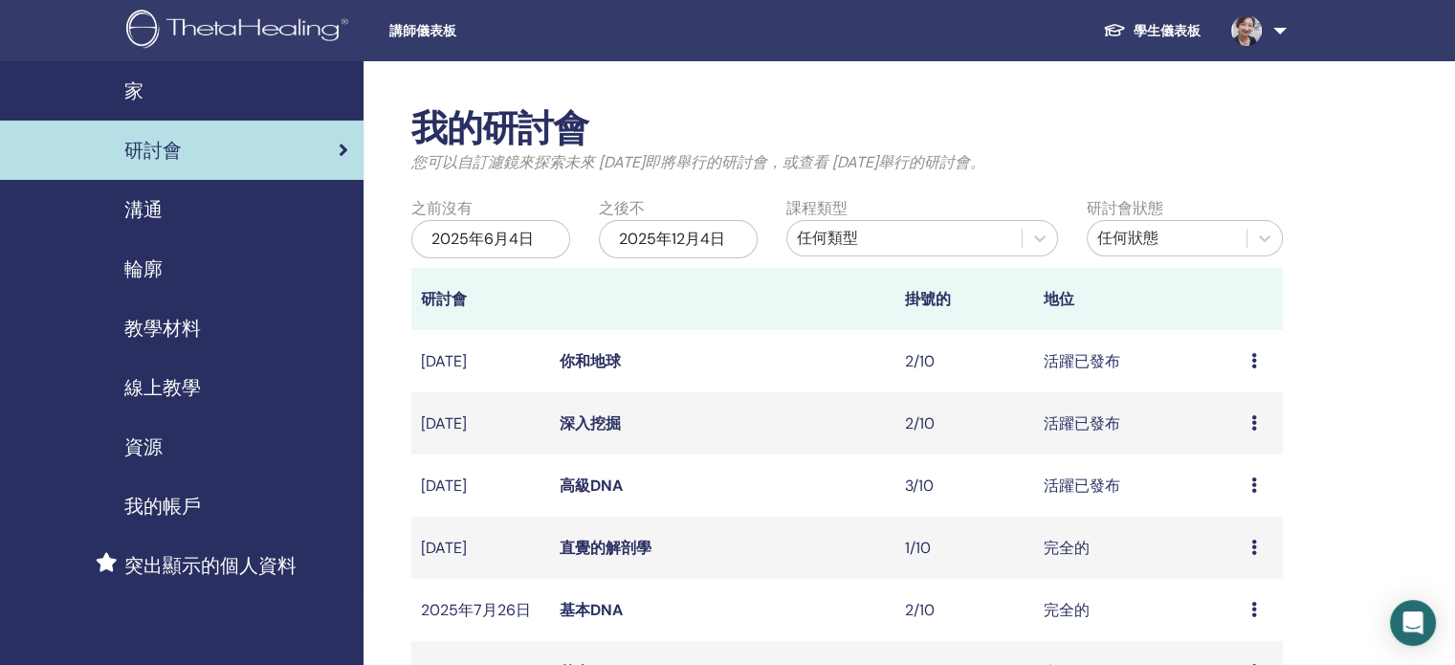
click at [178, 328] on font "教學材料" at bounding box center [162, 328] width 77 height 25
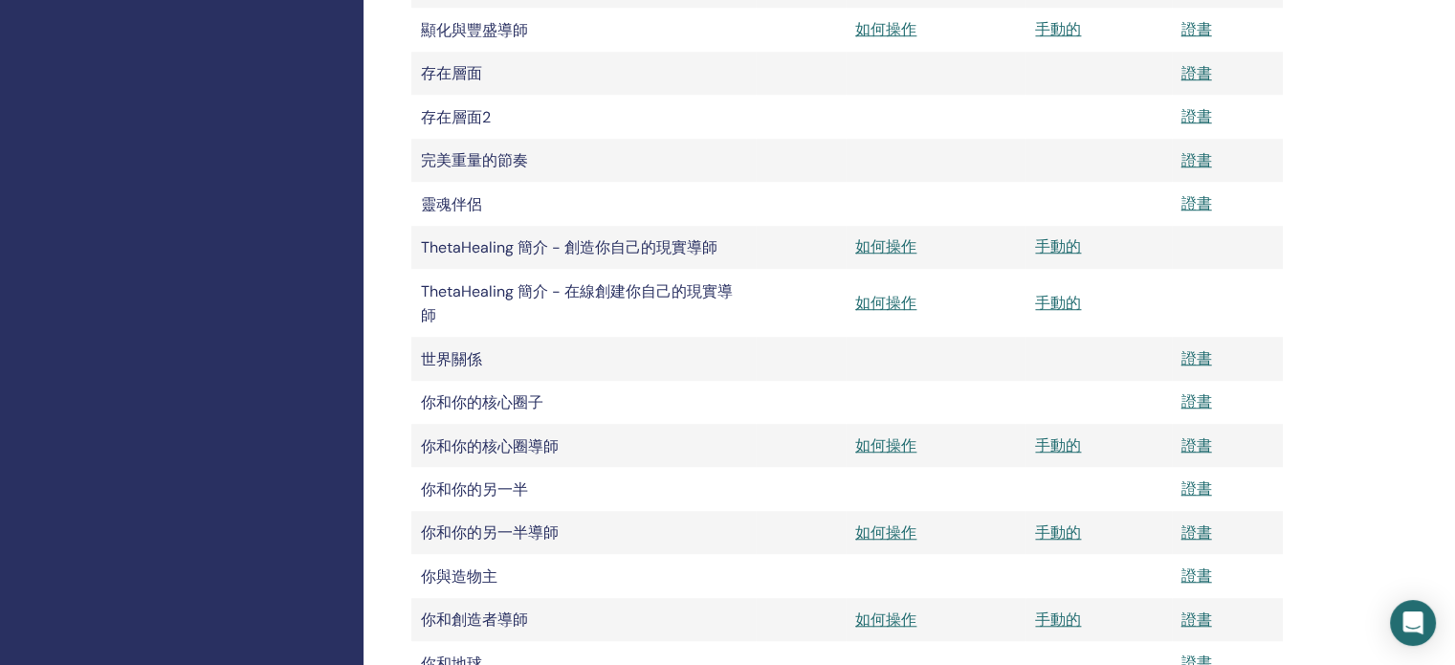
scroll to position [1722, 0]
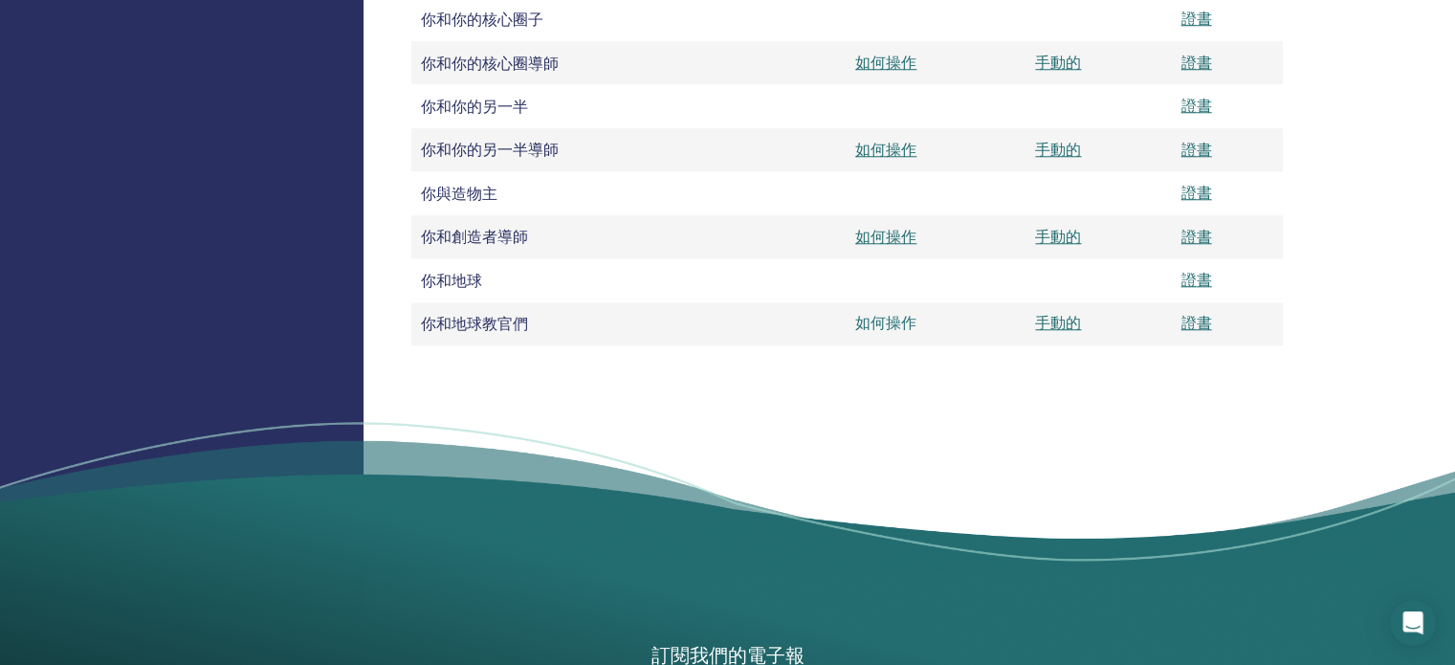
click at [891, 333] on font "如何操作" at bounding box center [885, 323] width 61 height 20
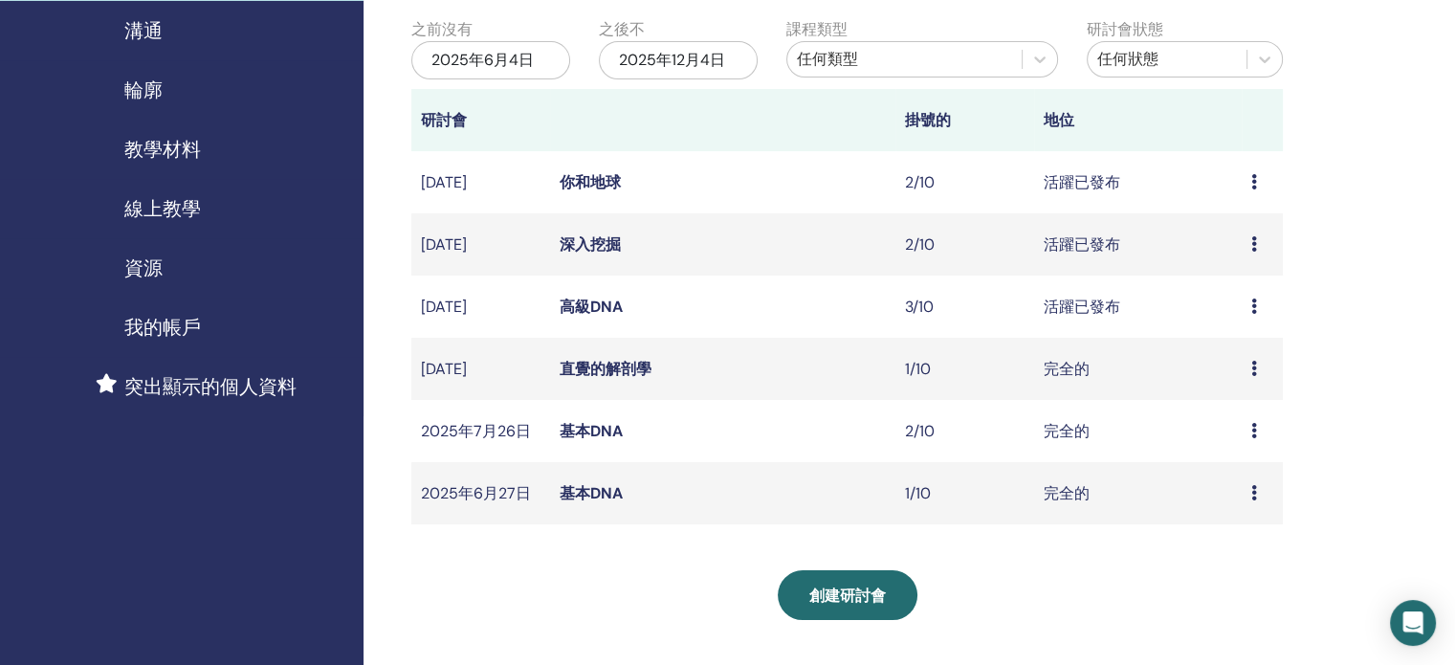
scroll to position [191, 0]
